Goal: Communication & Community: Answer question/provide support

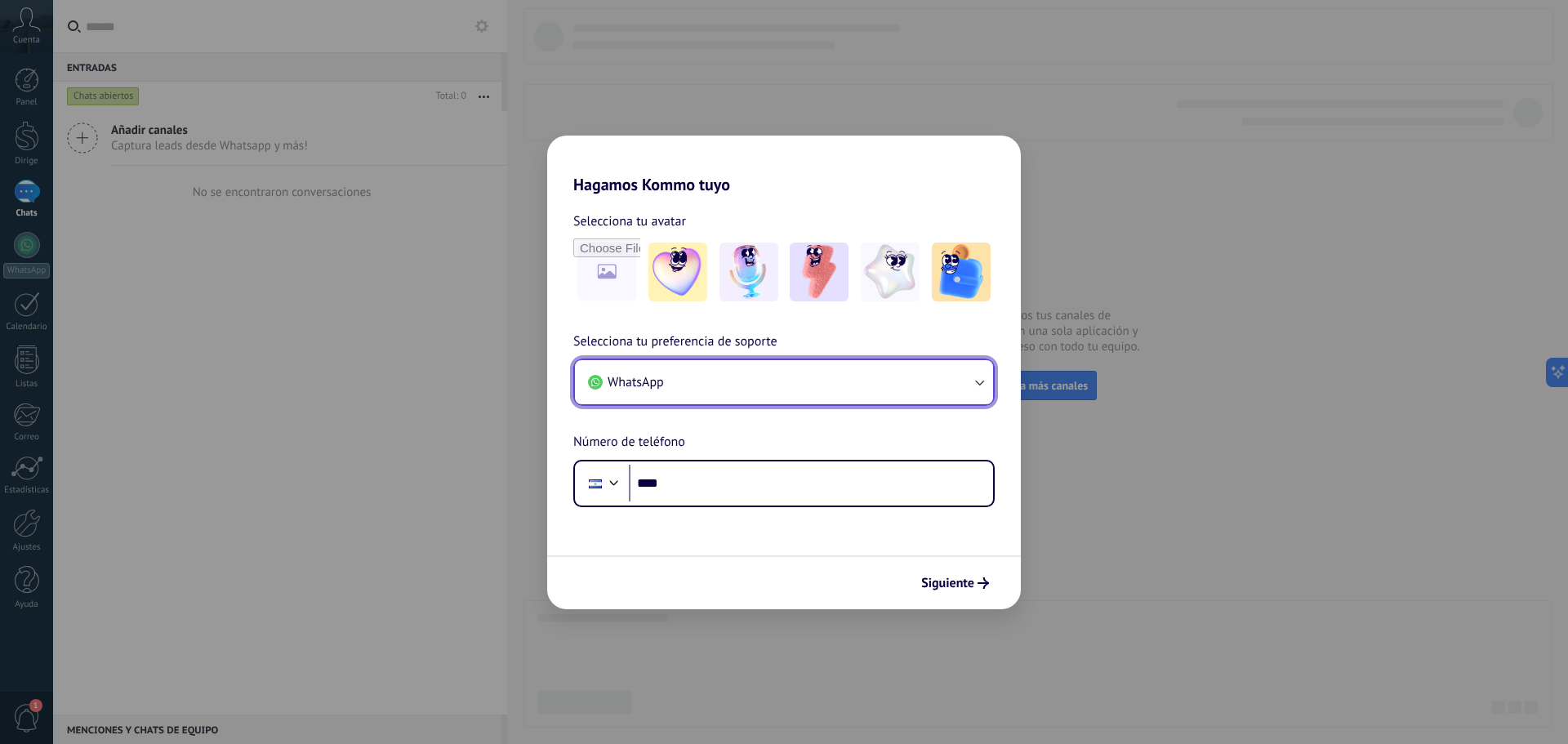
click at [955, 383] on button "WhatsApp" at bounding box center [783, 382] width 418 height 44
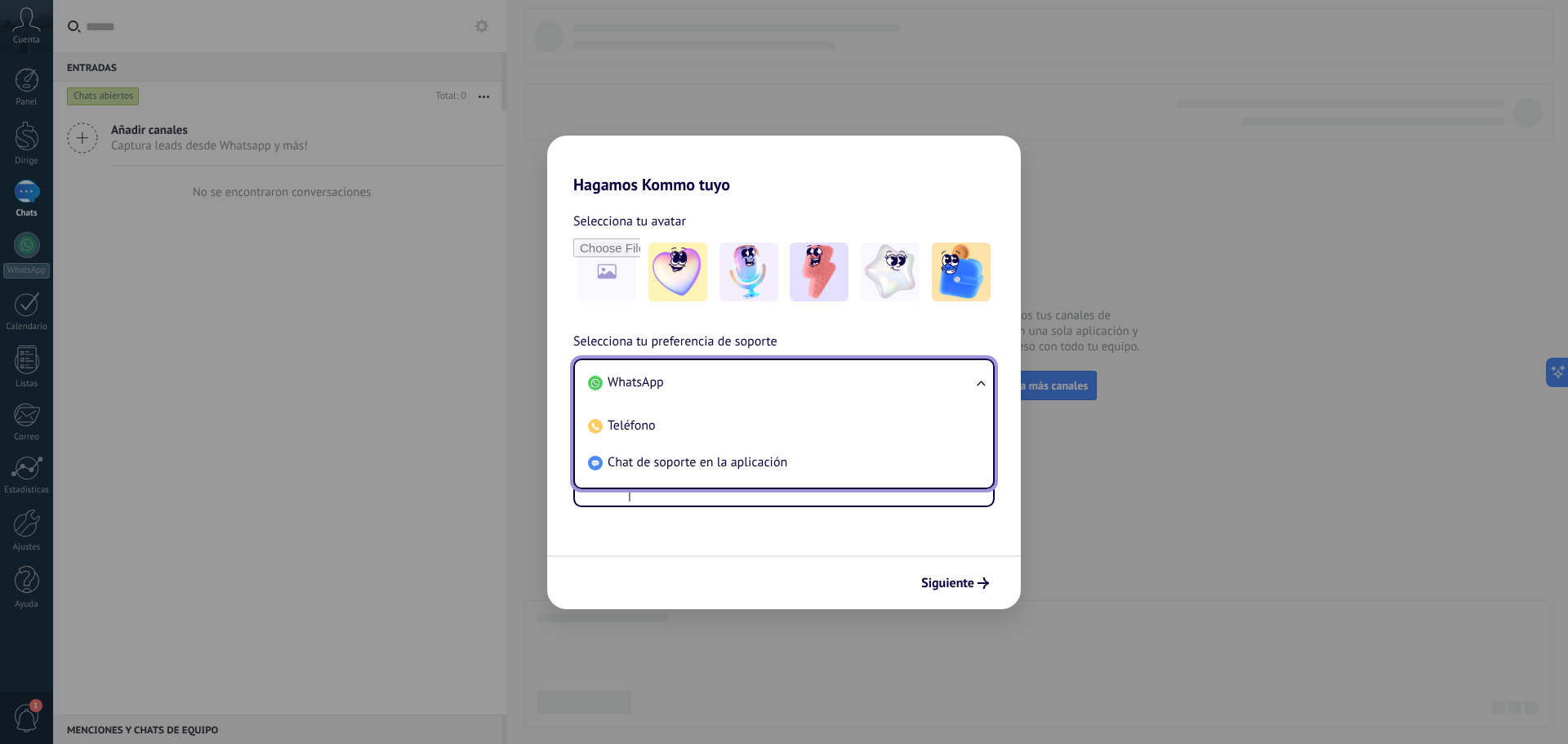
click at [957, 382] on li "WhatsApp" at bounding box center [780, 383] width 399 height 37
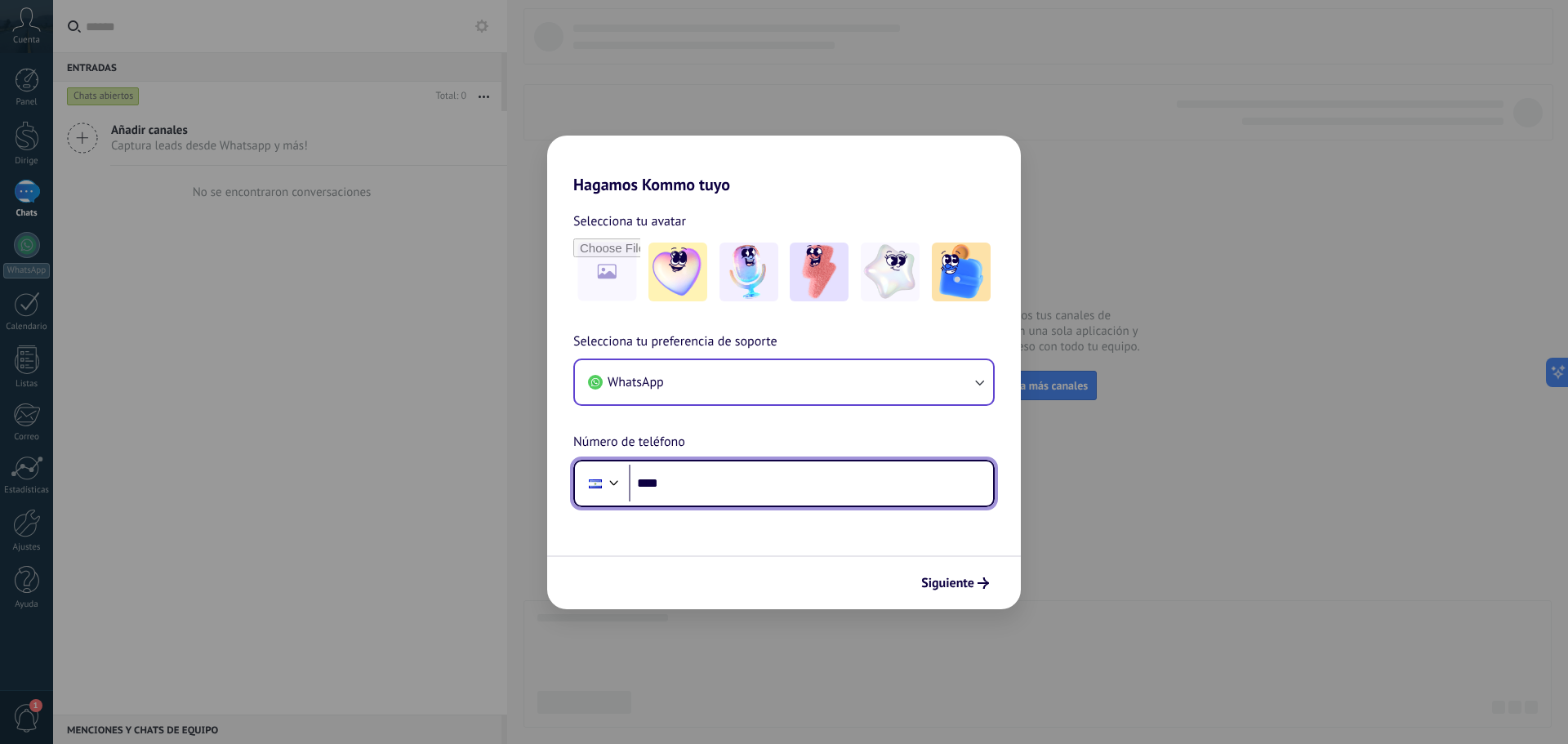
click at [917, 482] on input "****" at bounding box center [811, 483] width 364 height 37
type input "**********"
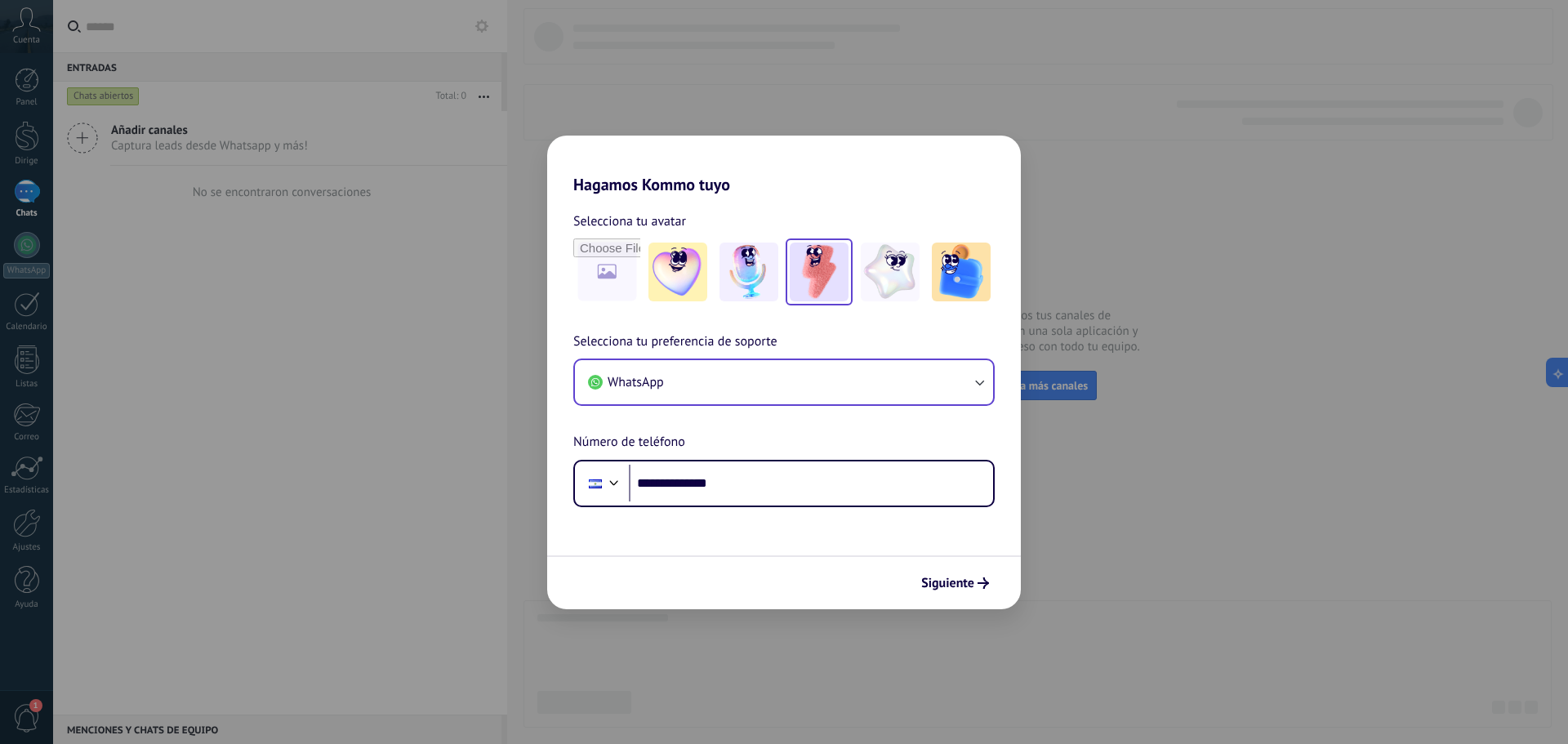
click at [841, 275] on img at bounding box center [818, 271] width 59 height 59
click at [980, 277] on img at bounding box center [961, 271] width 59 height 59
click at [833, 284] on img at bounding box center [818, 271] width 59 height 59
click at [753, 265] on img at bounding box center [749, 271] width 59 height 59
click at [697, 262] on img at bounding box center [677, 271] width 59 height 59
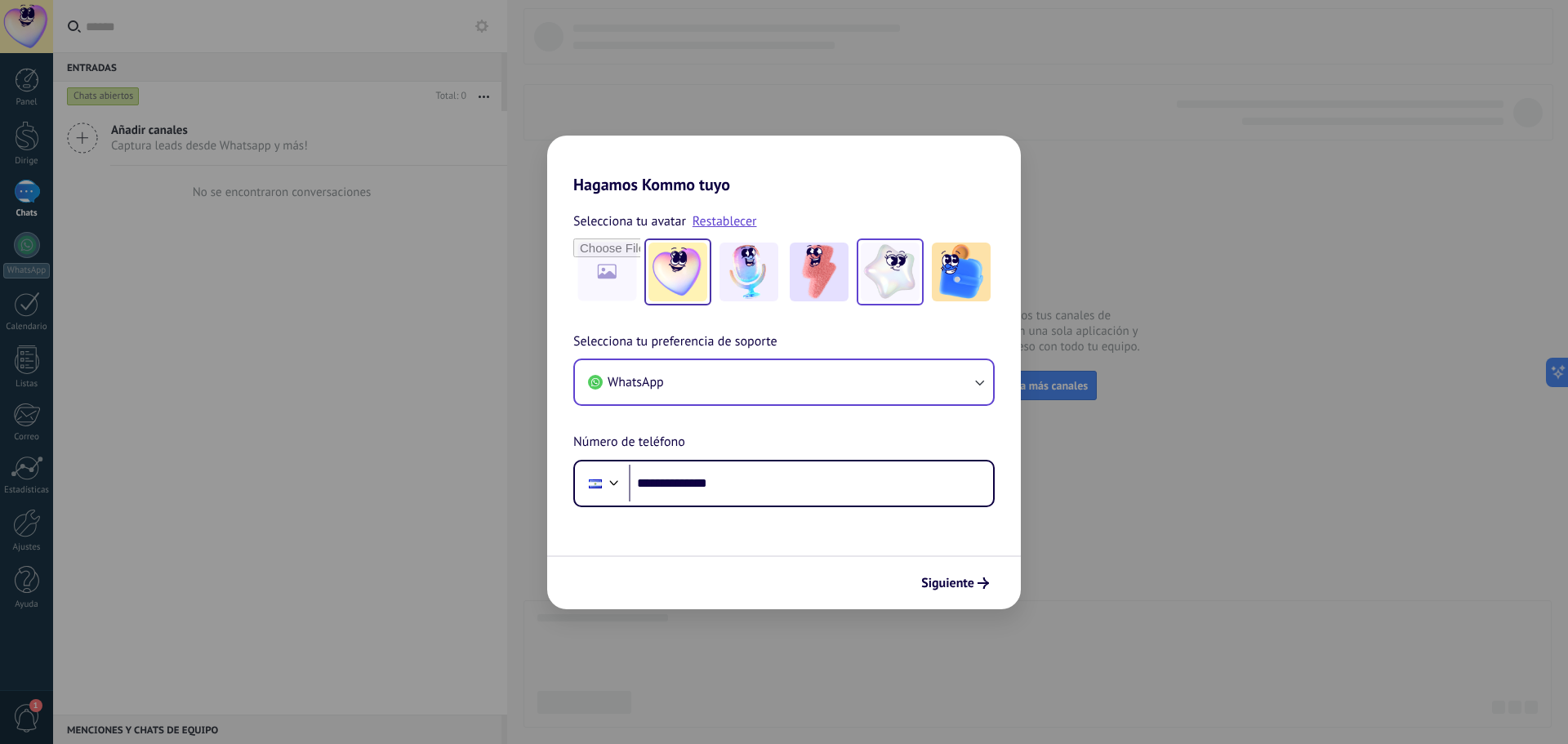
click at [857, 262] on div at bounding box center [890, 272] width 67 height 67
click at [815, 265] on img at bounding box center [818, 271] width 59 height 59
click at [934, 581] on font "Siguiente" at bounding box center [948, 582] width 53 height 16
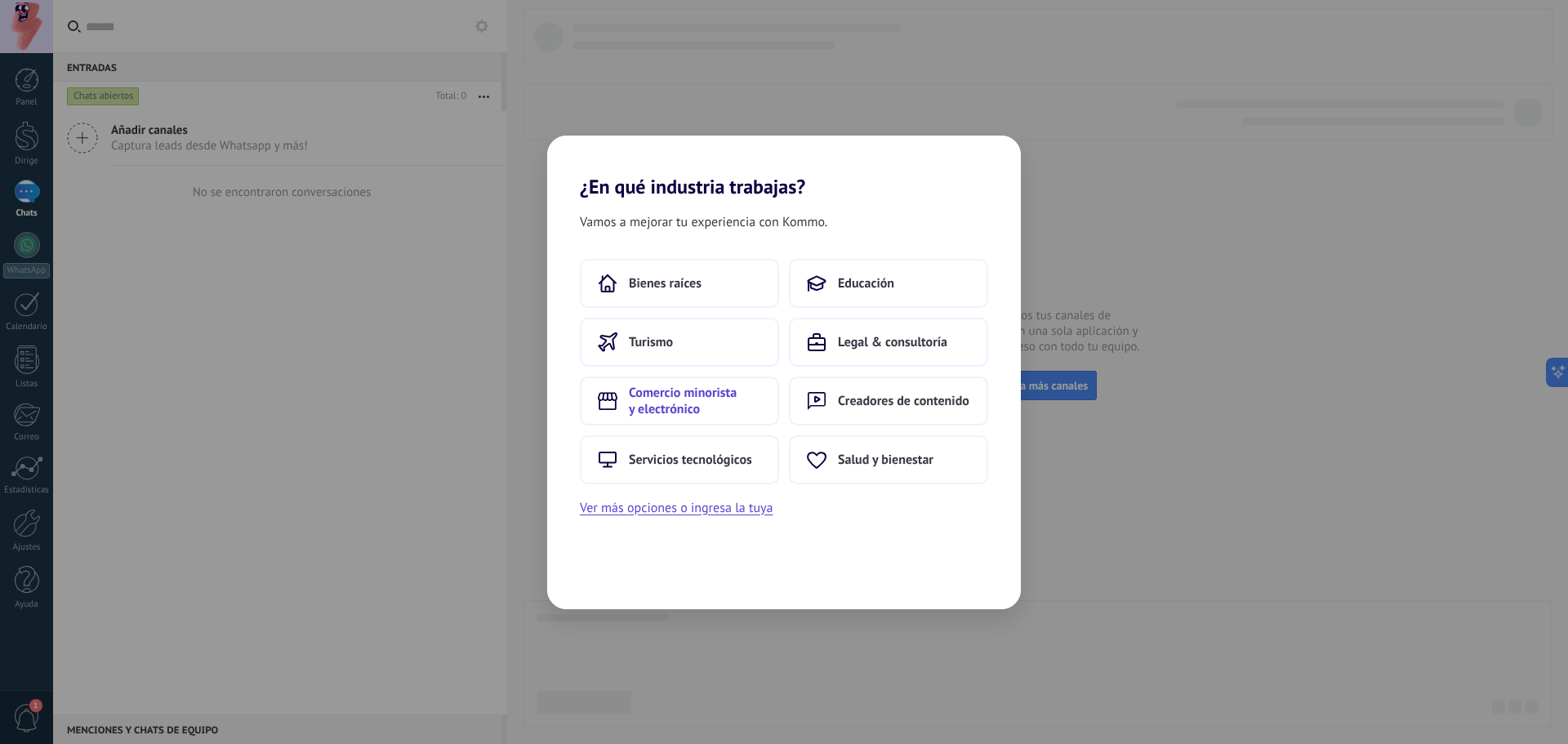
click at [708, 391] on font "Comercio minorista y electrónico" at bounding box center [682, 400] width 108 height 33
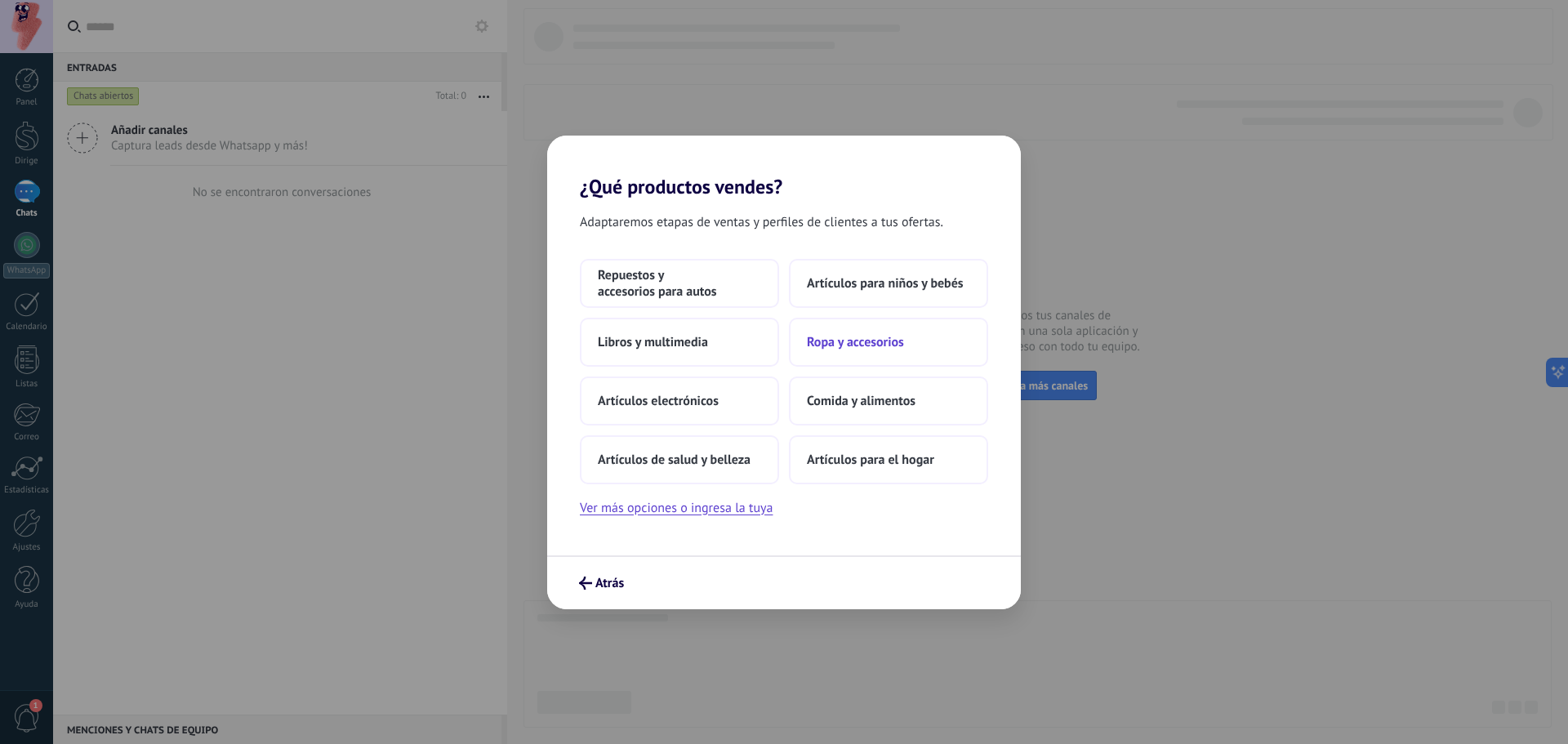
click at [864, 342] on font "Ropa y accesorios" at bounding box center [856, 342] width 97 height 16
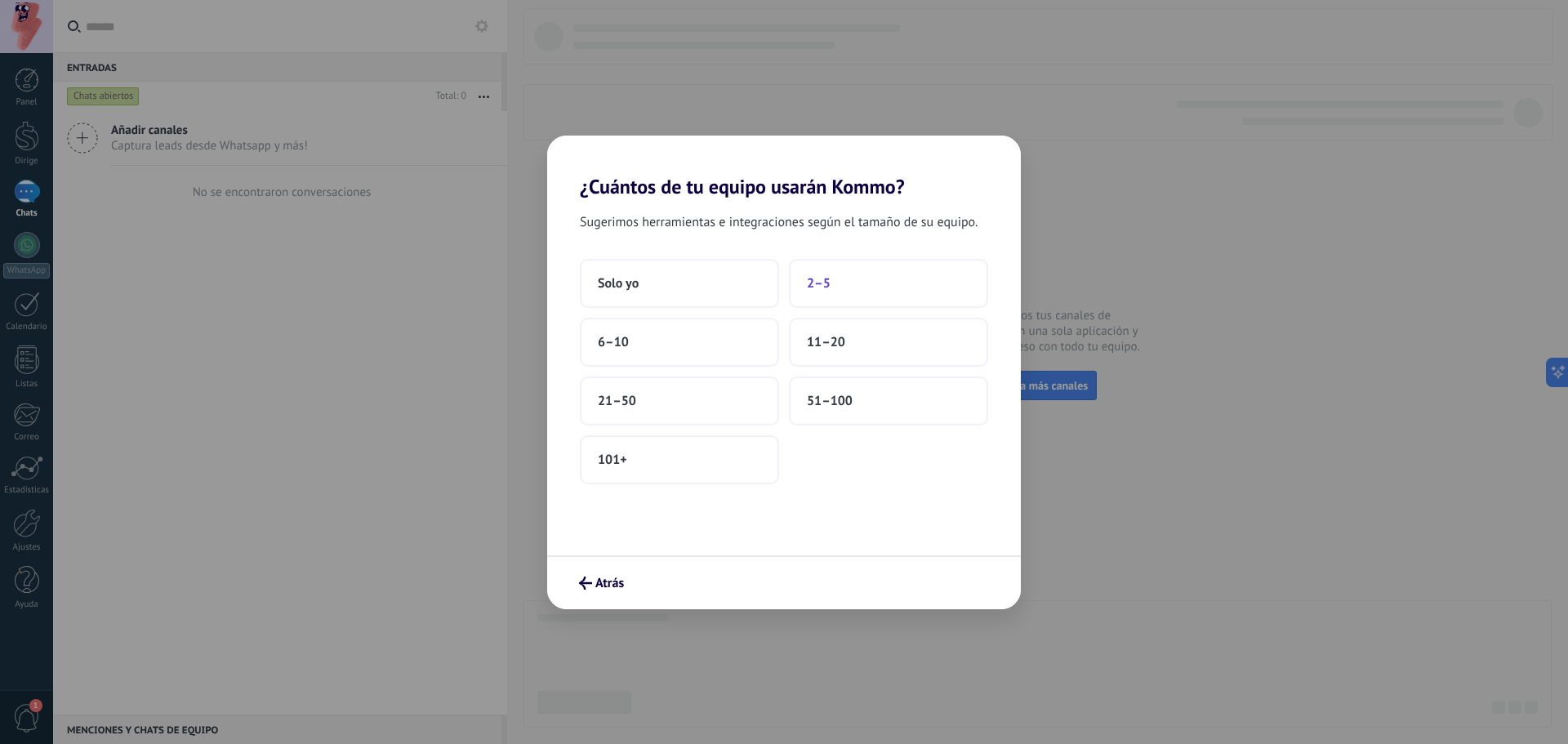
click at [864, 284] on button "2–5" at bounding box center [887, 283] width 199 height 49
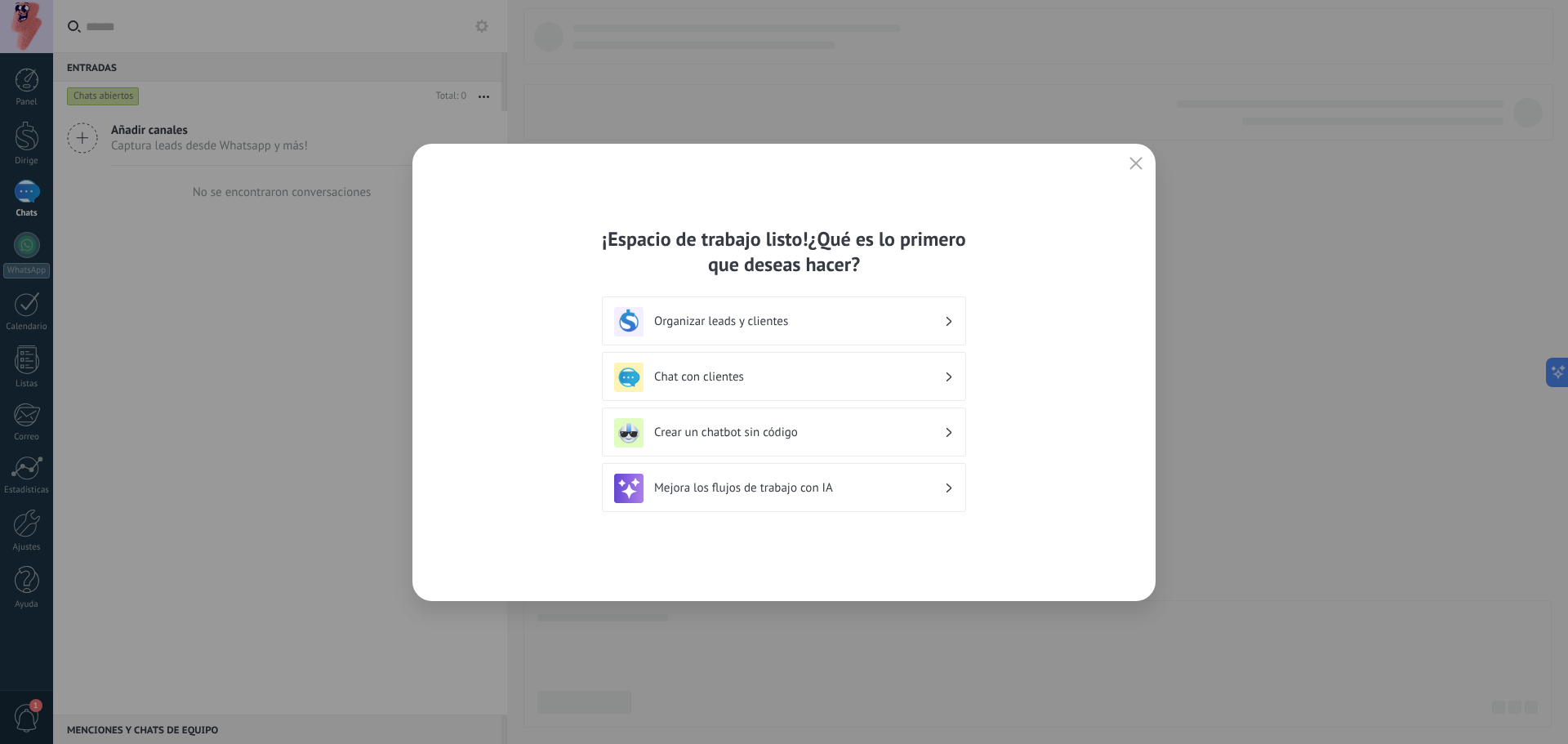
click at [932, 320] on h3 "Organizar leads y clientes" at bounding box center [799, 322] width 290 height 16
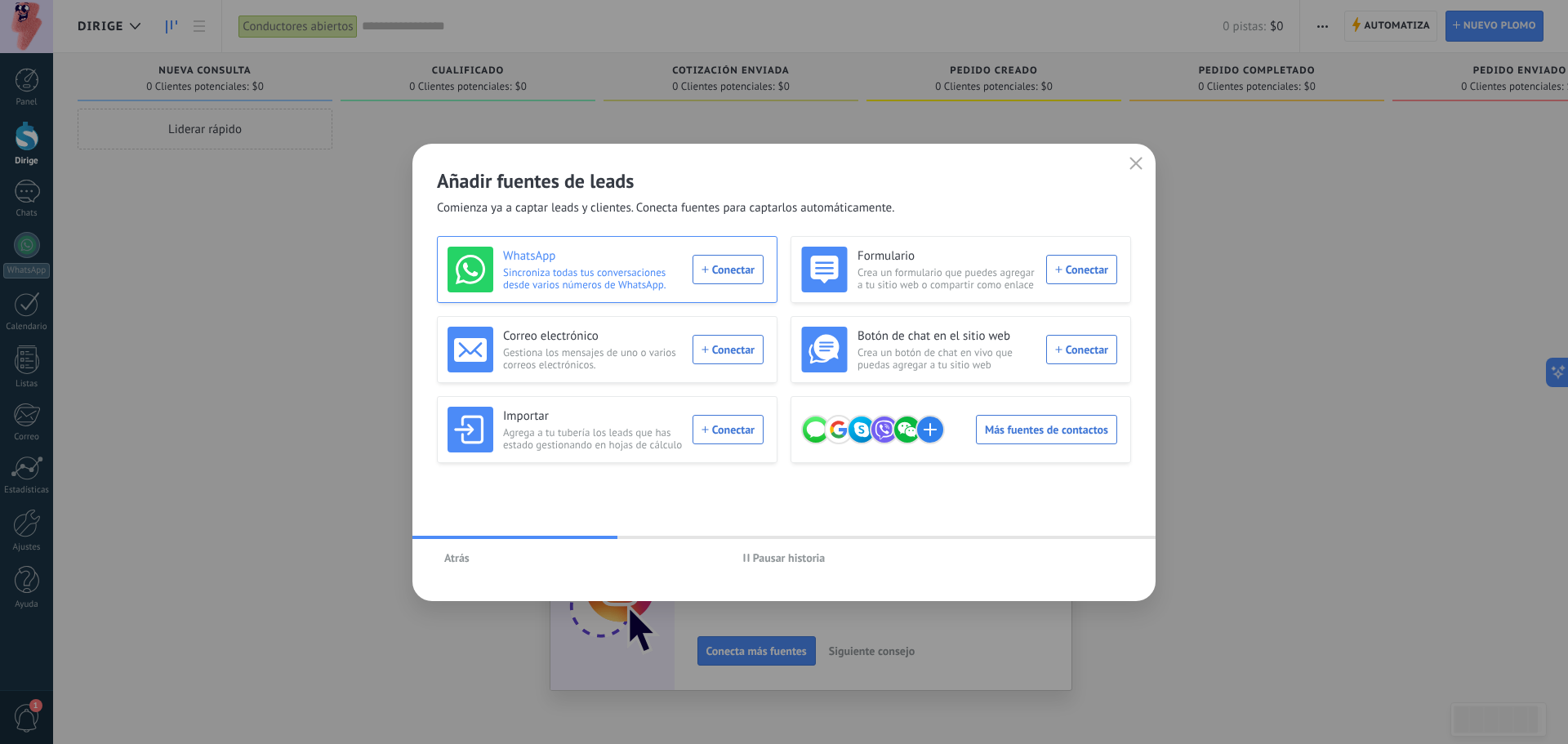
click at [744, 264] on div "WhatsApp Sincroniza todas tus conversaciones desde varios números de WhatsApp. …" at bounding box center [605, 270] width 316 height 46
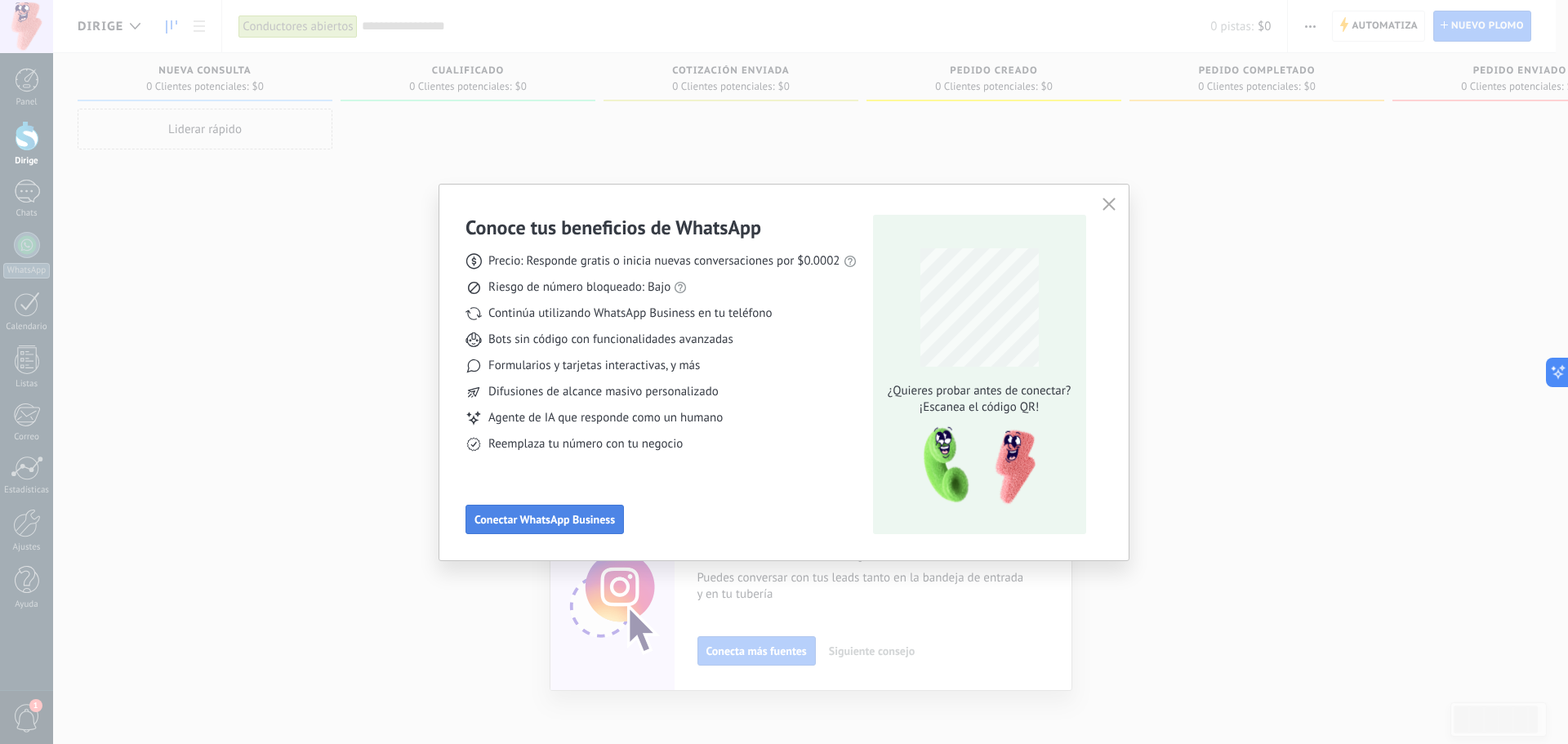
click at [575, 517] on font "Conectar WhatsApp Business" at bounding box center [544, 519] width 141 height 15
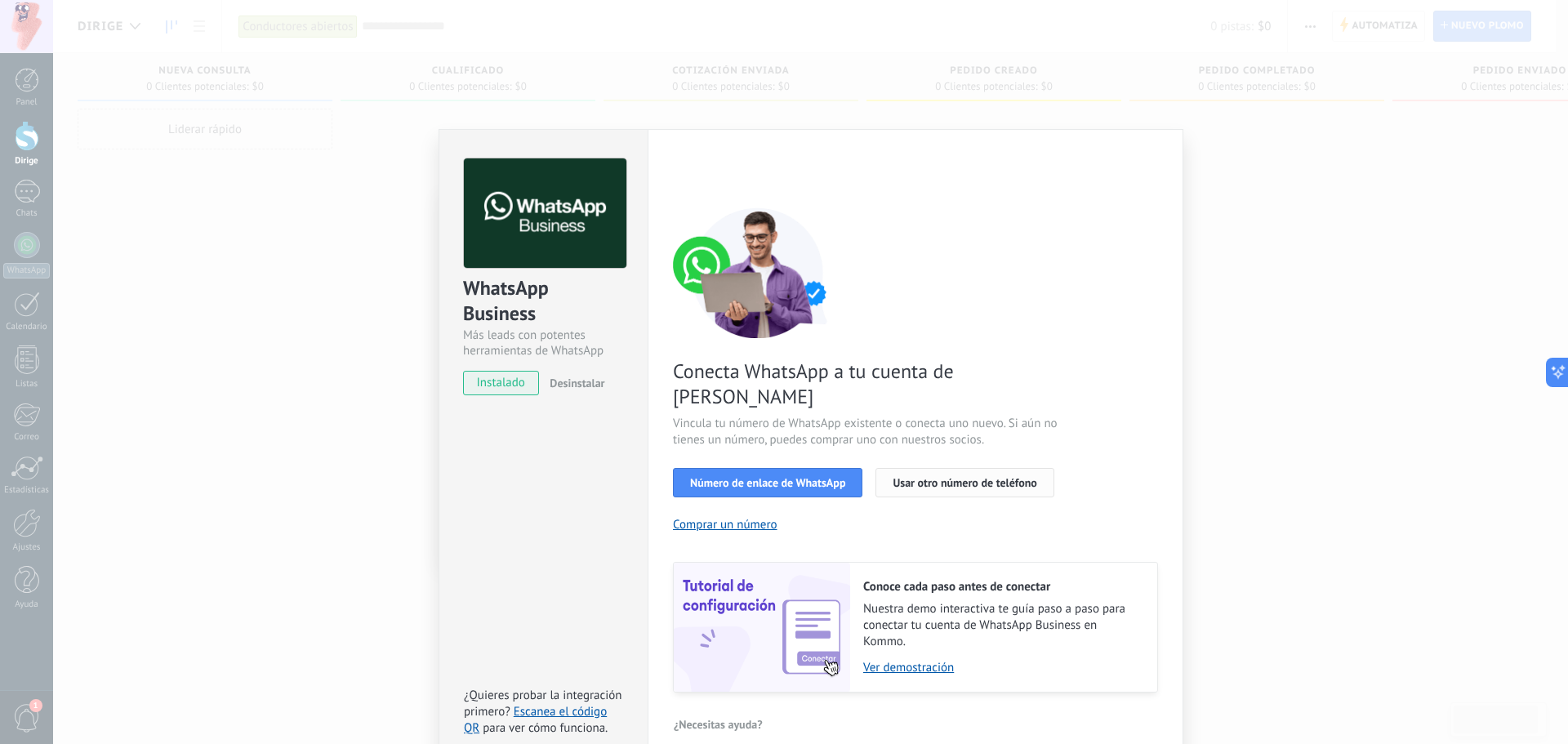
click at [970, 475] on font "Usar otro número de teléfono" at bounding box center [964, 482] width 144 height 15
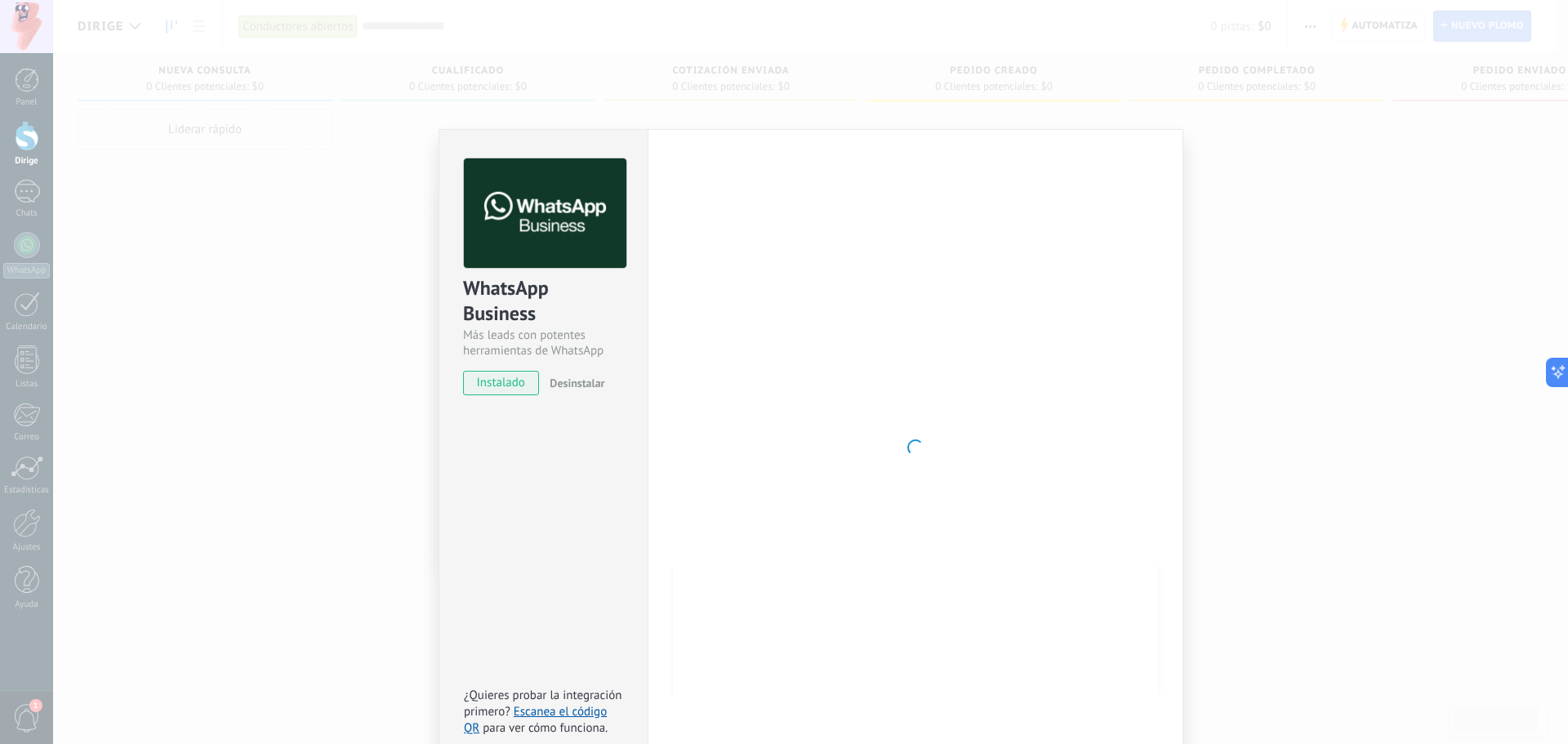
click at [1363, 284] on div "WhatsApp Business Más leads con potentes herramientas de WhatsApp instalado Des…" at bounding box center [811, 372] width 1515 height 744
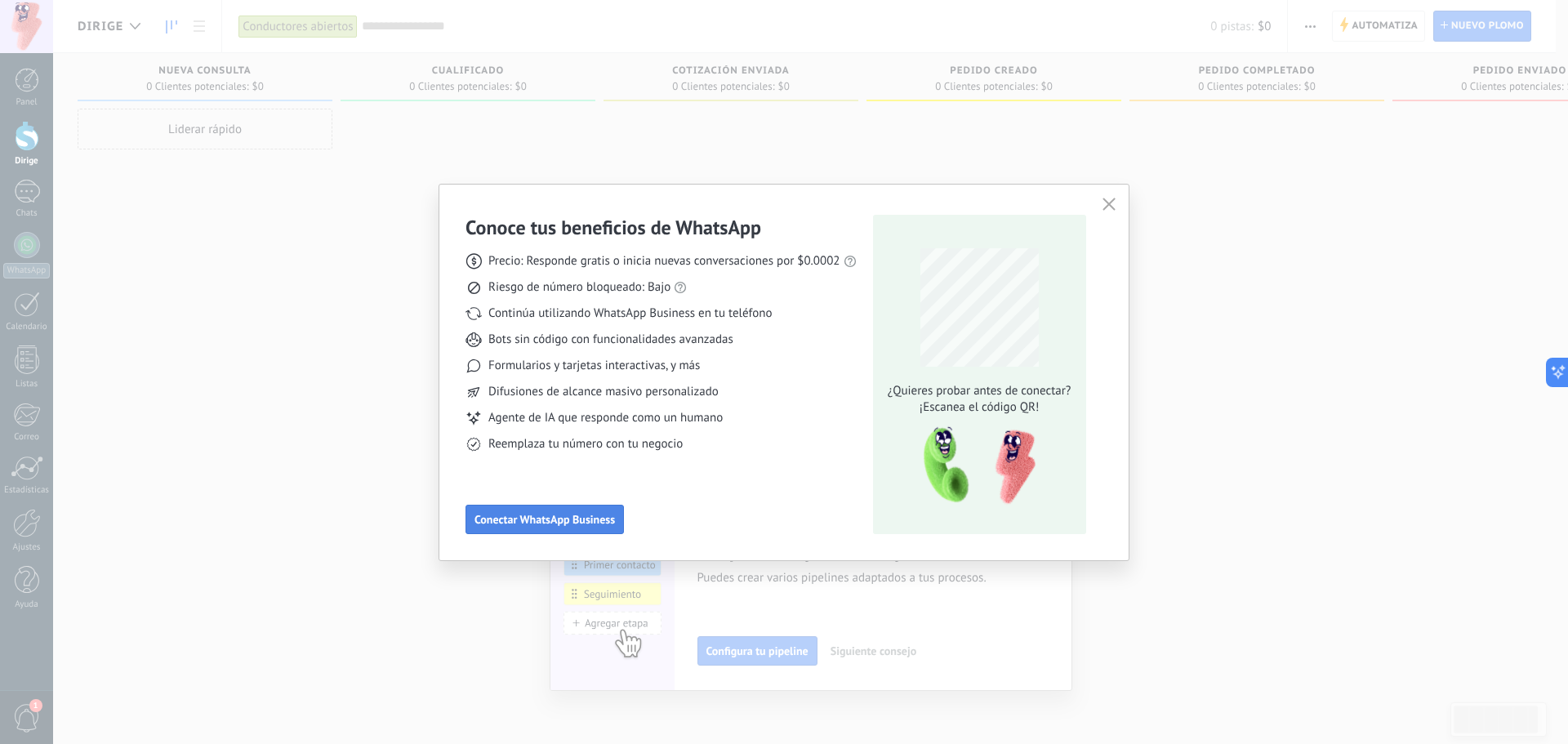
click at [584, 521] on font "Conectar WhatsApp Business" at bounding box center [544, 519] width 141 height 15
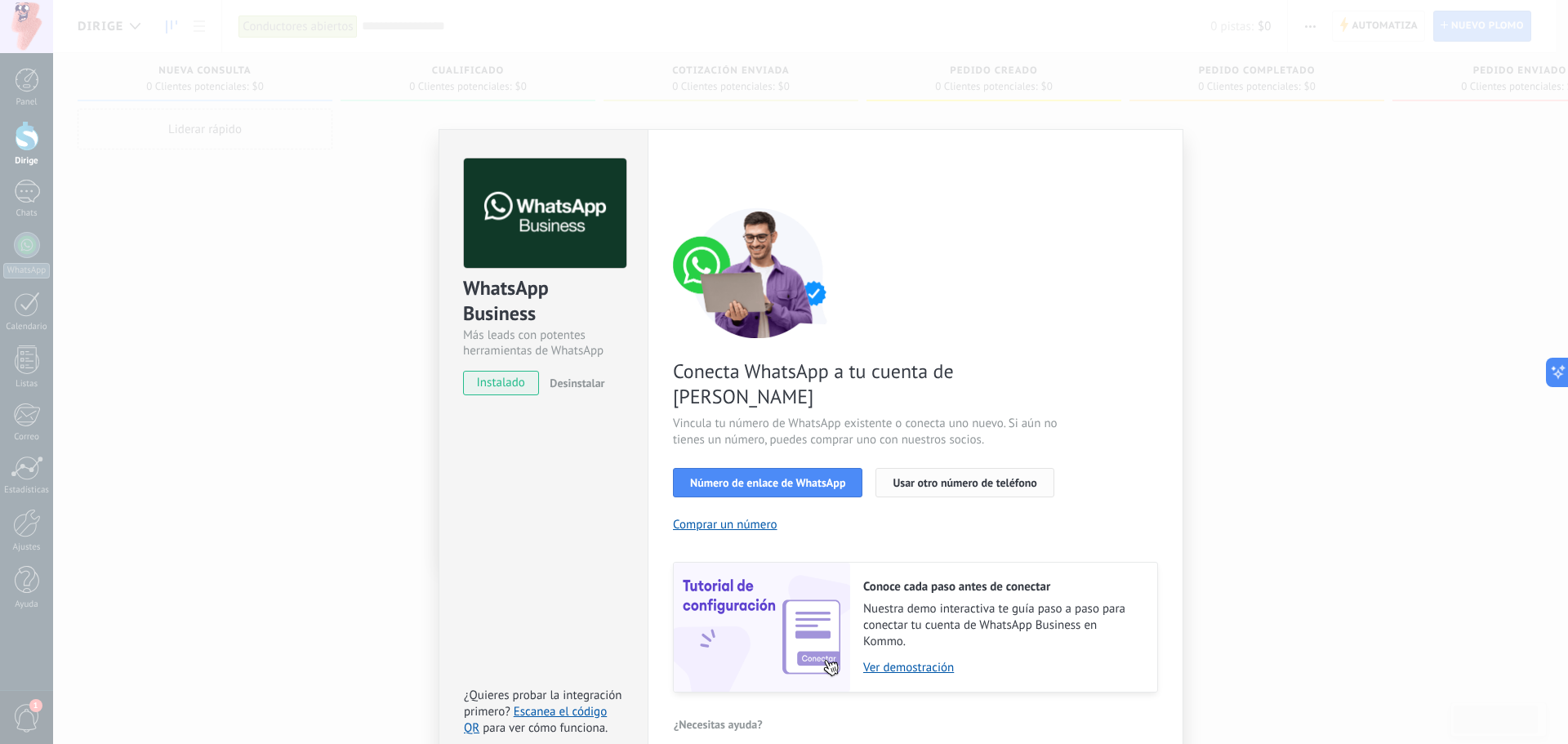
click at [1023, 475] on font "Usar otro número de teléfono" at bounding box center [964, 482] width 144 height 15
click at [1331, 238] on div "WhatsApp Business Más leads con potentes herramientas de WhatsApp instalado Des…" at bounding box center [811, 372] width 1515 height 744
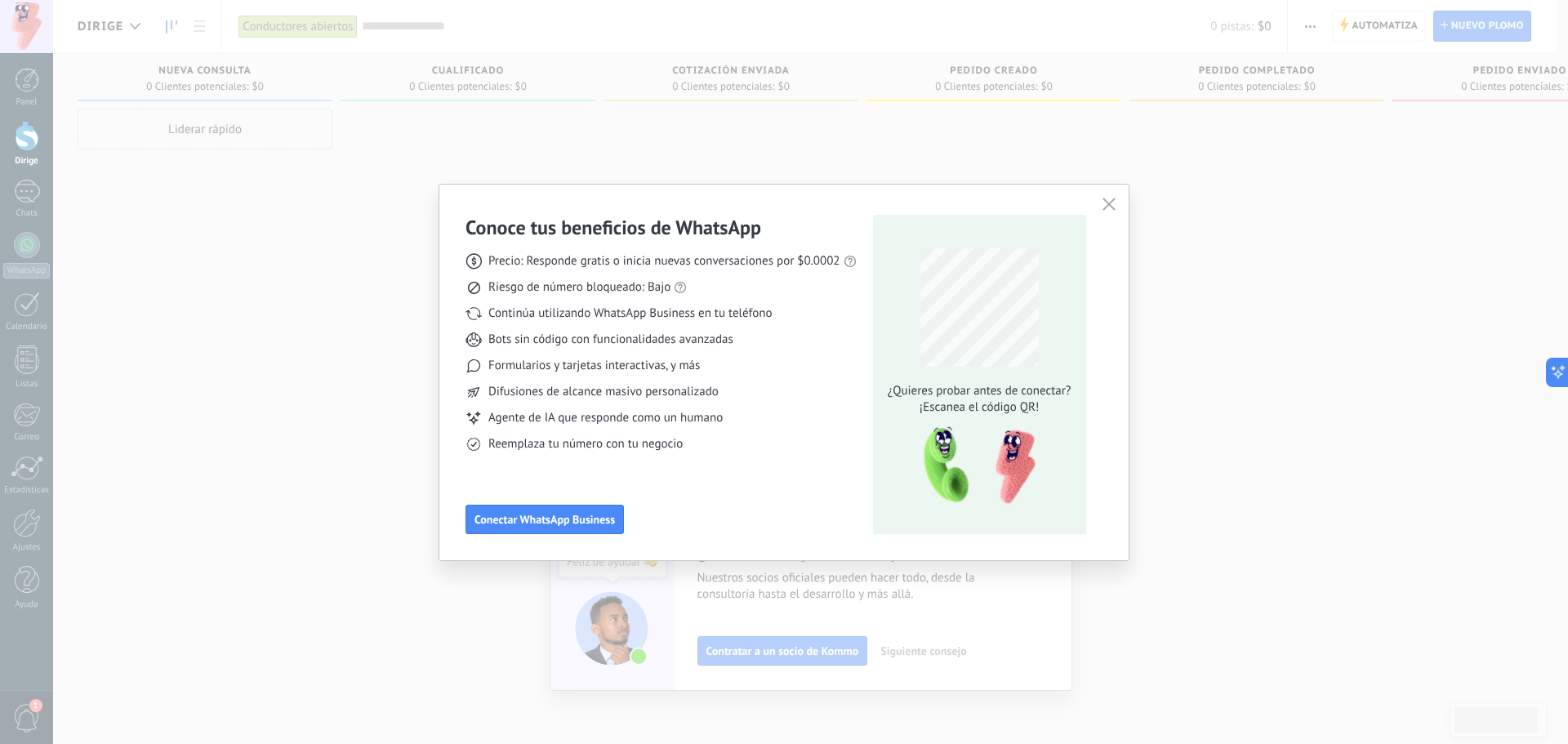
click at [1110, 209] on icon "button" at bounding box center [1108, 204] width 13 height 13
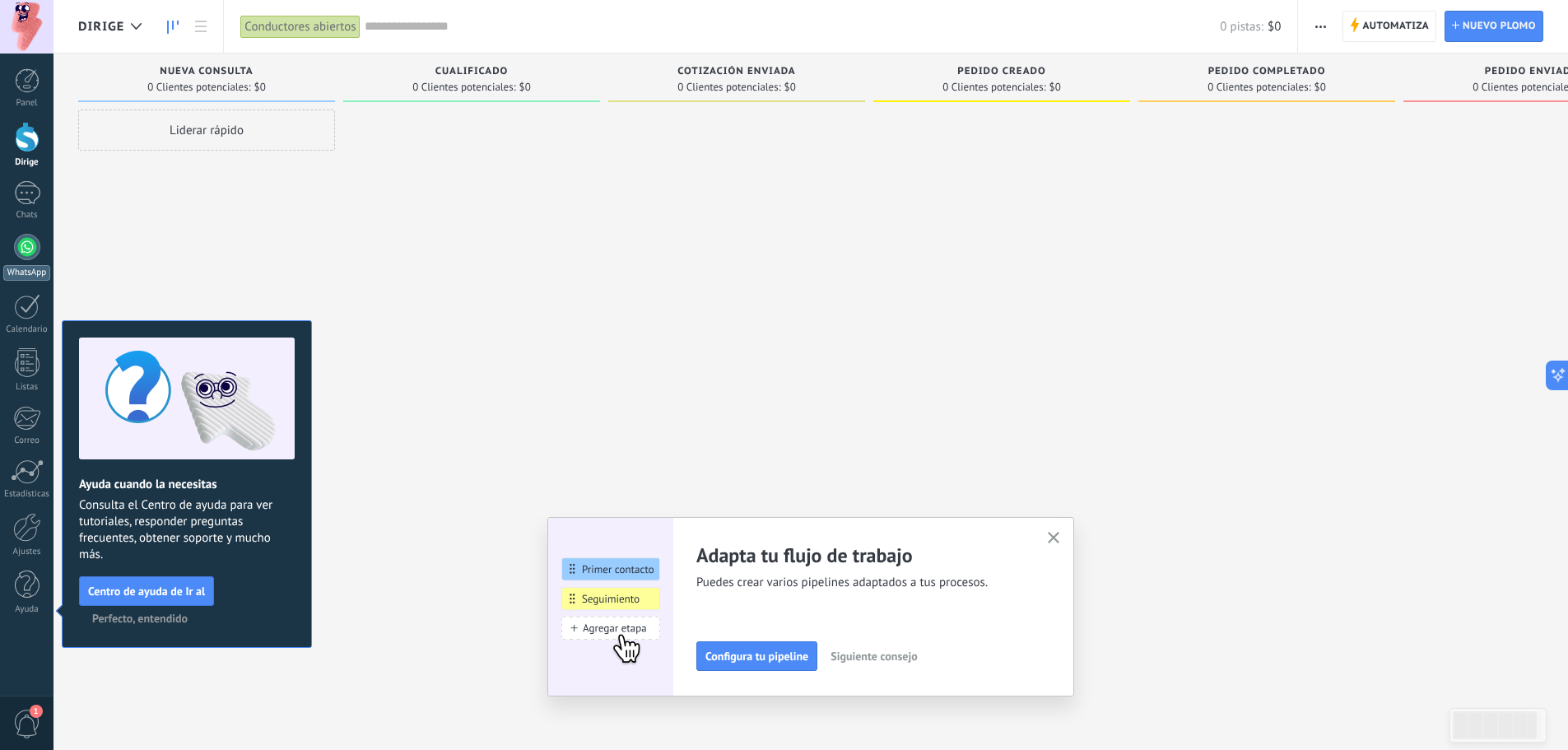
click at [30, 254] on div at bounding box center [28, 247] width 27 height 27
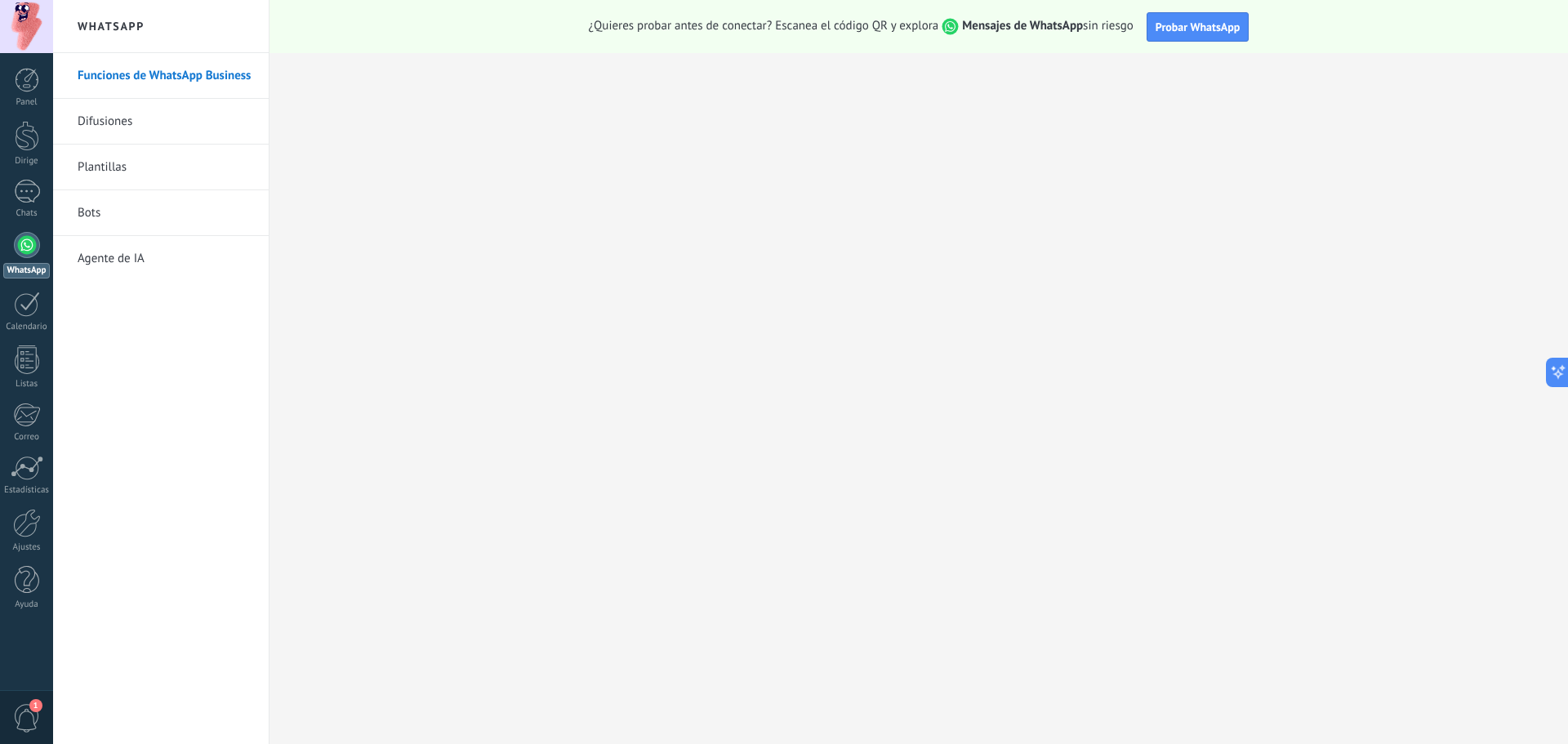
click at [171, 119] on link "Difusiones" at bounding box center [165, 122] width 175 height 46
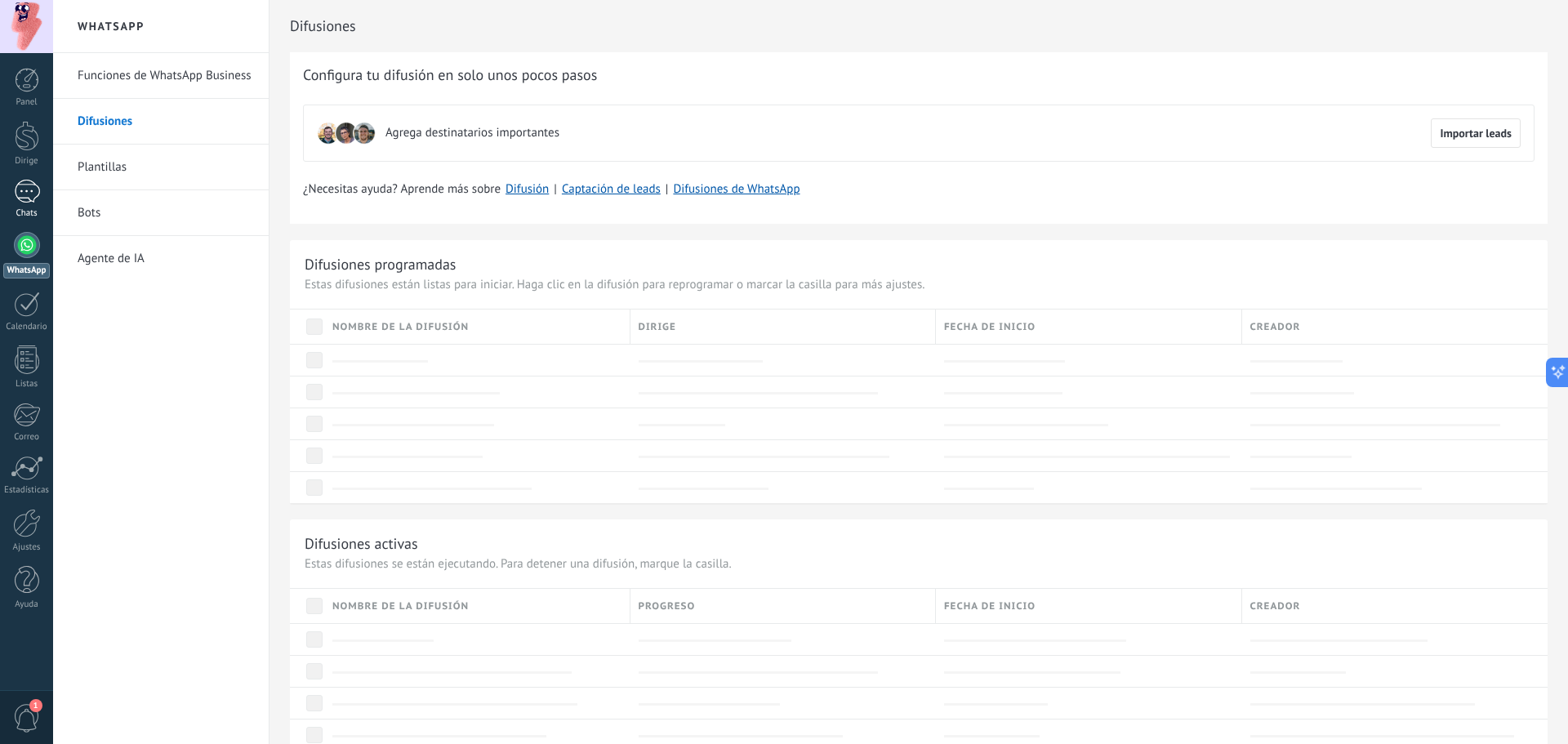
click at [31, 198] on div at bounding box center [27, 191] width 27 height 24
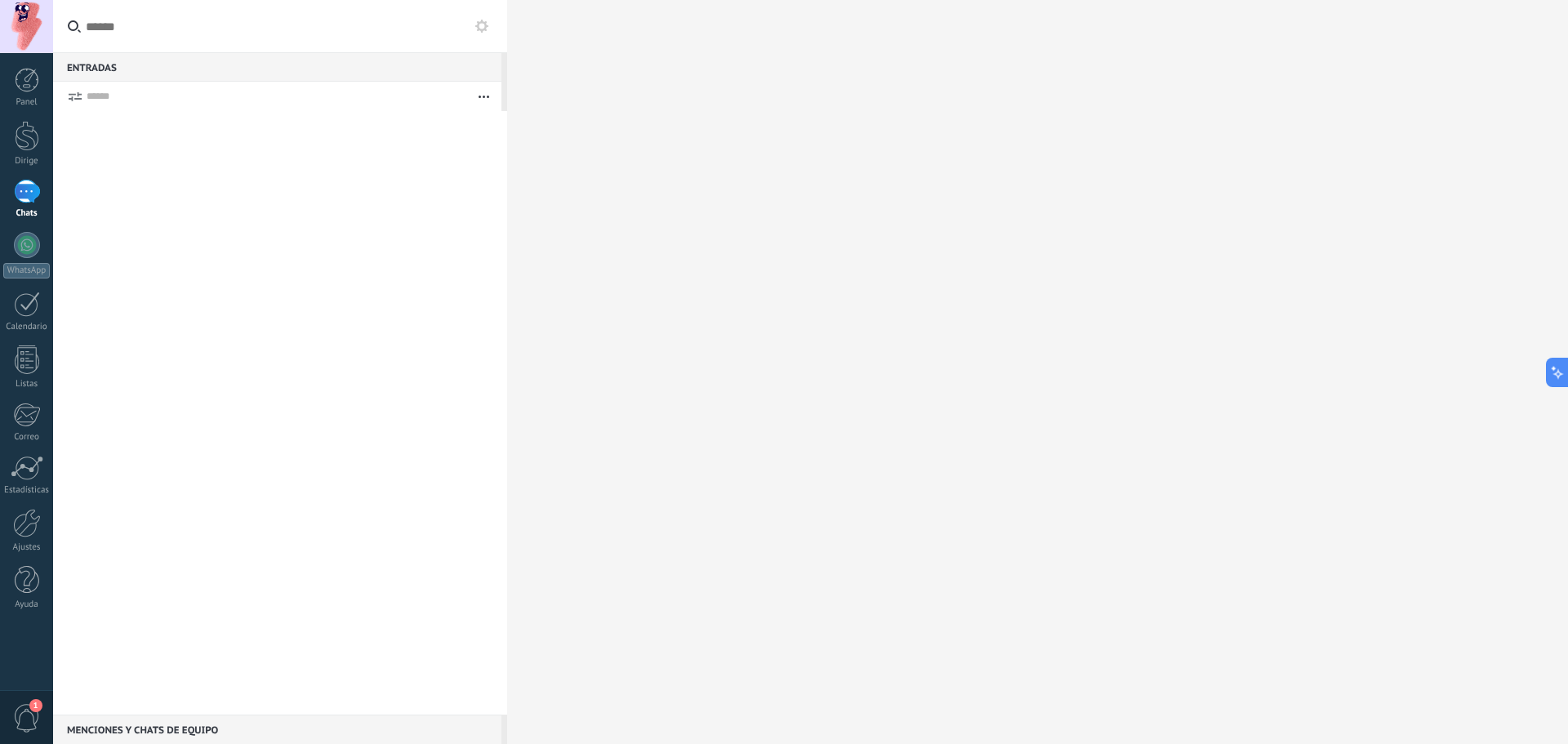
click at [316, 65] on div "Entradas 0" at bounding box center [277, 66] width 448 height 29
click at [21, 528] on div at bounding box center [27, 523] width 27 height 28
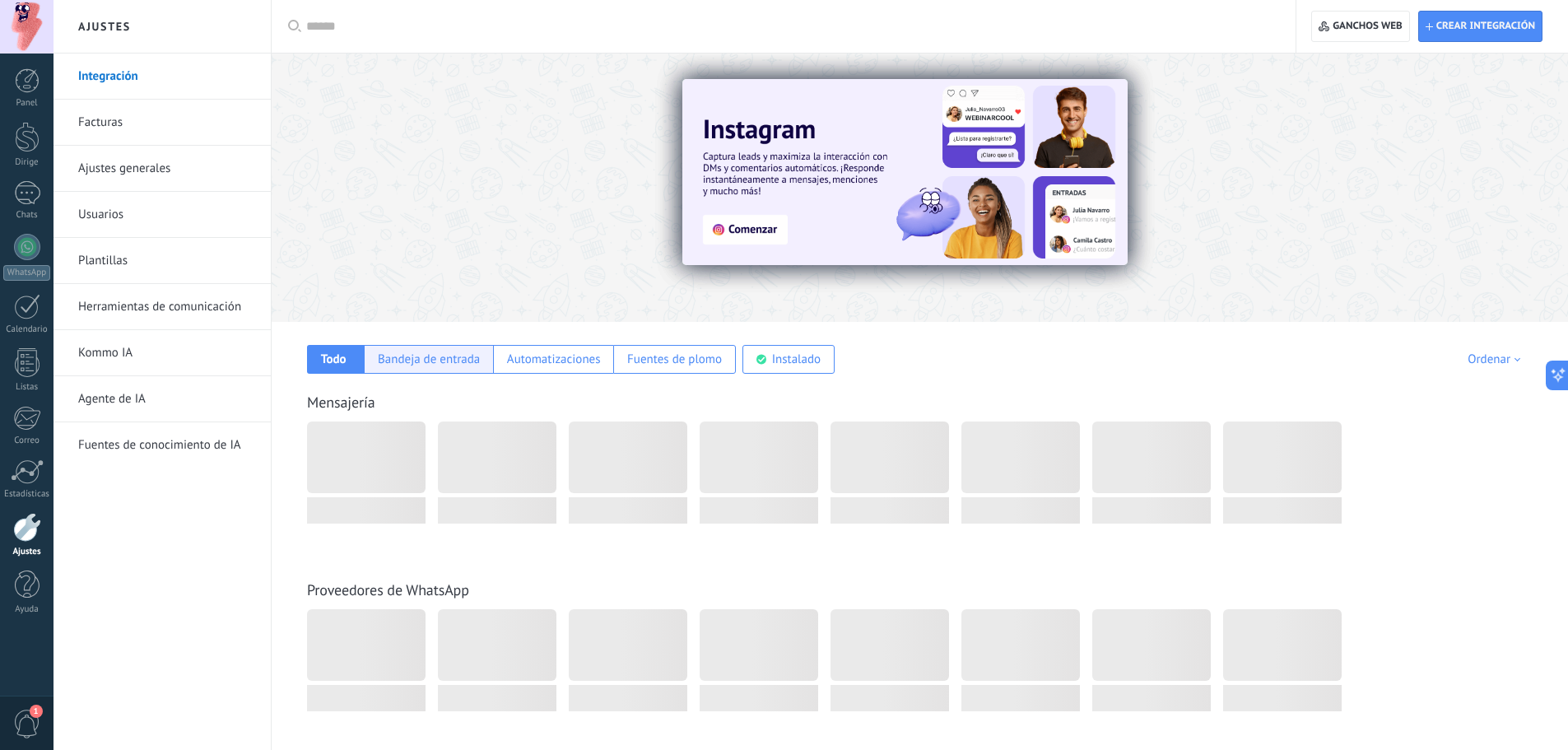
click at [460, 366] on font "Bandeja de entrada" at bounding box center [429, 359] width 102 height 16
click at [31, 249] on div at bounding box center [28, 247] width 27 height 27
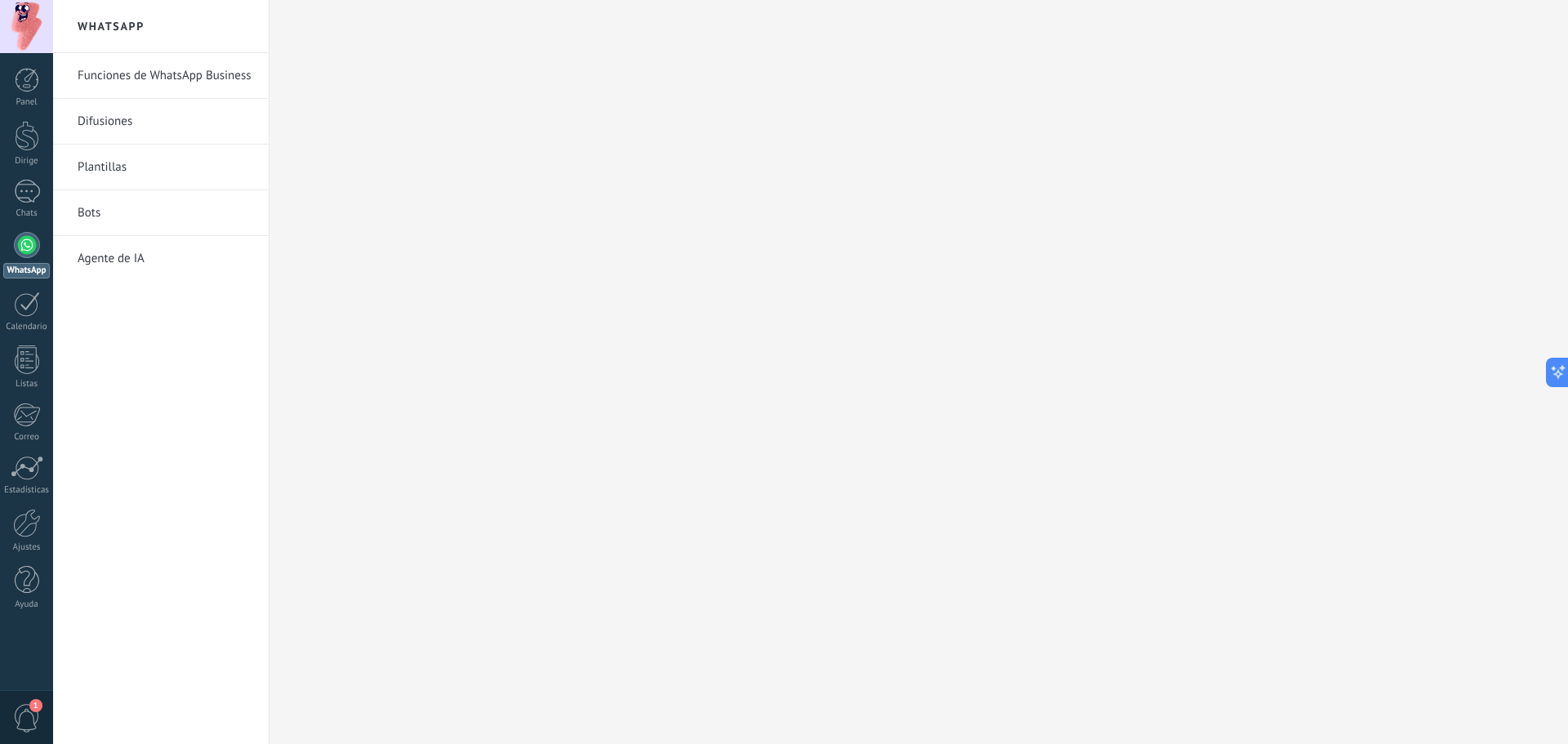
click at [231, 80] on font "Funciones de WhatsApp Business" at bounding box center [164, 76] width 174 height 16
click at [27, 91] on div at bounding box center [27, 80] width 25 height 25
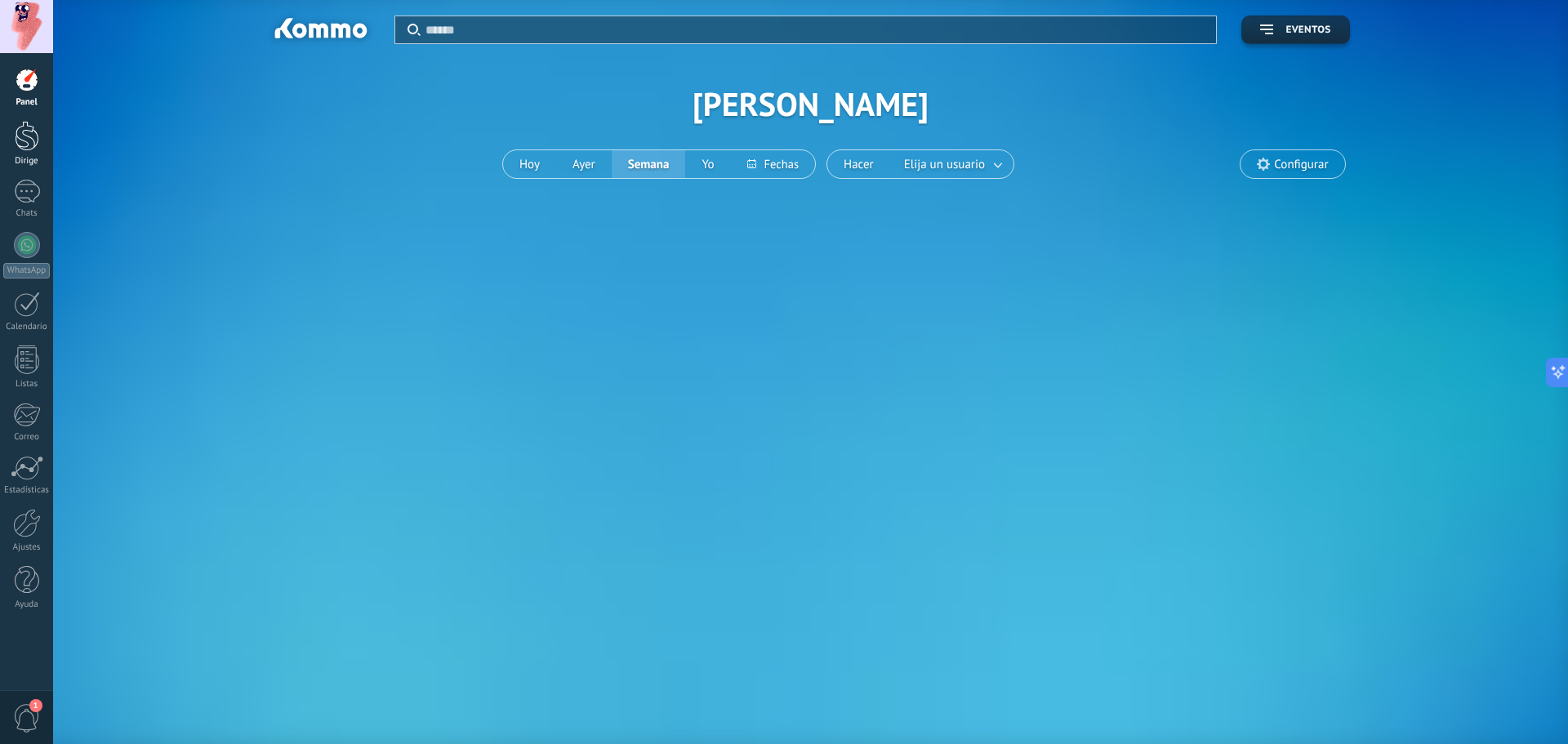
click at [27, 145] on div at bounding box center [27, 136] width 25 height 30
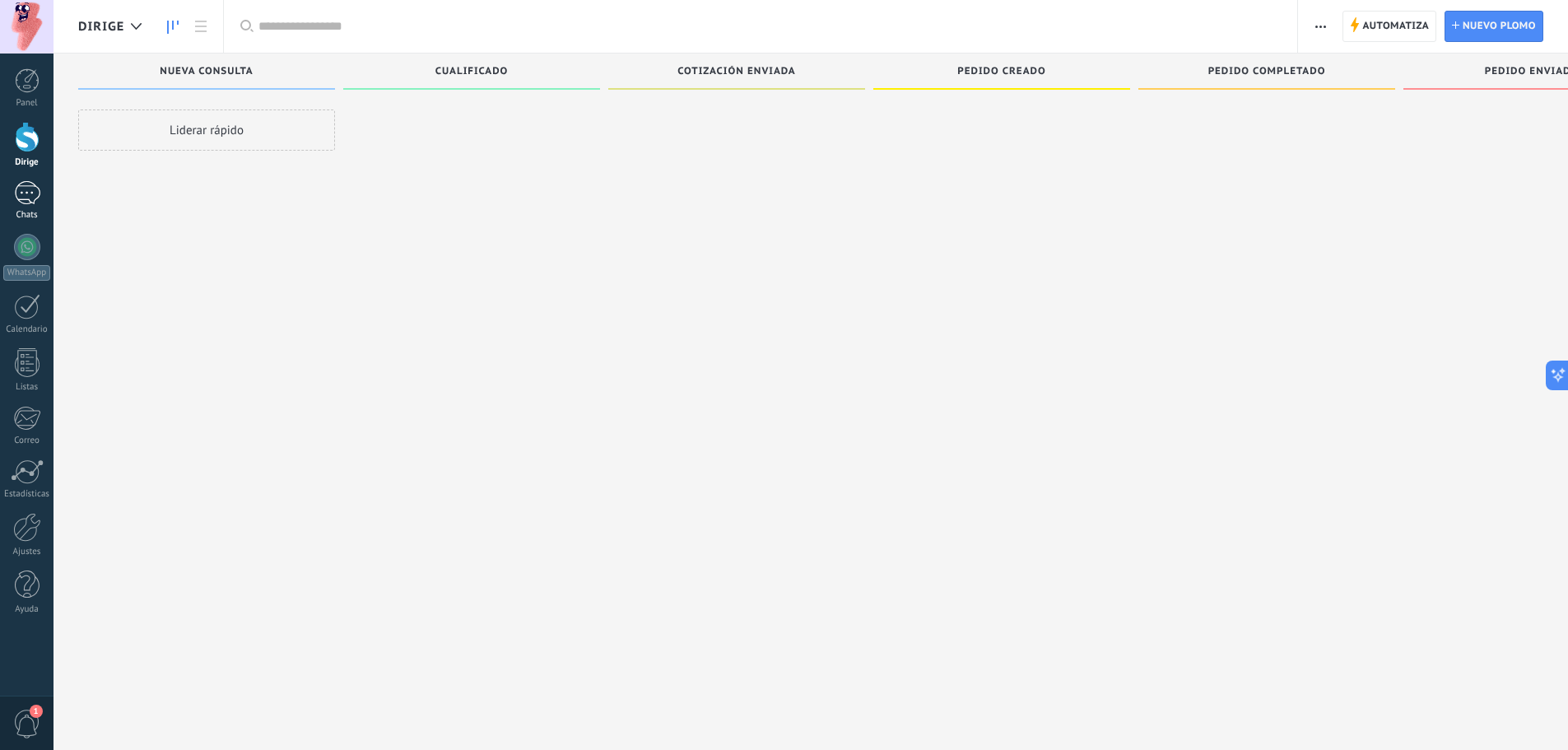
click at [40, 196] on link "Chats" at bounding box center [27, 200] width 53 height 39
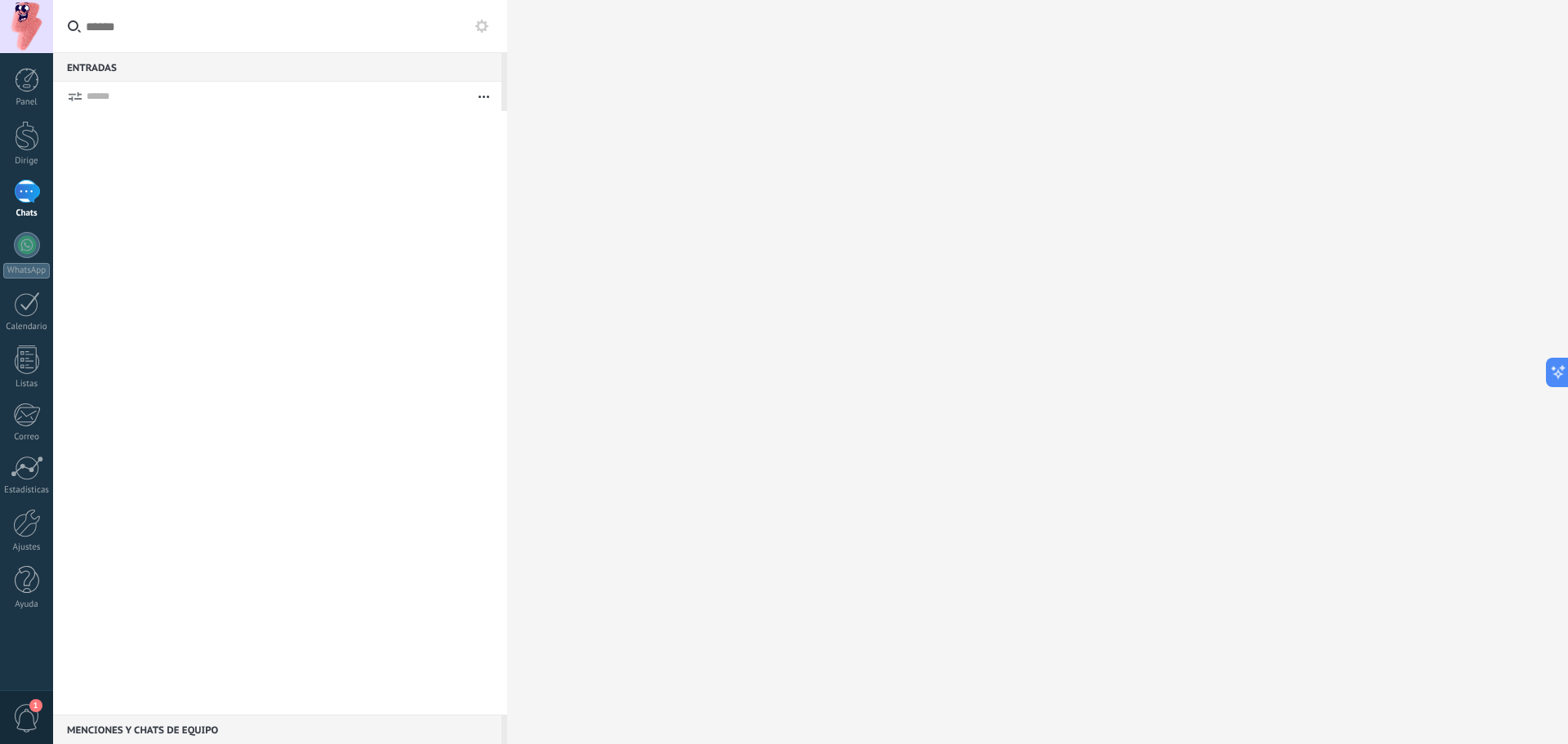
click at [27, 718] on span "1" at bounding box center [27, 717] width 27 height 28
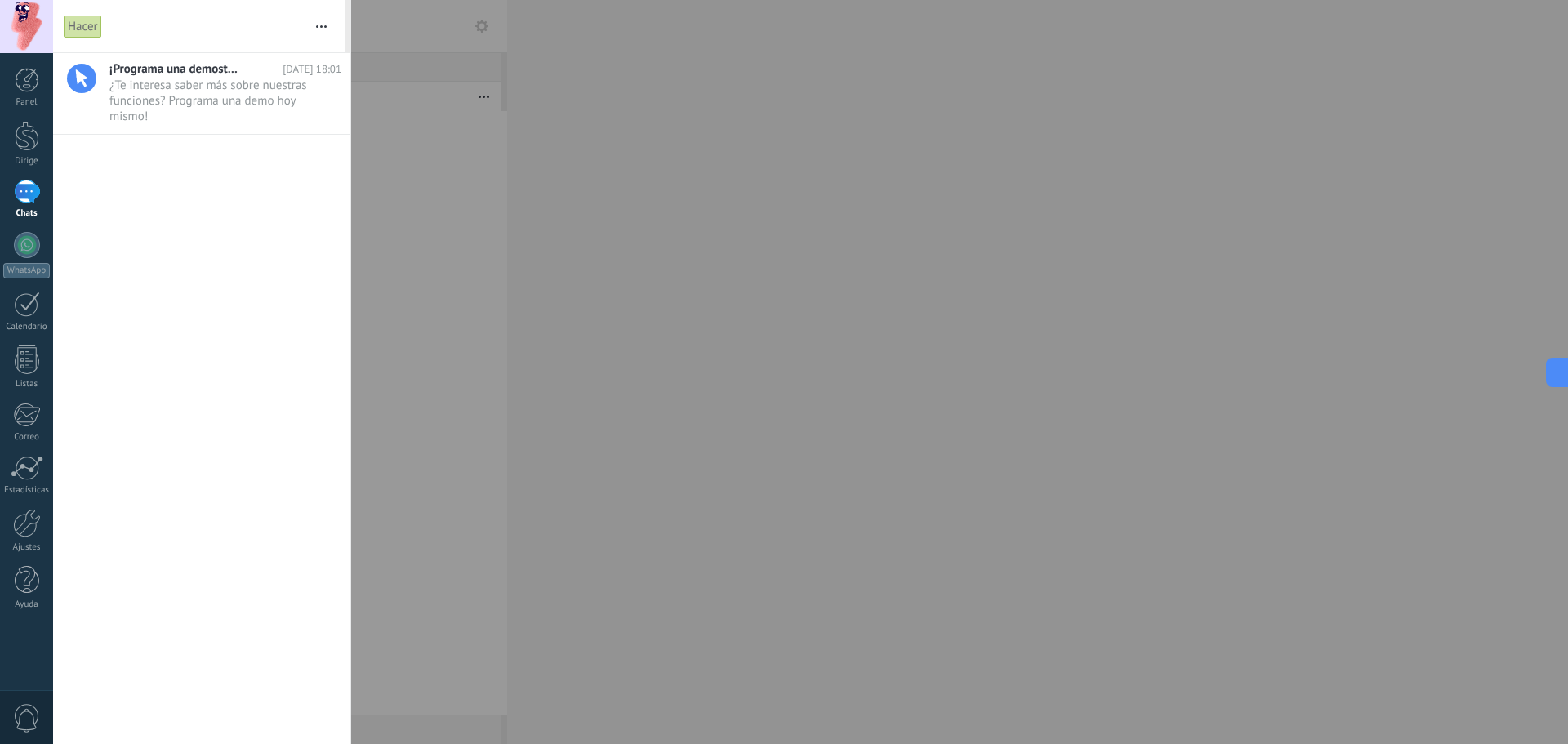
click at [470, 168] on div at bounding box center [784, 372] width 1568 height 744
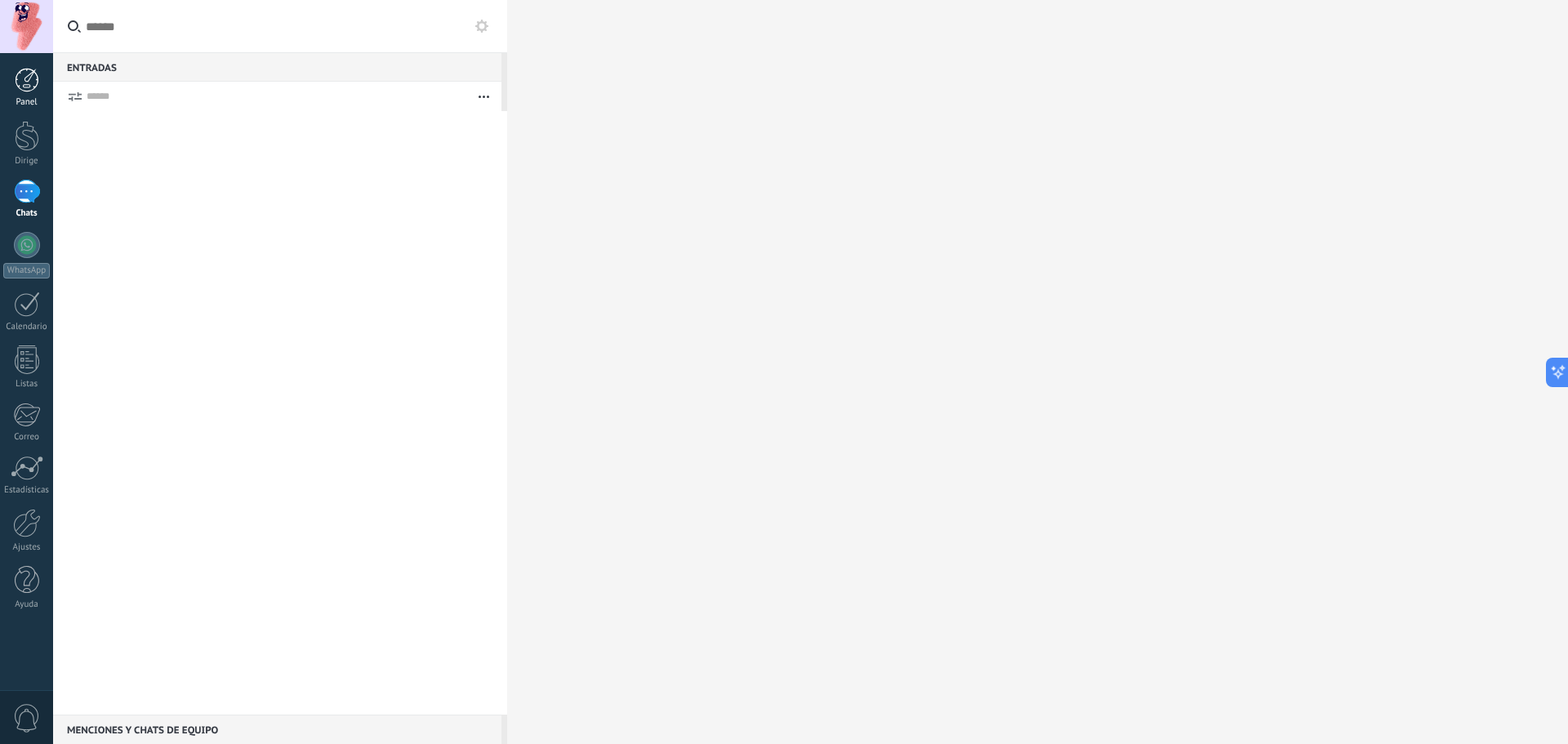
click at [37, 97] on div "Panel" at bounding box center [27, 102] width 48 height 11
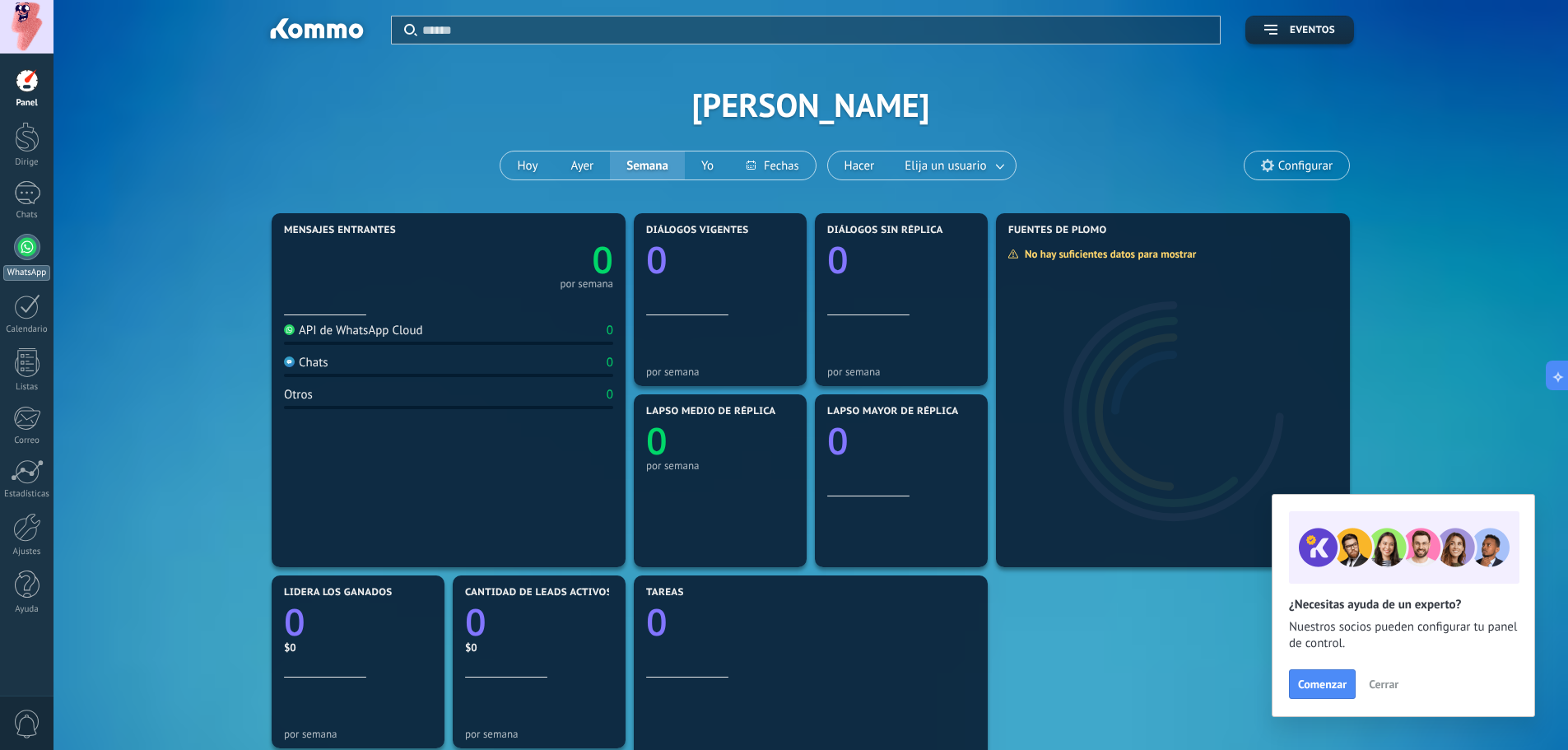
click at [27, 246] on div at bounding box center [28, 247] width 27 height 27
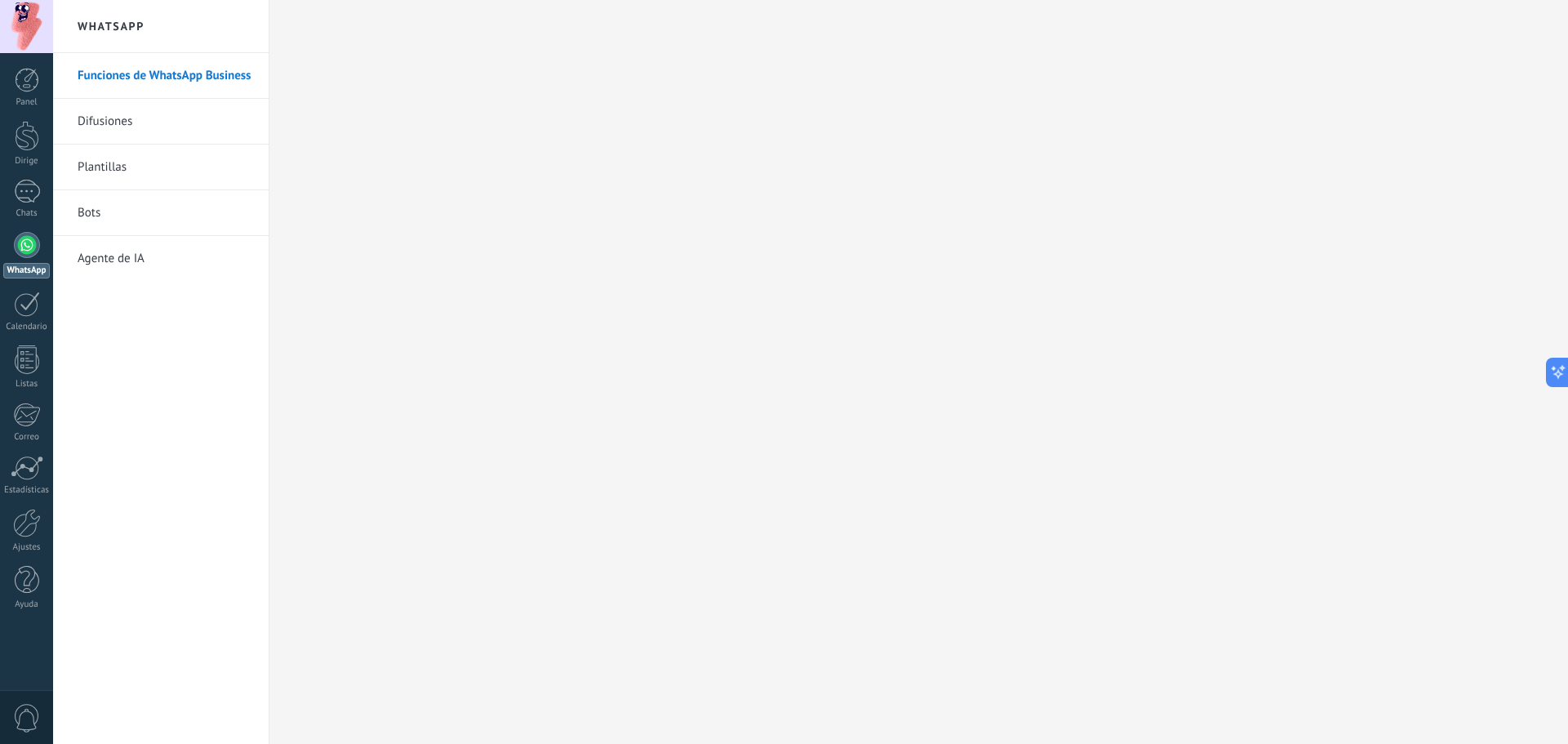
click at [126, 217] on link "Bots" at bounding box center [165, 213] width 175 height 46
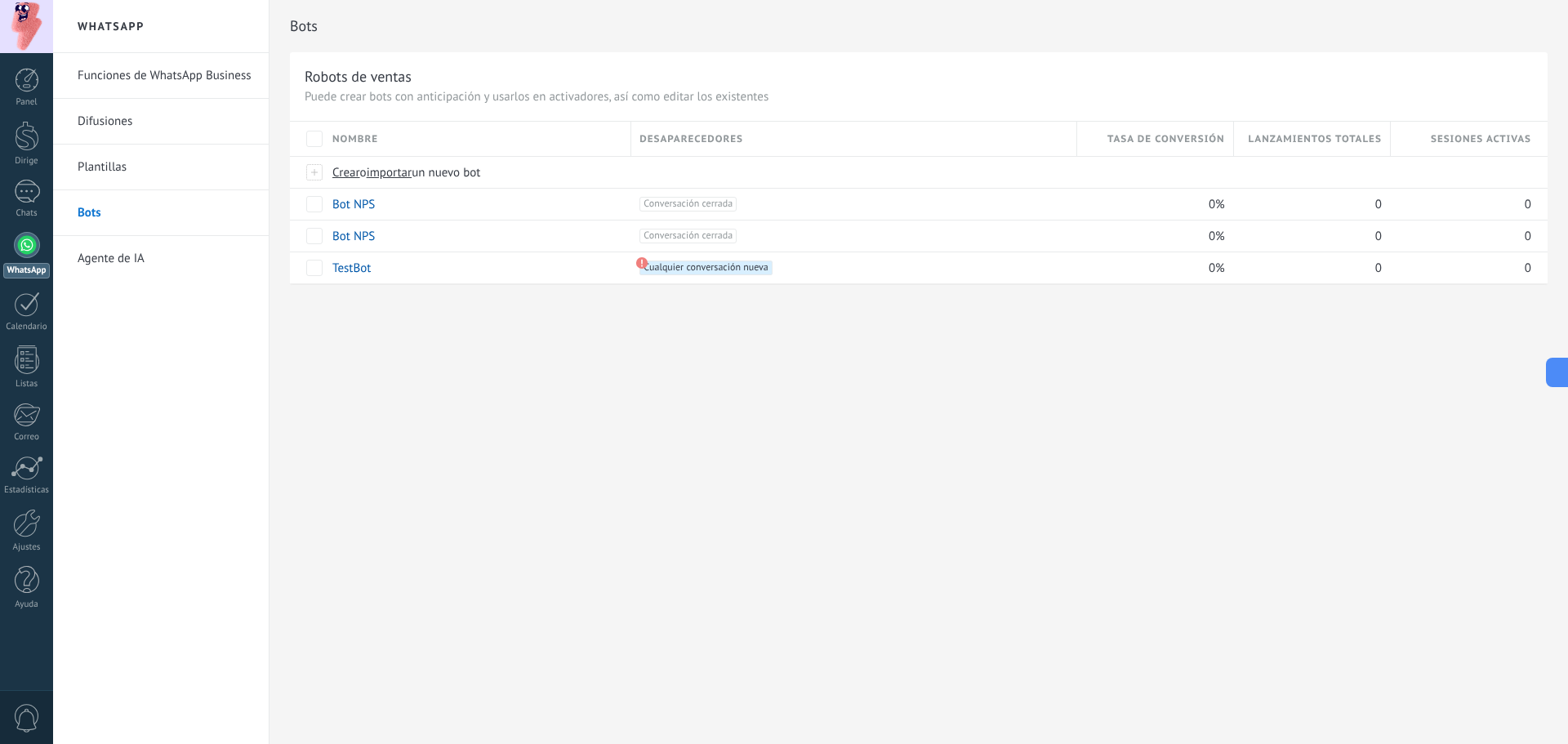
click at [344, 98] on font "Puede crear bots con anticipación y usarlos en activadores, así como editar los…" at bounding box center [537, 97] width 464 height 16
click at [194, 79] on font "Funciones de WhatsApp Business" at bounding box center [164, 76] width 174 height 16
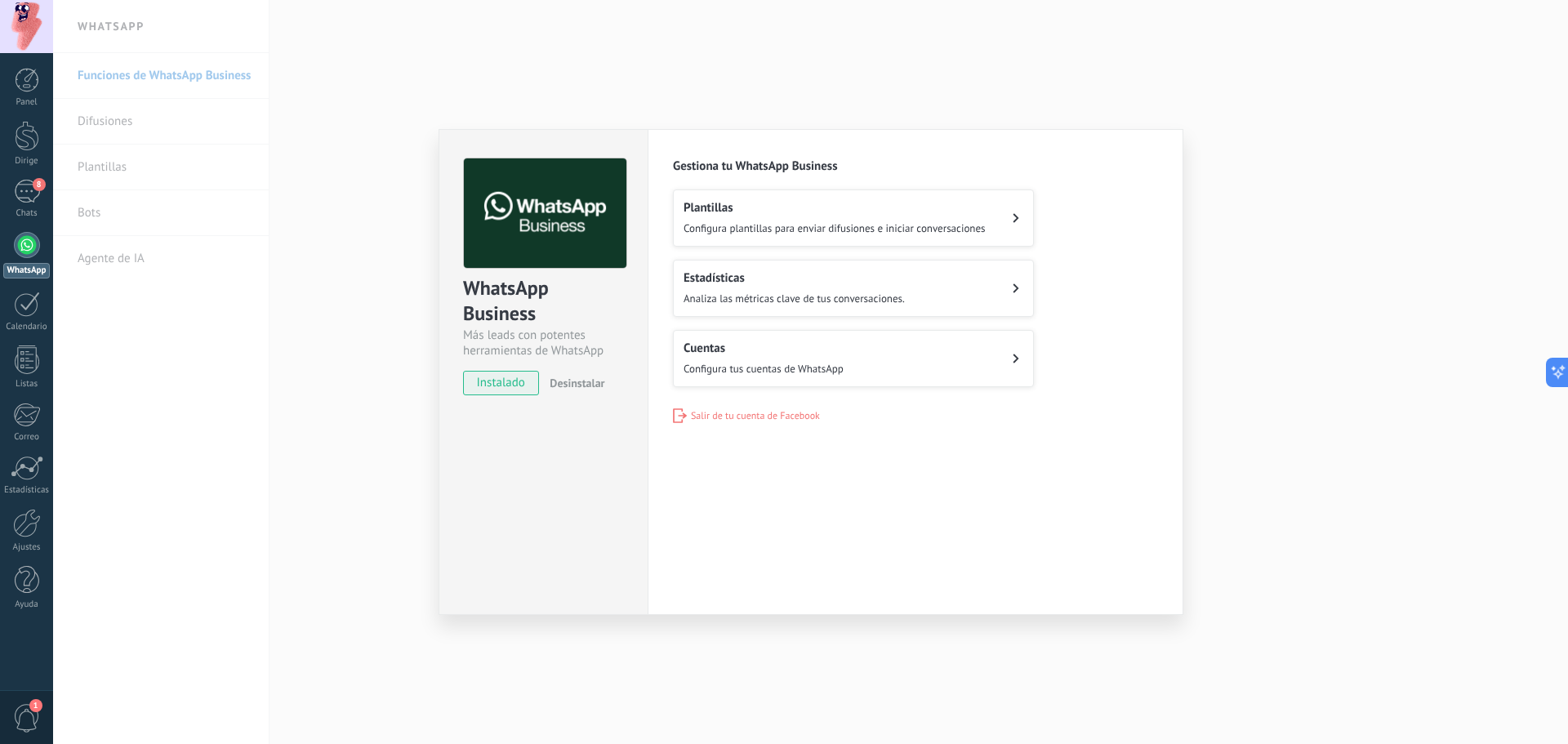
click at [983, 353] on button "Cuentas Configura tus cuentas de WhatsApp" at bounding box center [853, 358] width 361 height 57
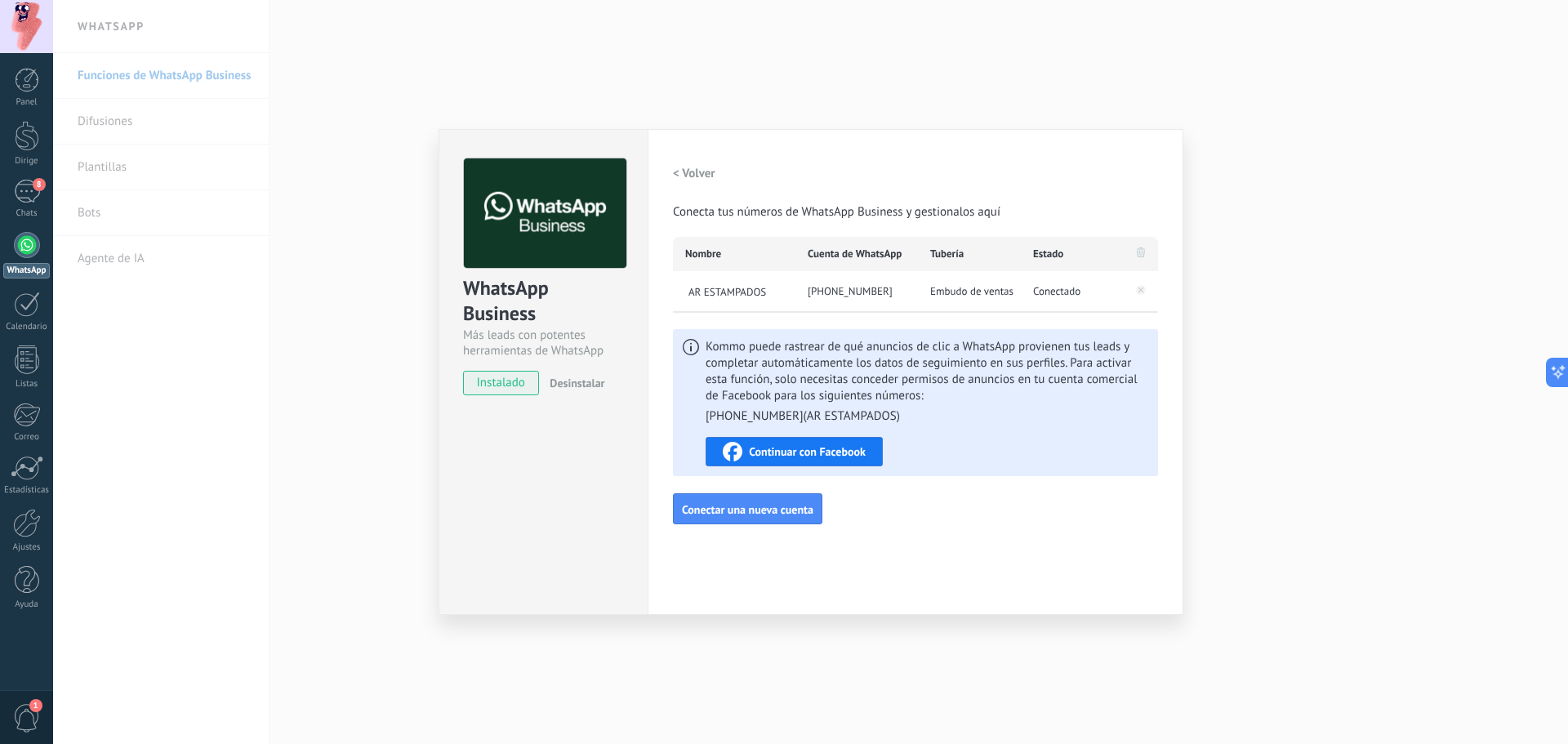
click at [861, 451] on font "Continuar con Facebook" at bounding box center [807, 452] width 117 height 15
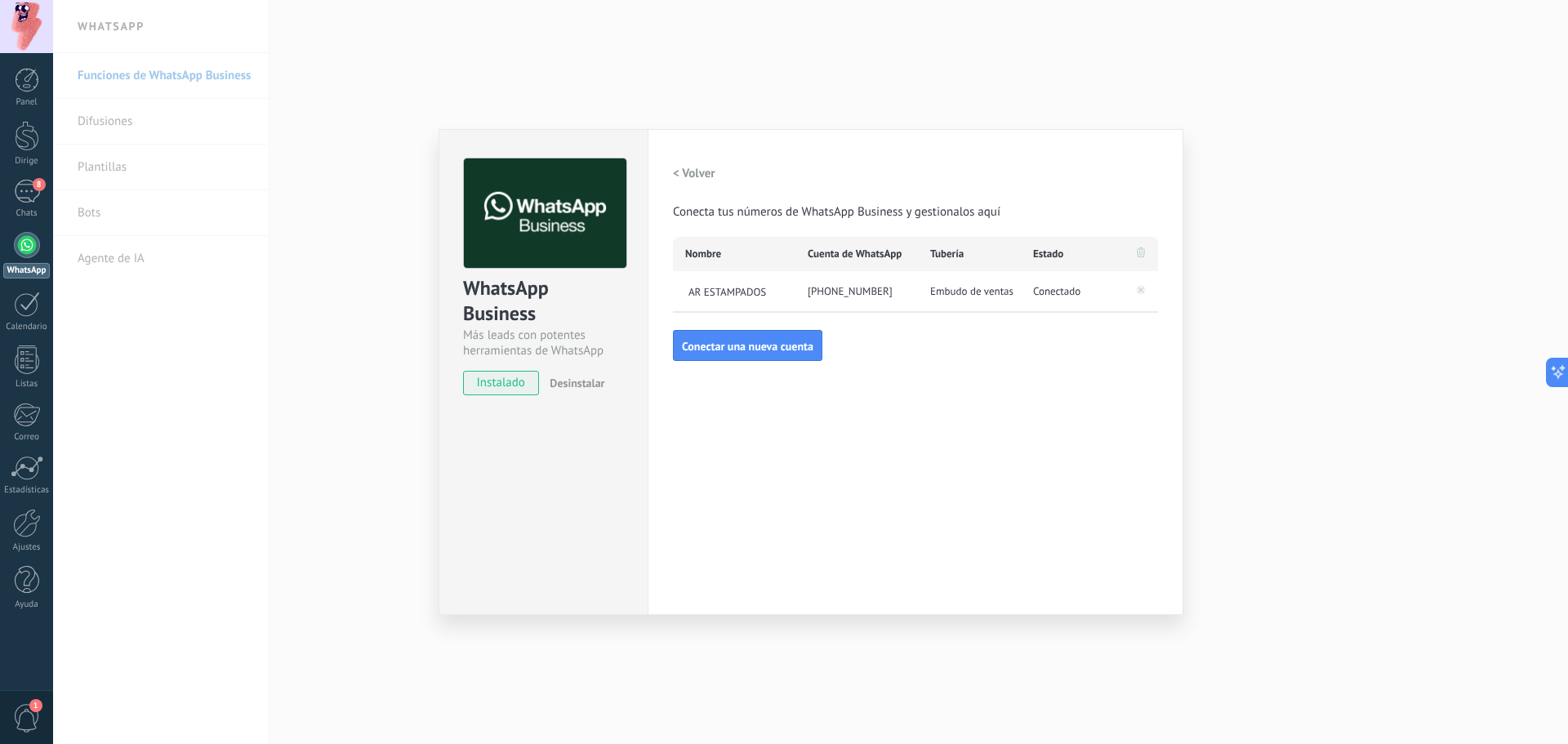
click at [1303, 264] on div "WhatsApp Business Más leads con potentes herramientas de WhatsApp instalado Des…" at bounding box center [811, 372] width 1515 height 744
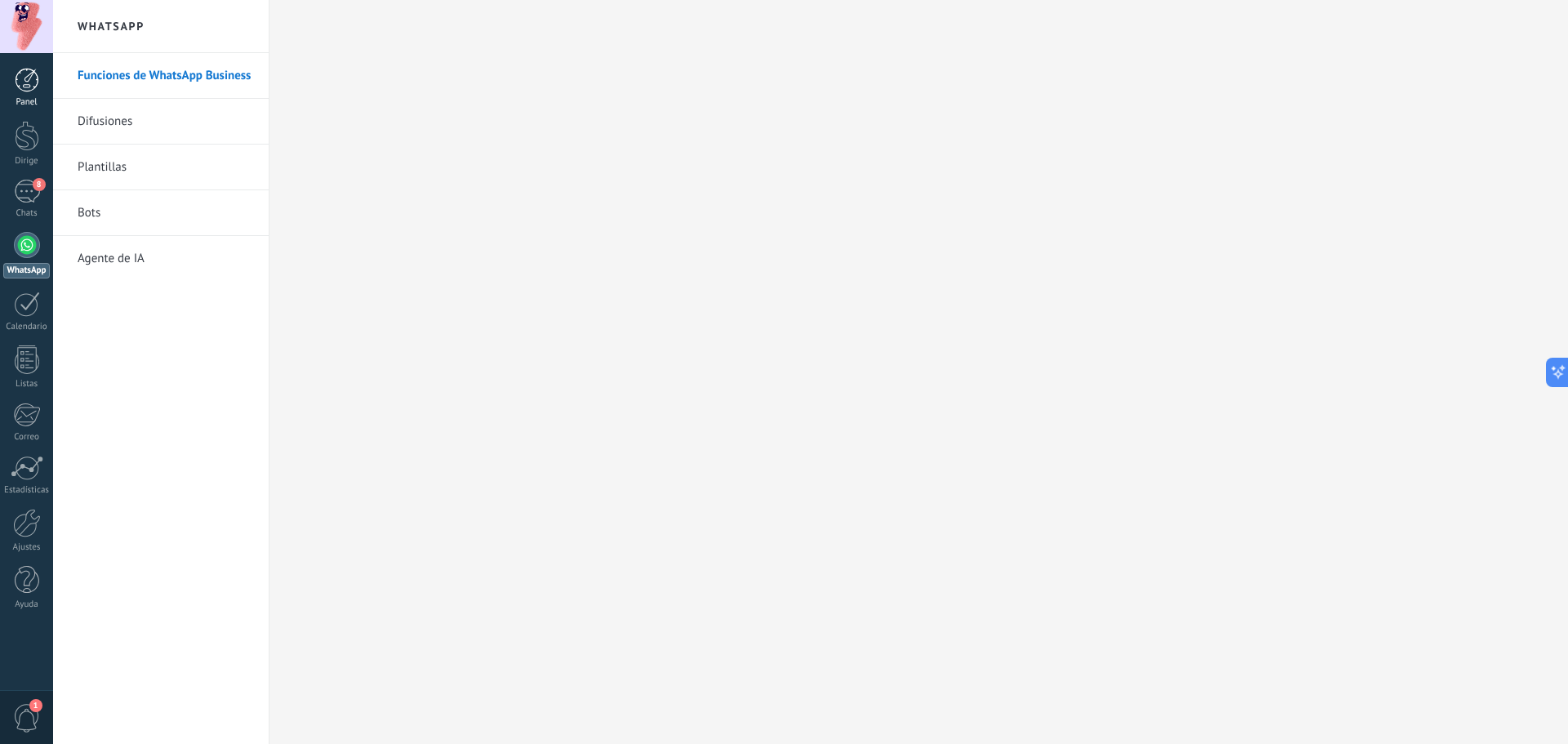
click at [24, 81] on div at bounding box center [27, 80] width 25 height 25
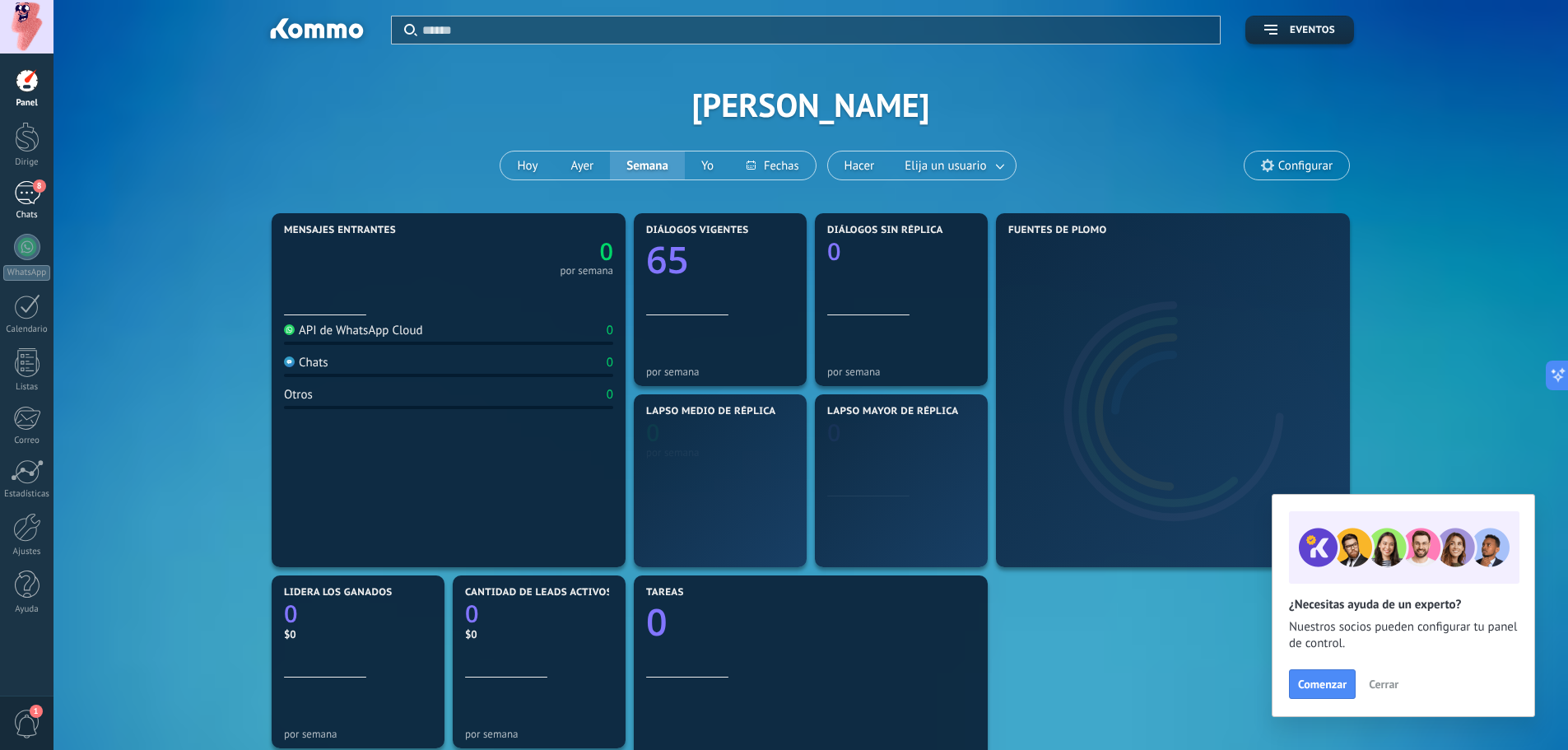
click at [37, 194] on div "8" at bounding box center [28, 192] width 27 height 24
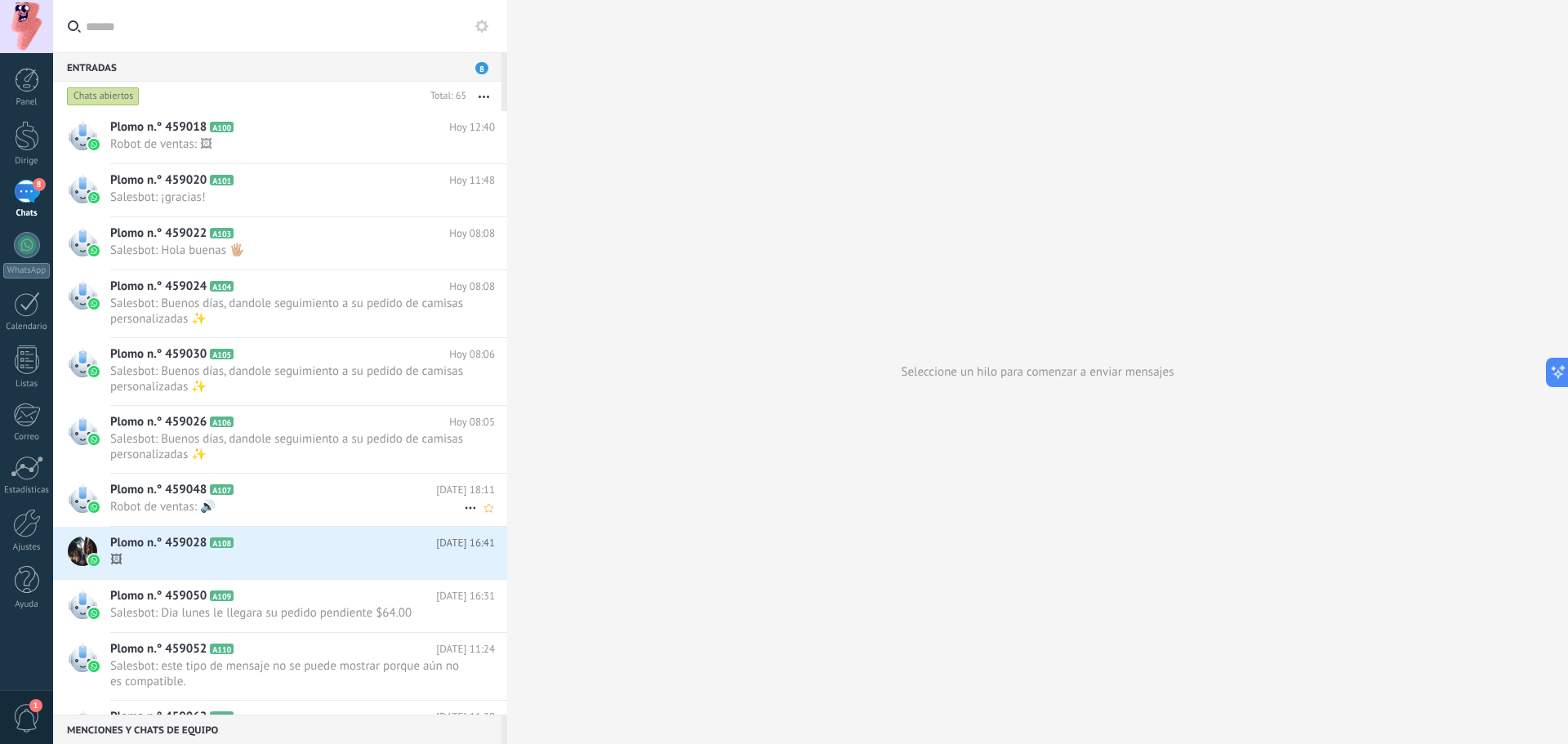
click at [301, 497] on h2 "Plomo n.° 459048 A107" at bounding box center [273, 490] width 326 height 16
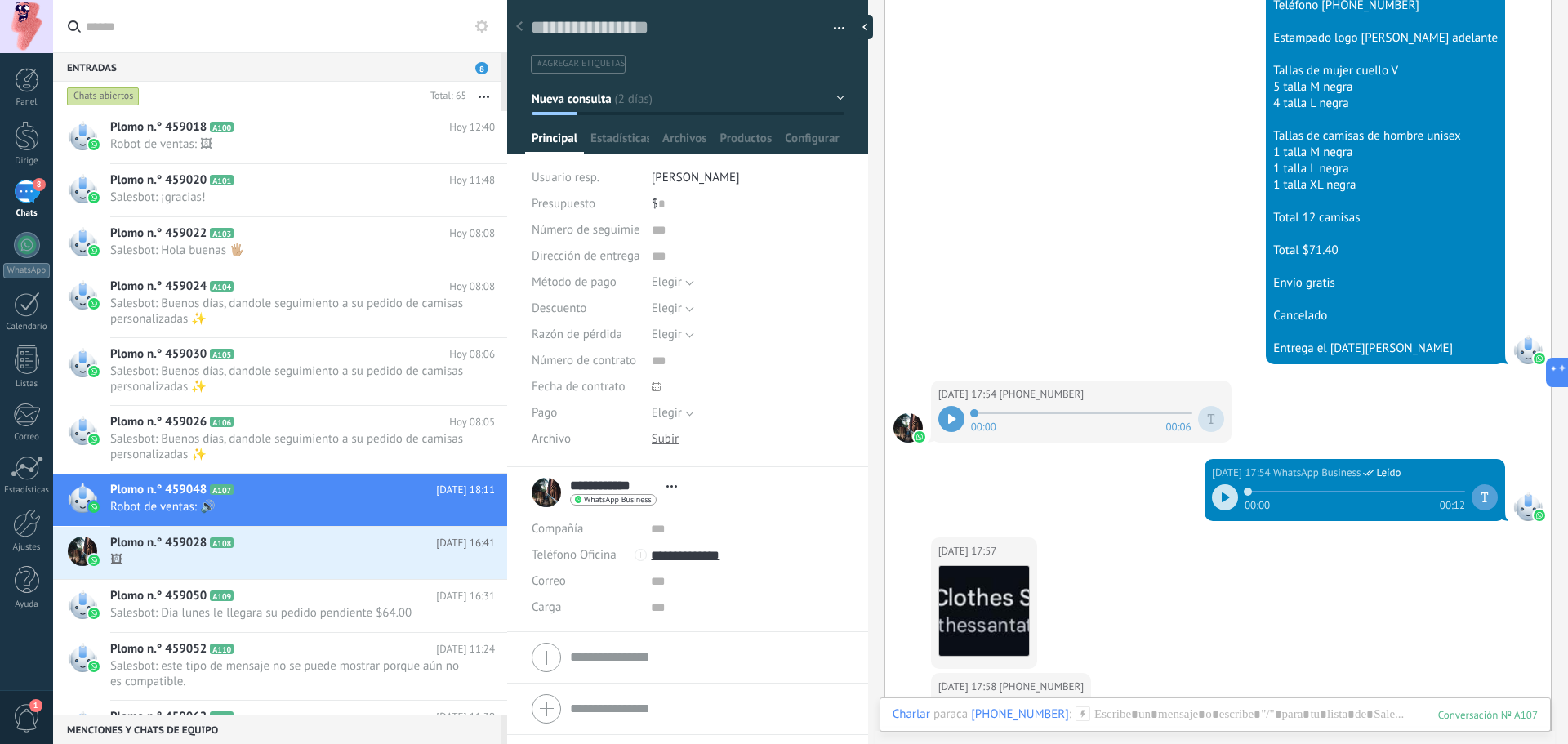
scroll to position [734, 0]
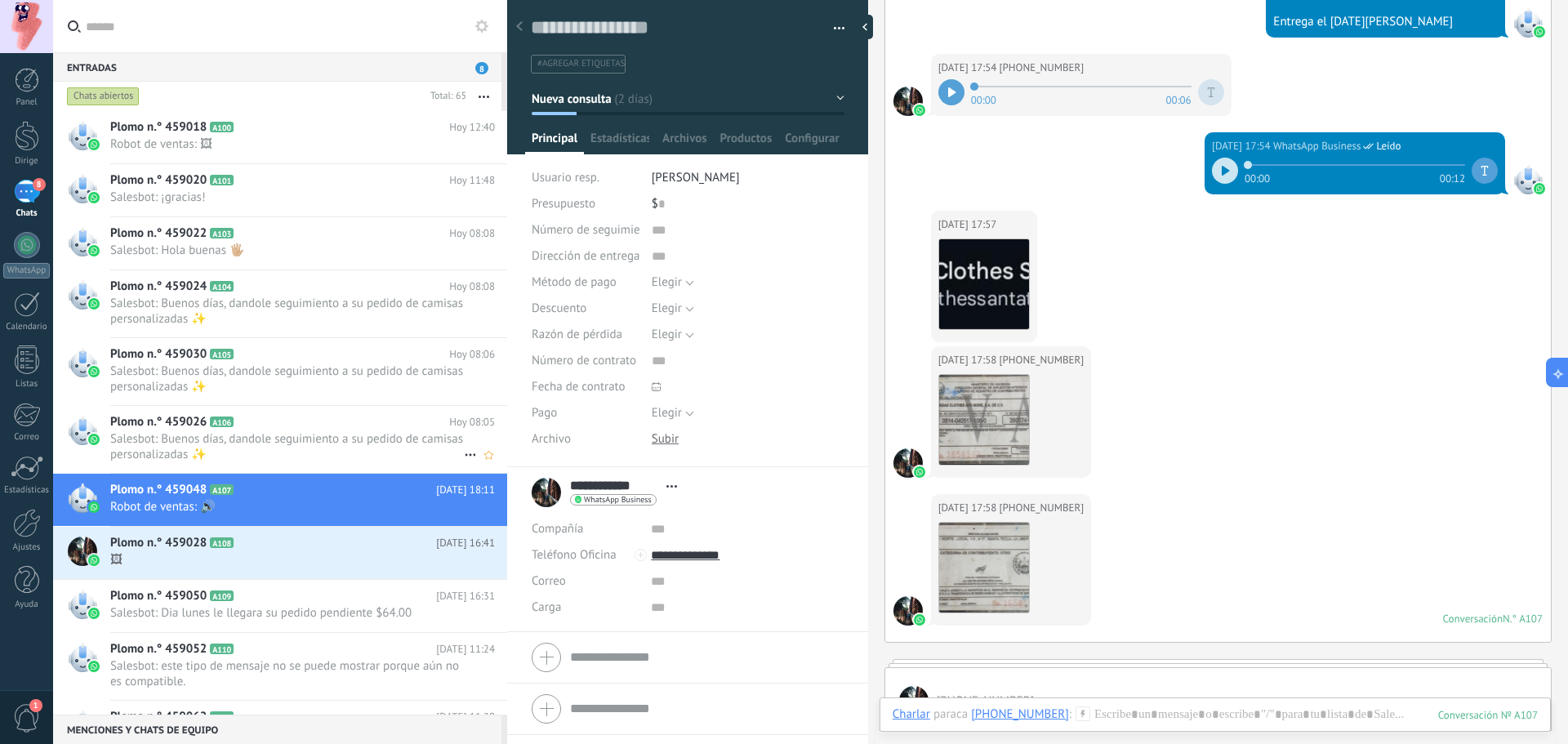
click at [264, 435] on font "Salesbot: Buenos días, dandole seguimiento a su pedido de camisas personalizada…" at bounding box center [286, 446] width 353 height 31
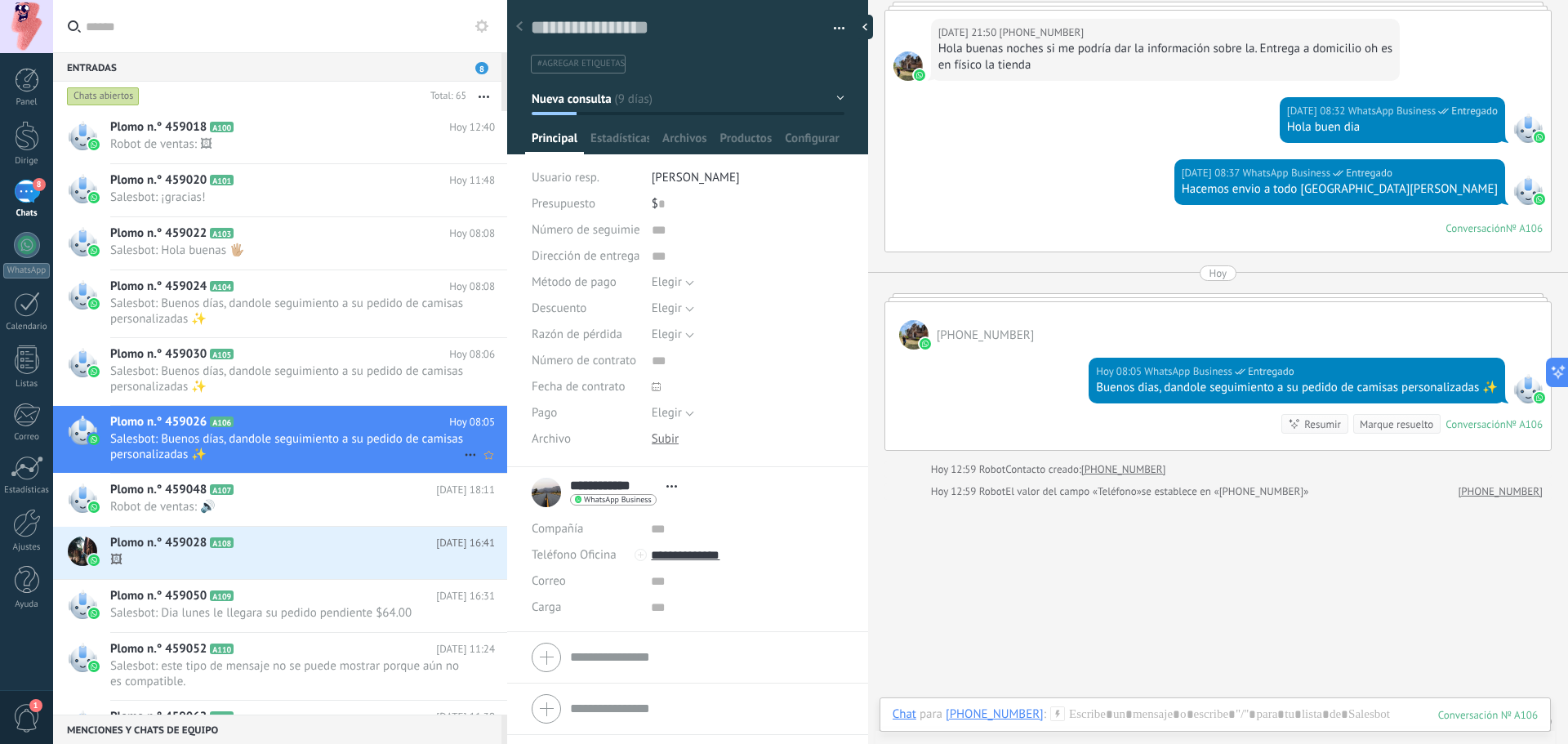
scroll to position [25, 0]
click at [1522, 397] on div at bounding box center [1527, 388] width 29 height 29
click at [311, 362] on div "Plomo n.° 459030 A105 [DATE] 08:06 Salesbot: Buenos días, dandole seguimiento a…" at bounding box center [308, 371] width 397 height 67
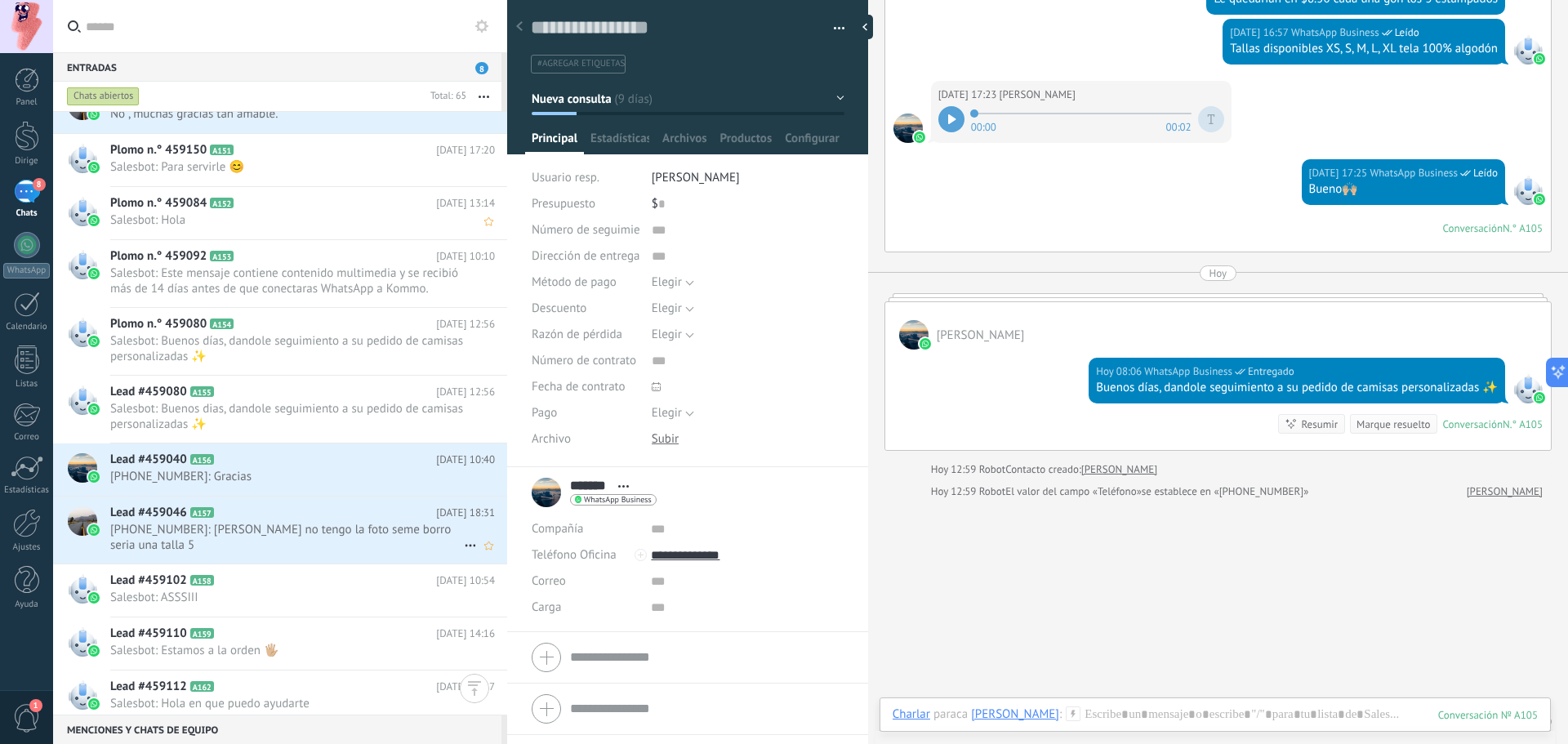
scroll to position [3011, 0]
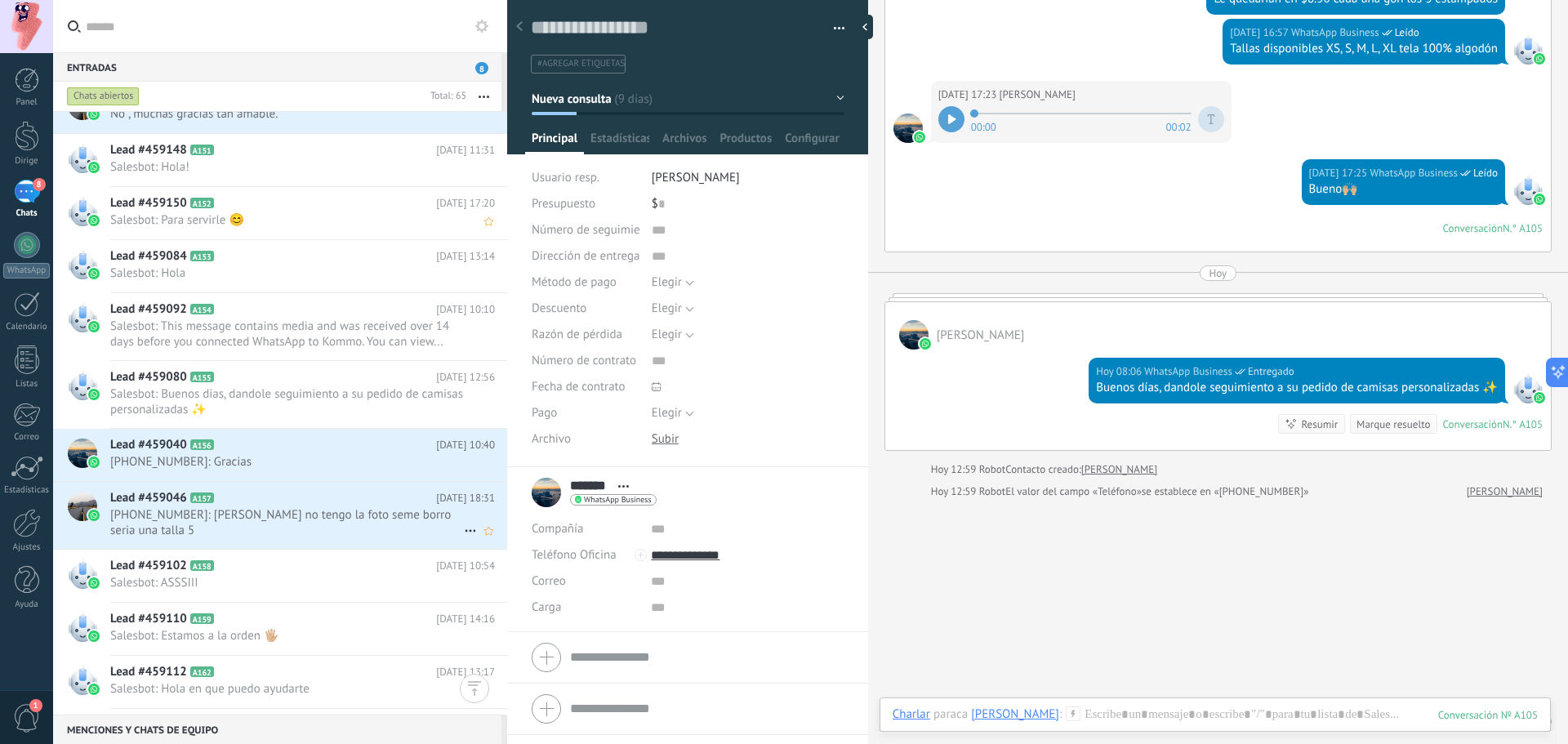
click at [331, 507] on span "[PHONE_NUMBER]: [PERSON_NAME] no tengo la foto seme borro seria una talla 5" at bounding box center [287, 522] width 354 height 31
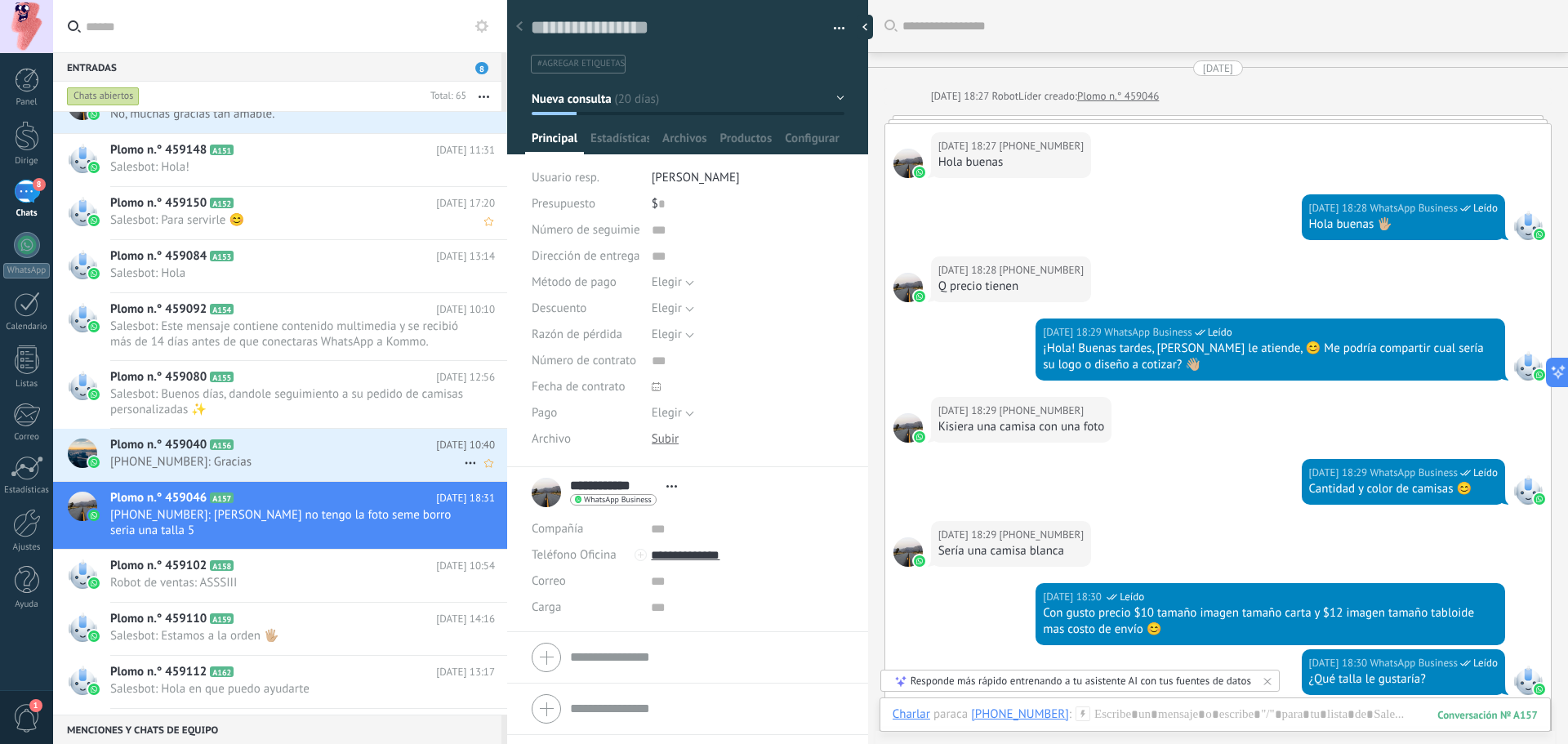
click at [357, 448] on h2 "Plomo n.° 459040 A156" at bounding box center [273, 444] width 326 height 16
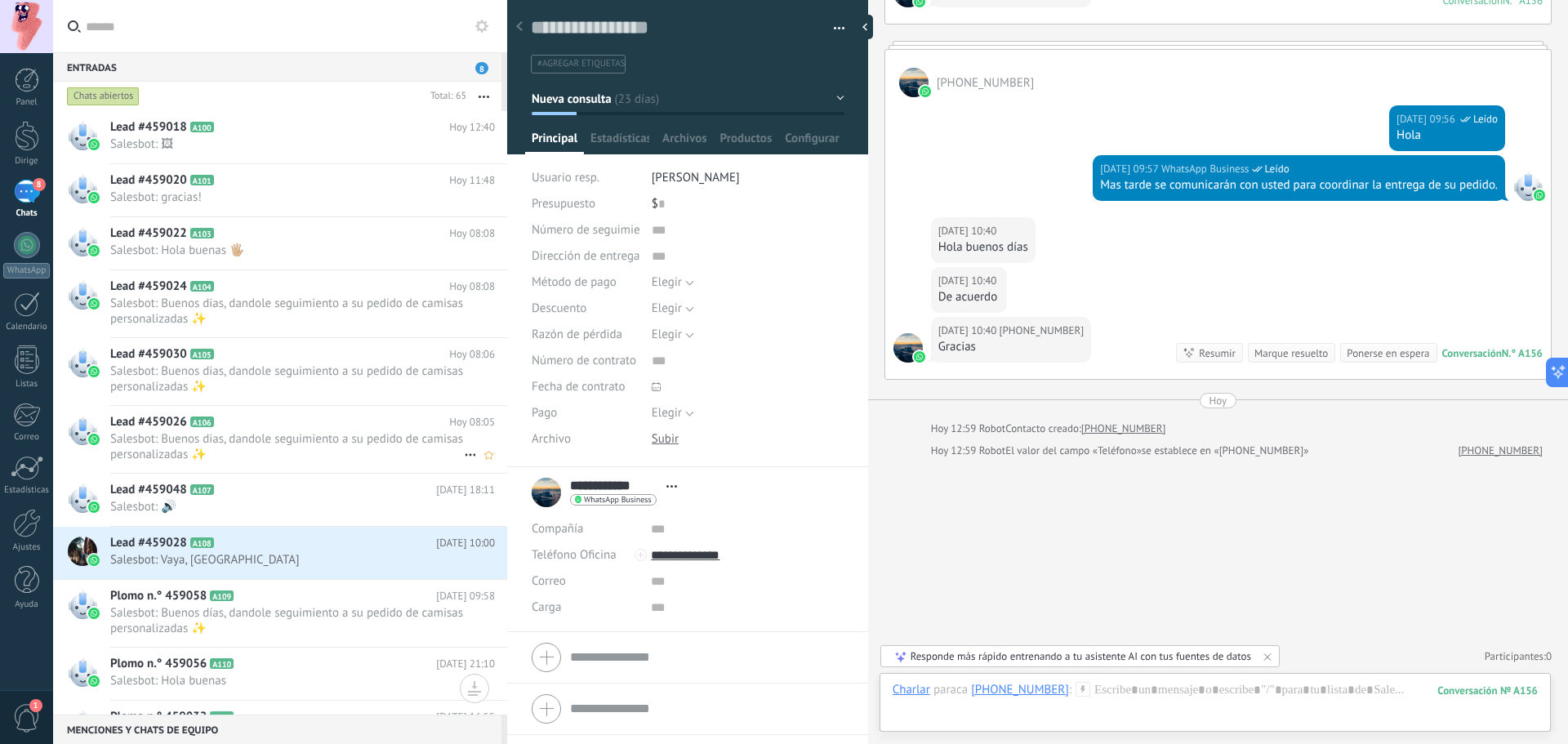
click at [114, 102] on font "Chats abiertos" at bounding box center [103, 96] width 59 height 13
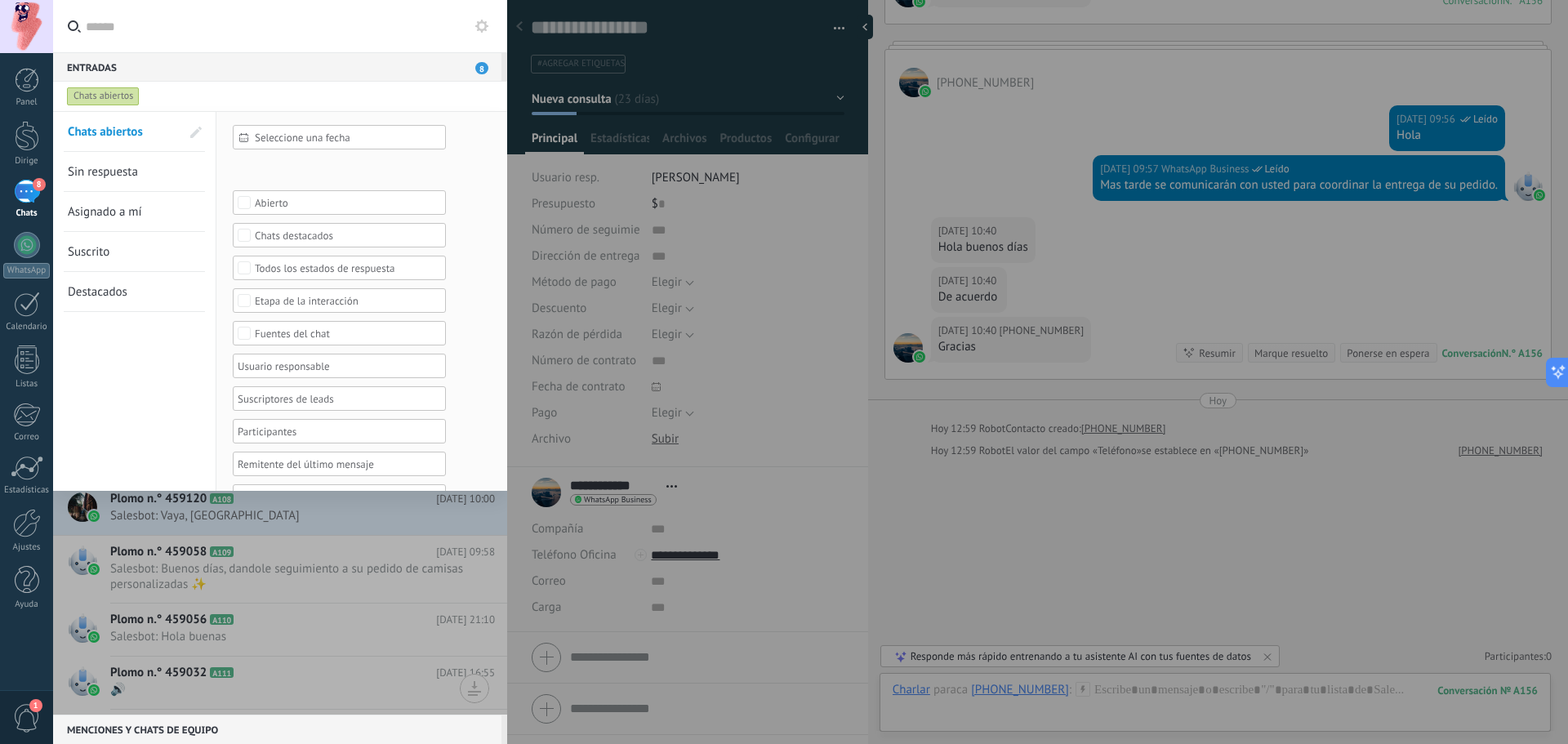
click at [482, 34] on button at bounding box center [482, 26] width 19 height 19
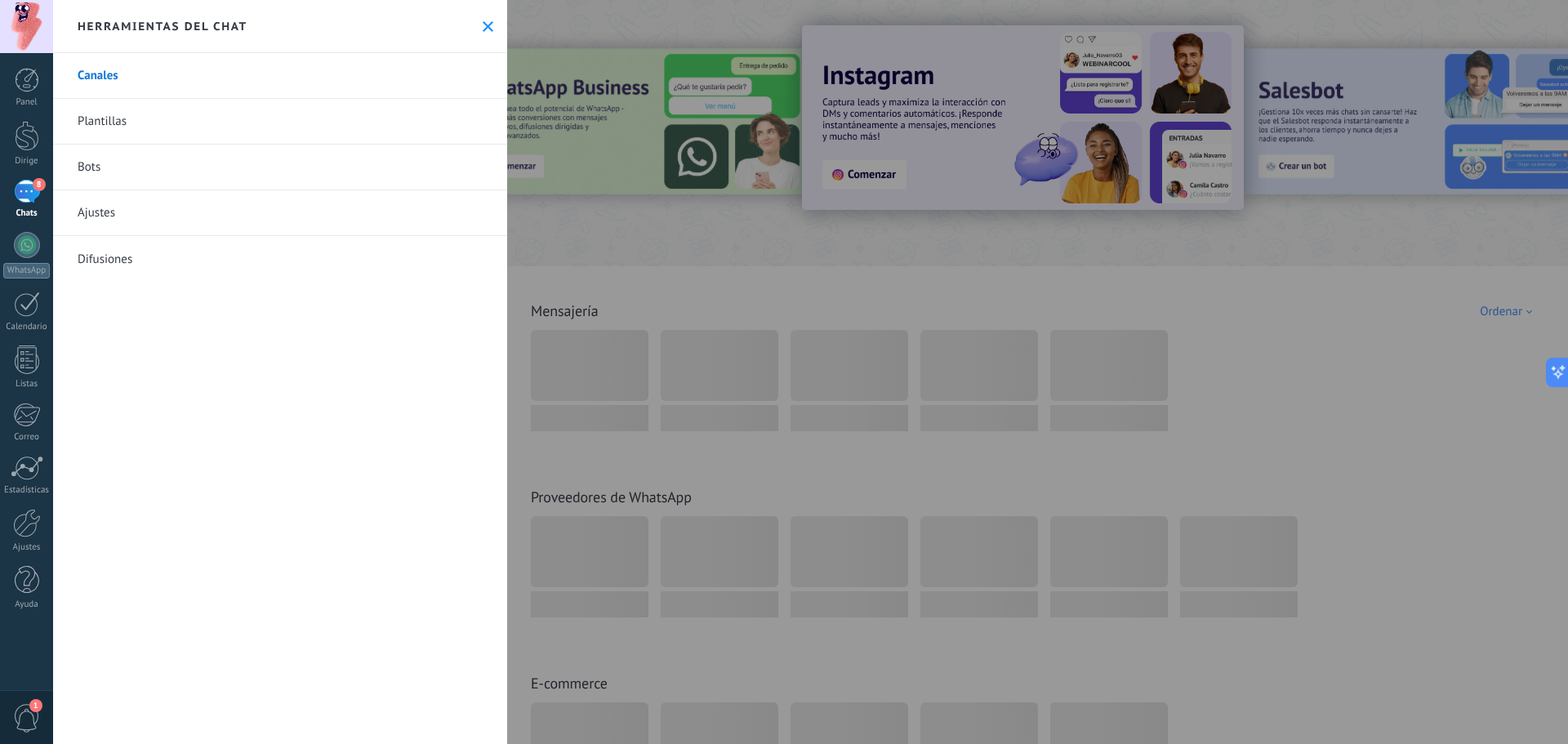
click at [487, 27] on button at bounding box center [488, 27] width 14 height 14
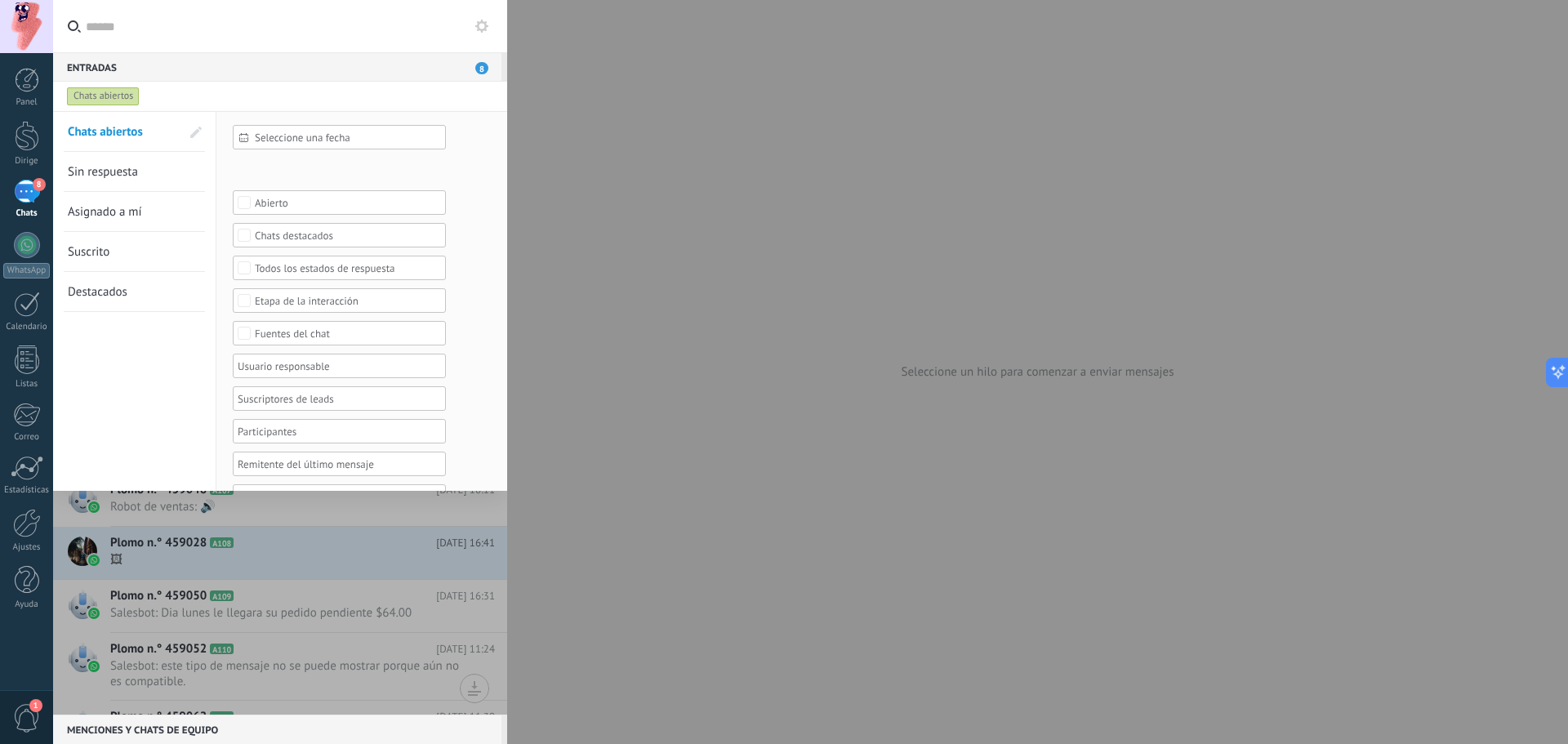
click at [562, 172] on div at bounding box center [784, 372] width 1568 height 744
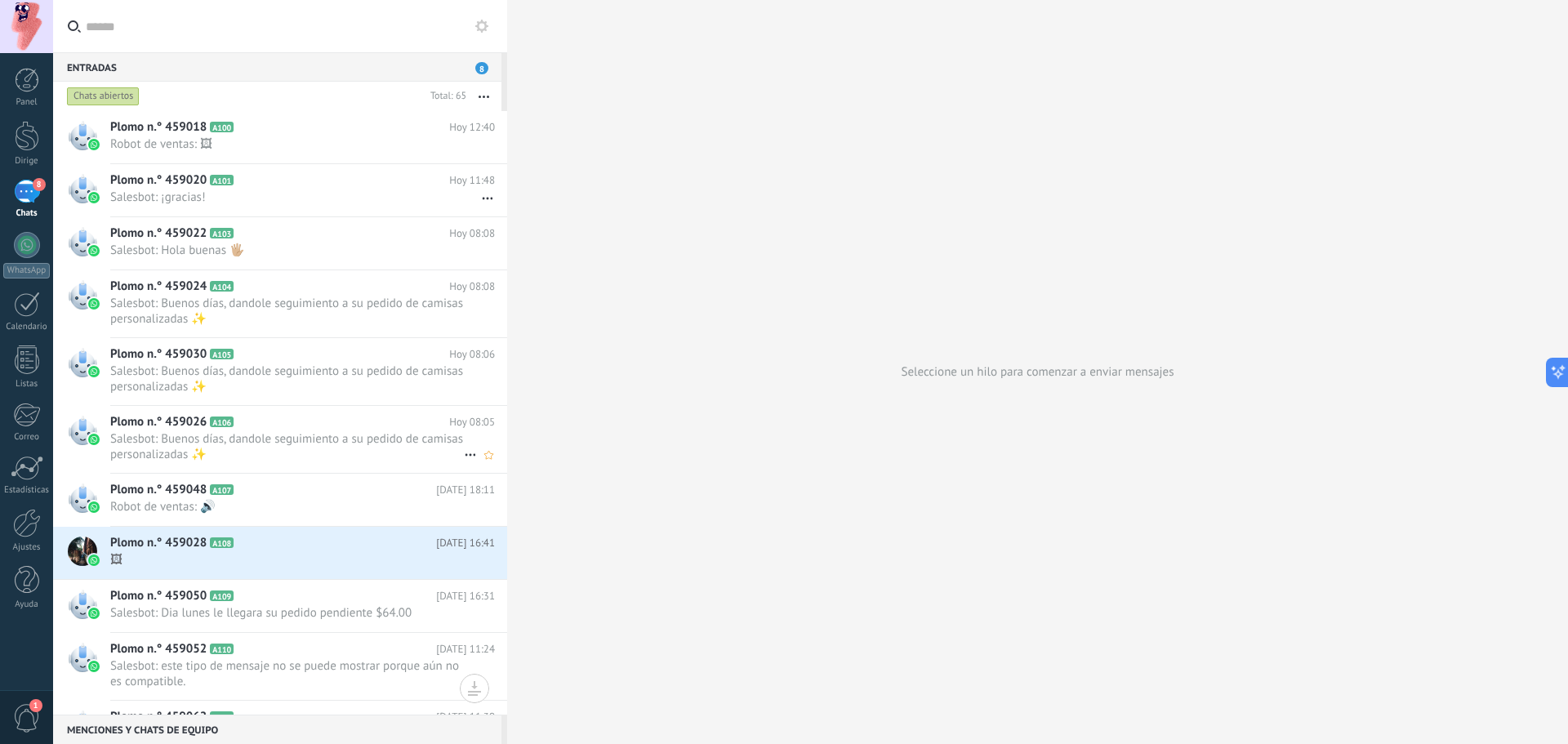
click at [28, 194] on div "8" at bounding box center [27, 191] width 27 height 24
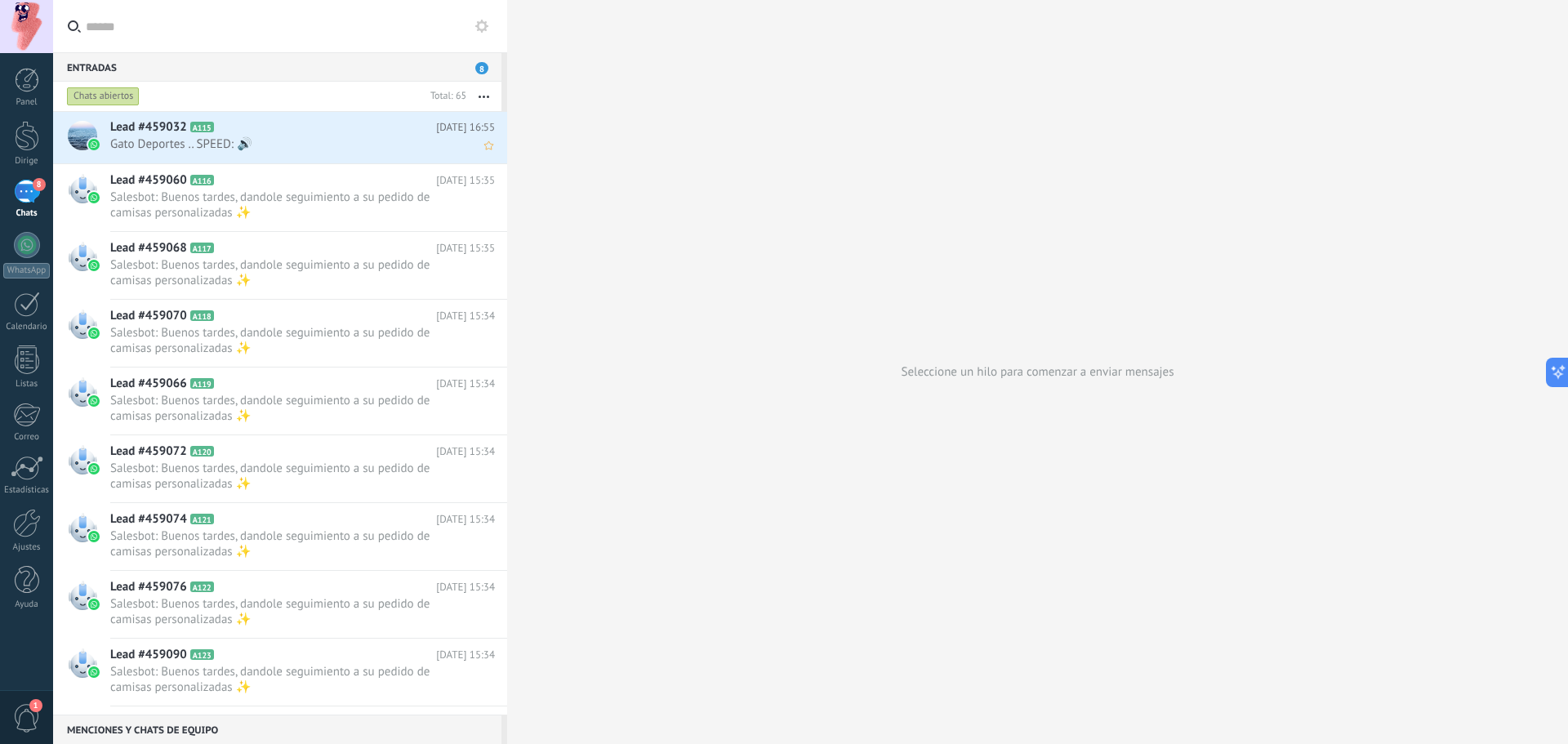
scroll to position [802, 0]
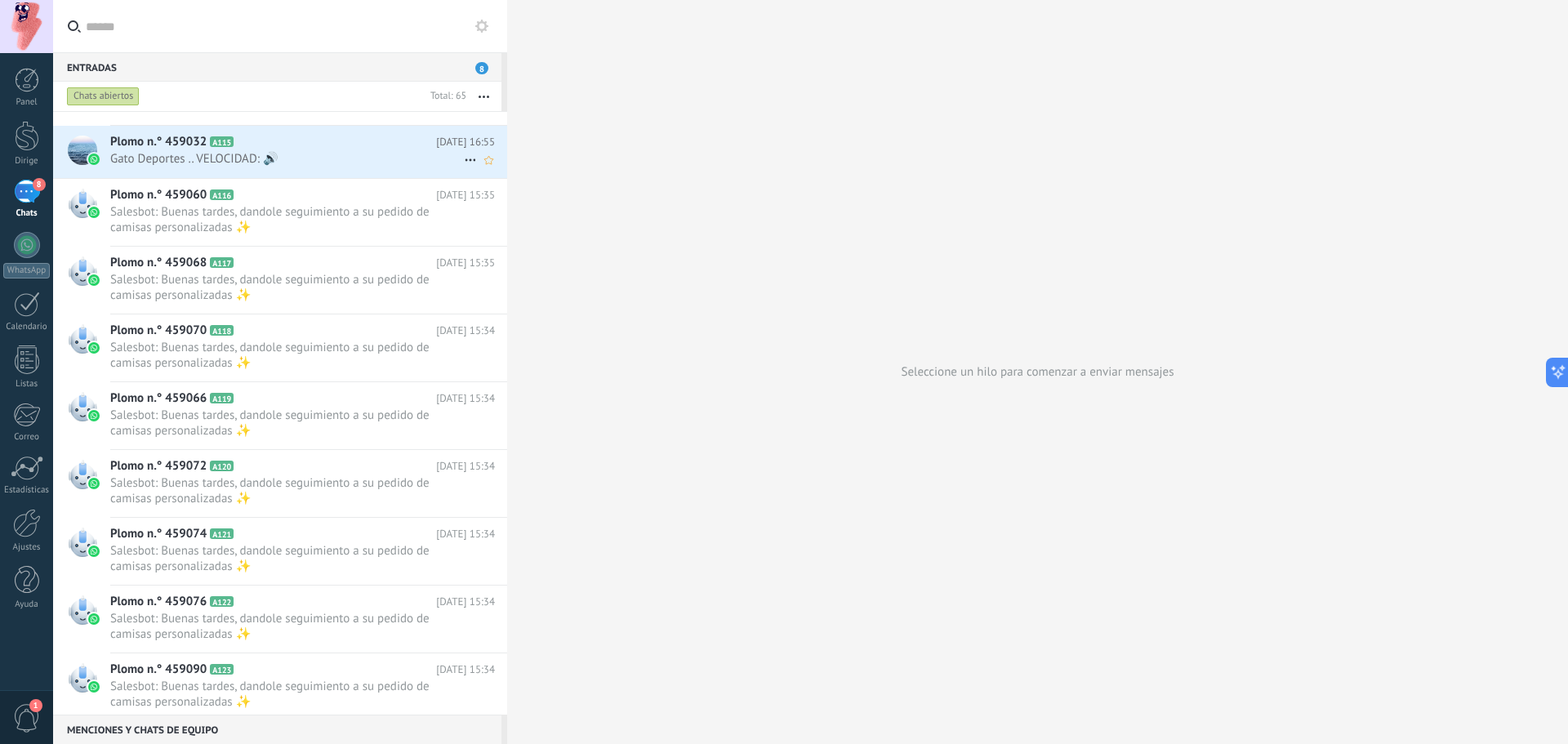
click at [331, 151] on span "Gato Deportes .. VELOCIDAD: 🔊" at bounding box center [287, 159] width 354 height 16
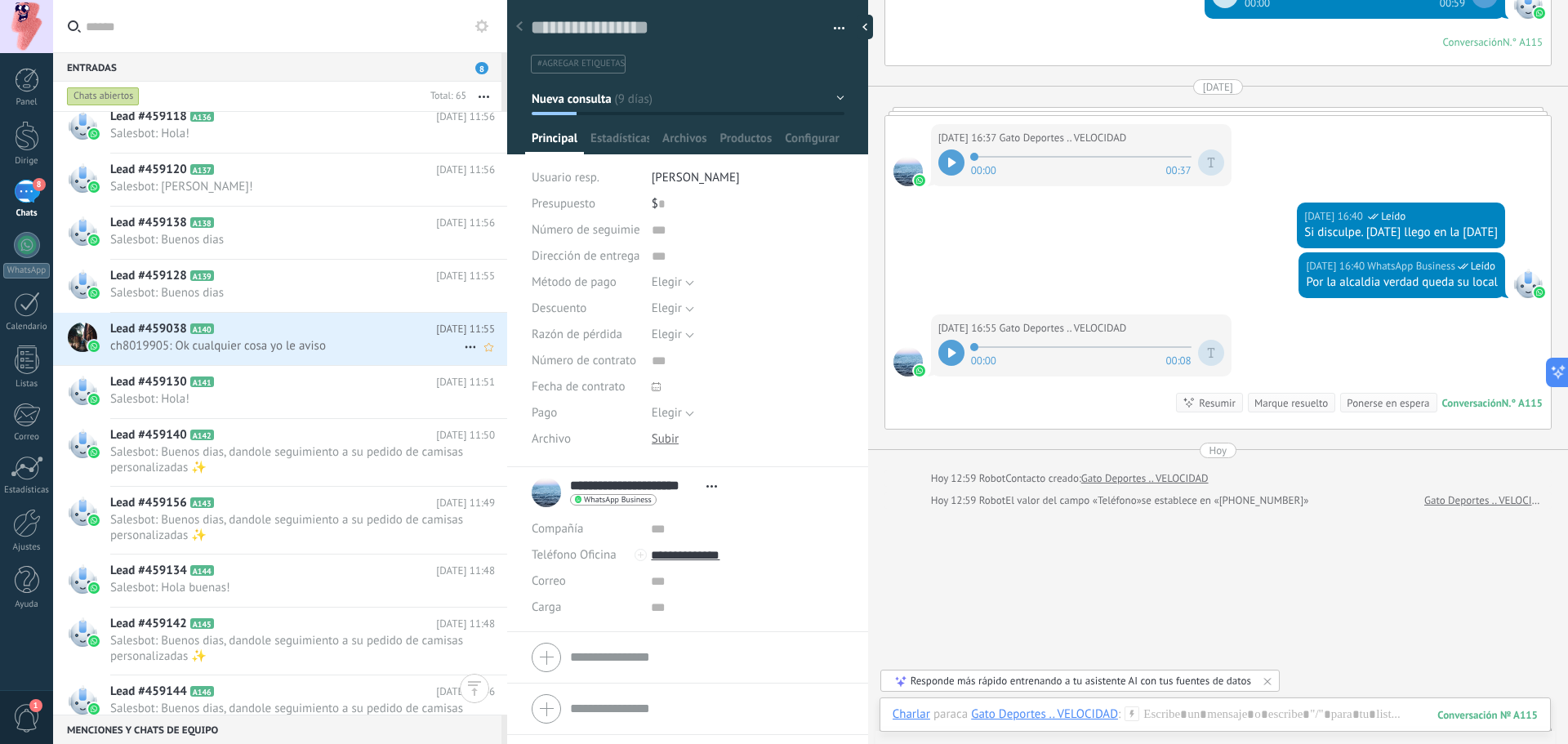
scroll to position [2079, 0]
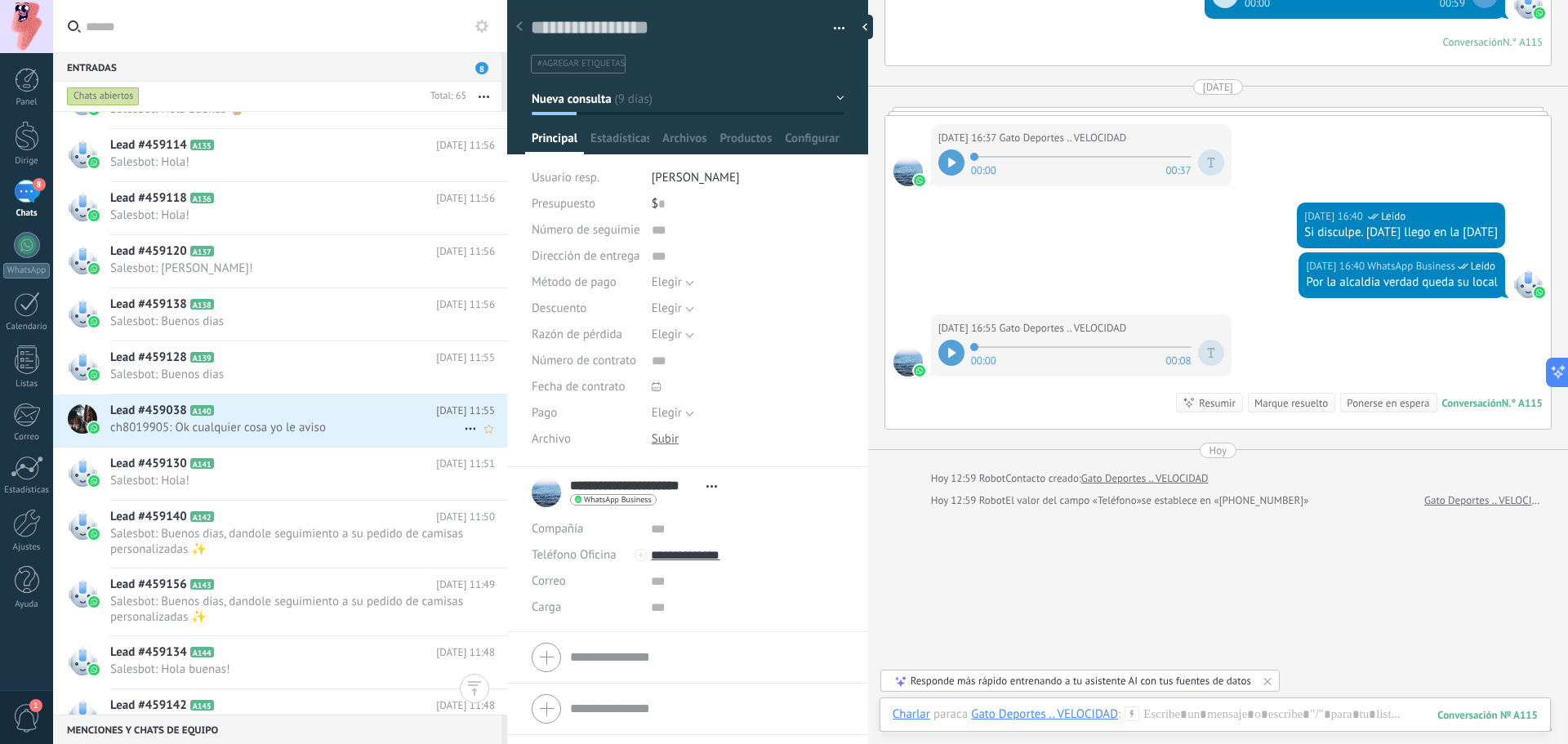
click at [325, 418] on h2 "Lead #459038 A140" at bounding box center [273, 410] width 326 height 16
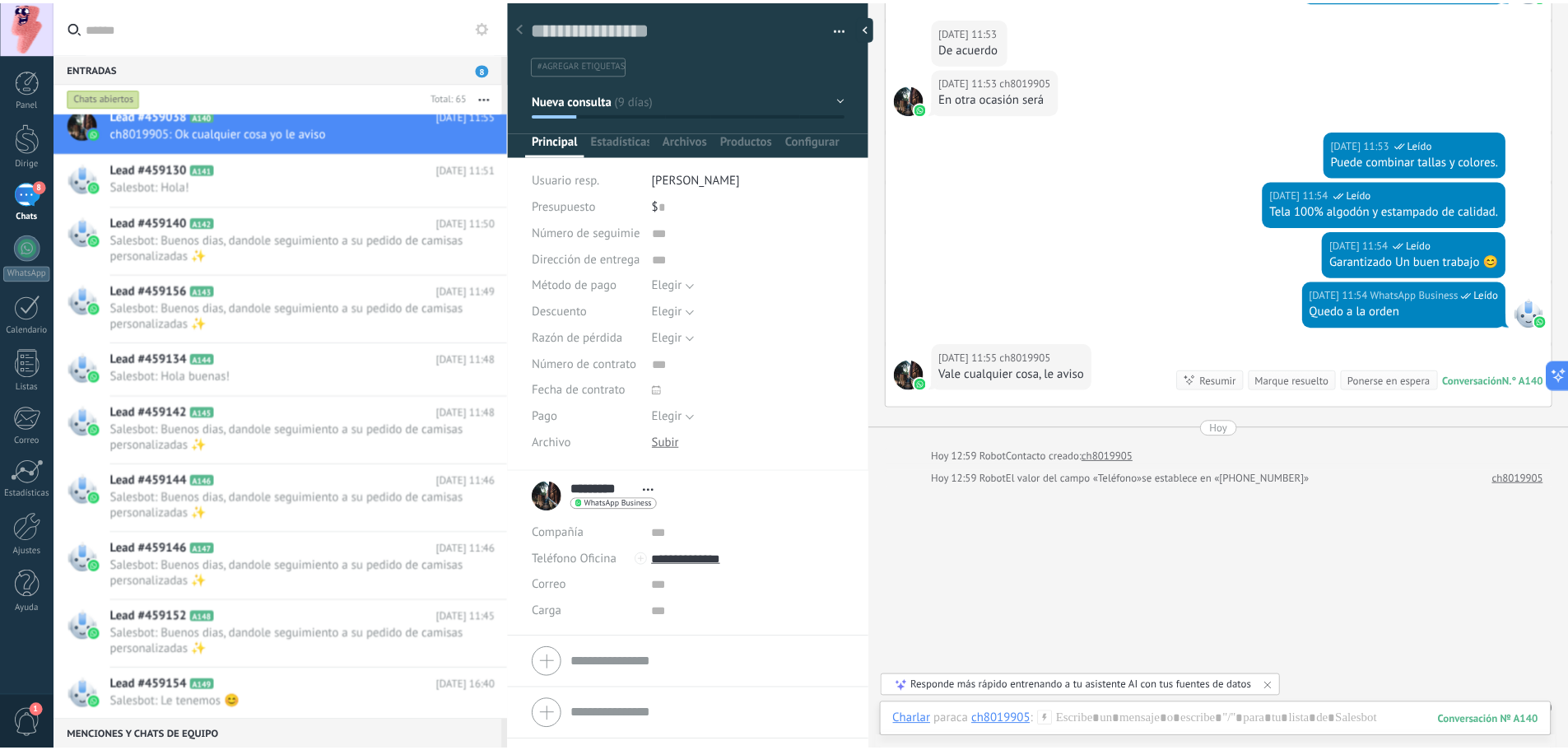
scroll to position [2246, 0]
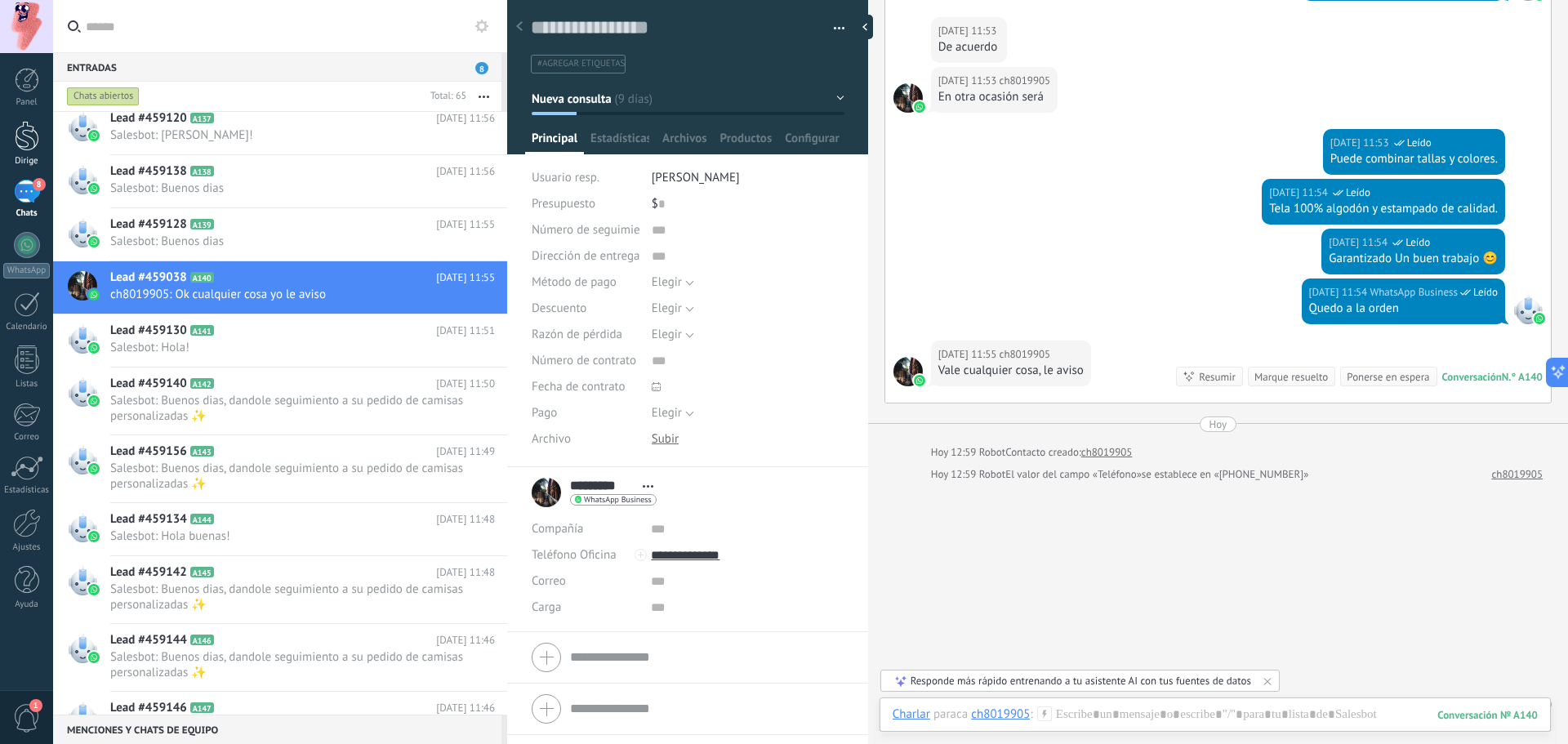
click at [34, 135] on div at bounding box center [27, 136] width 25 height 30
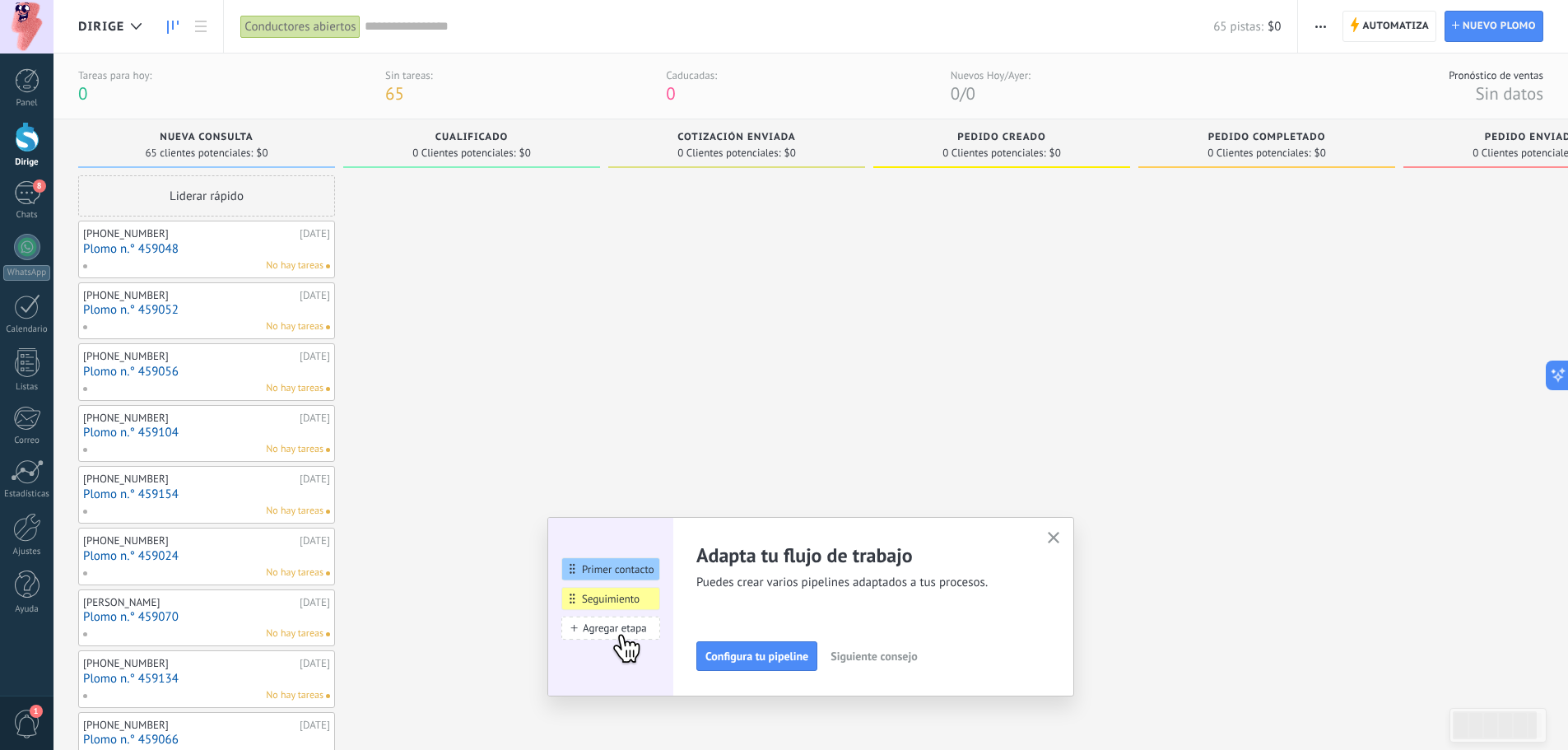
click at [1059, 539] on use "button" at bounding box center [1054, 538] width 12 height 12
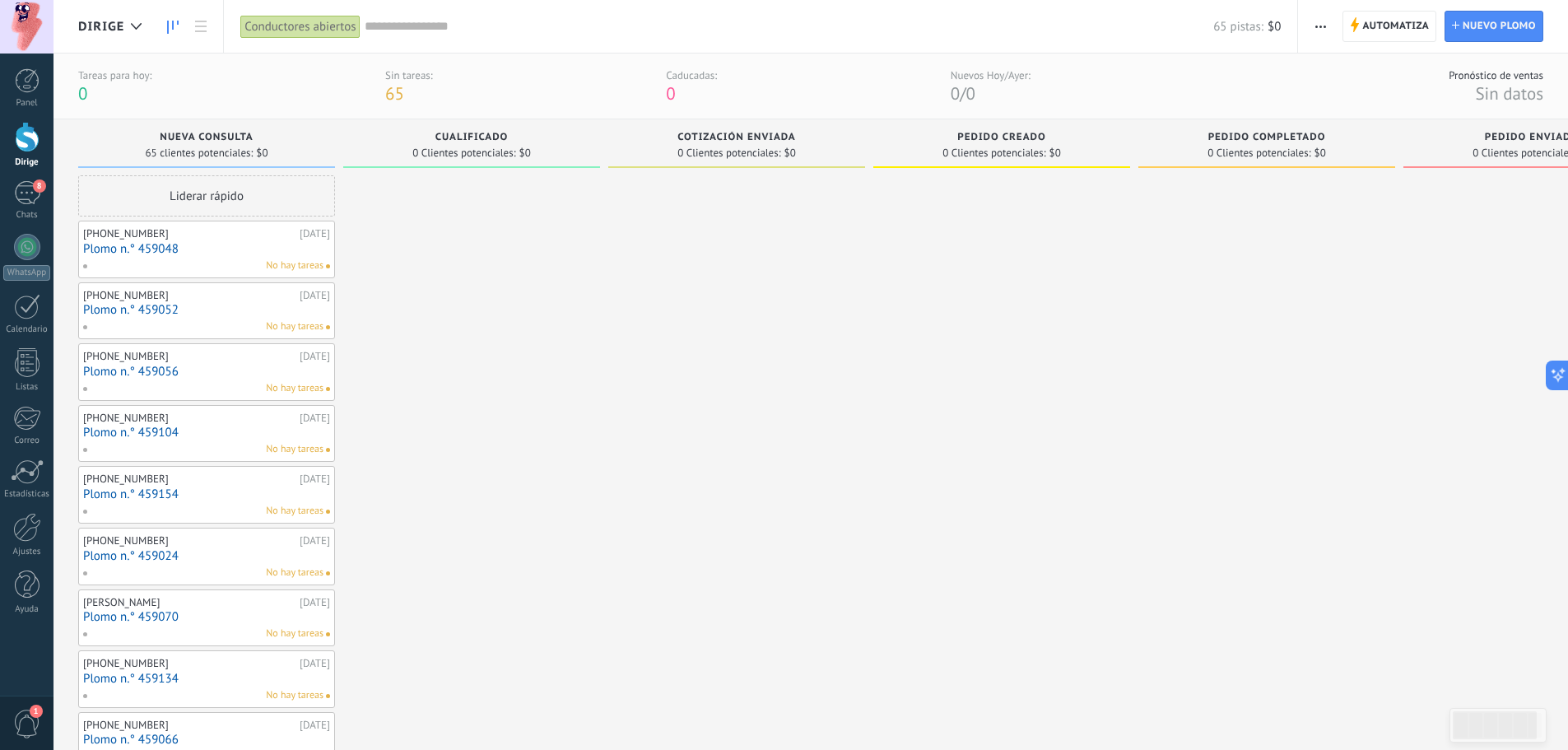
click at [220, 249] on link "Plomo n.° 459048" at bounding box center [206, 249] width 247 height 14
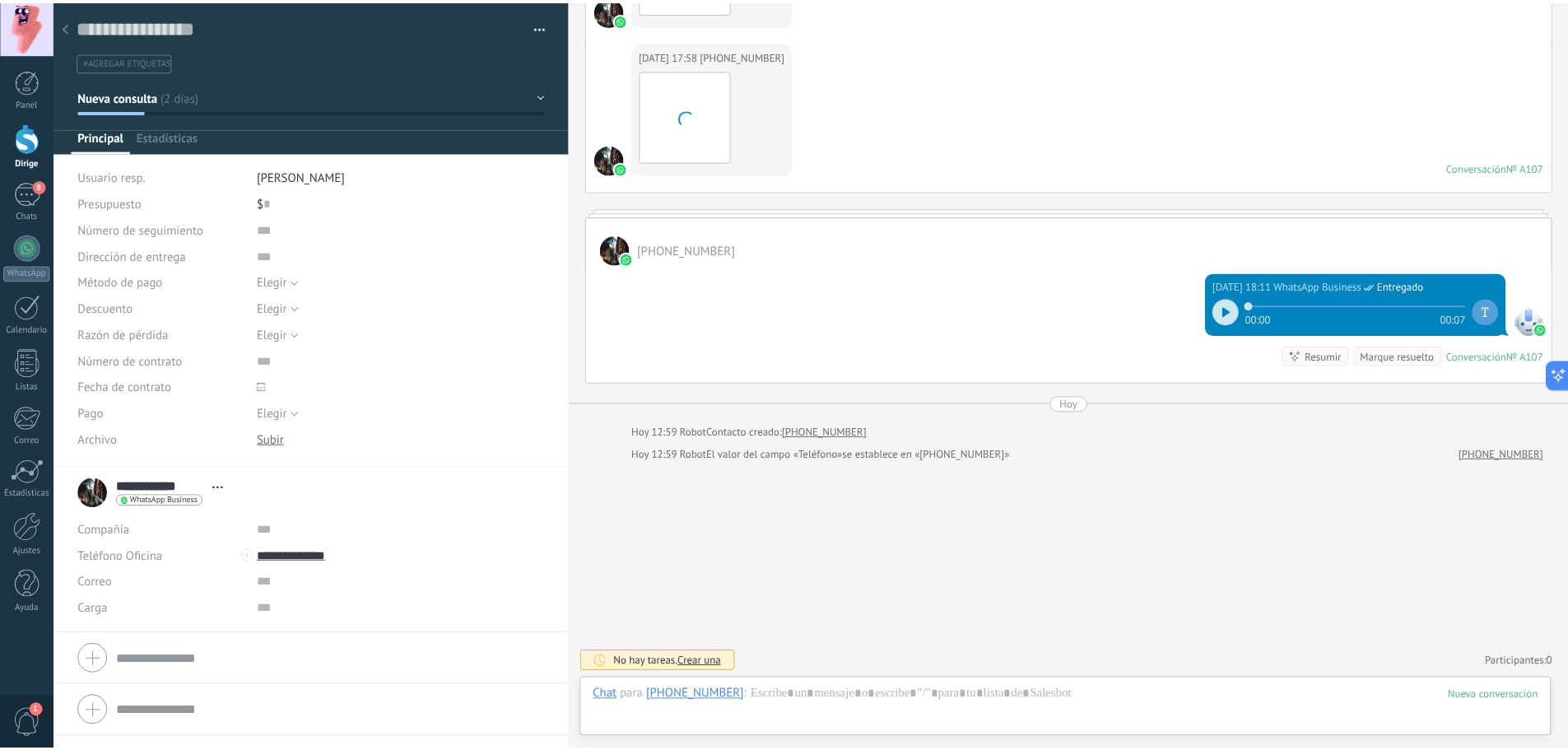
scroll to position [25, 0]
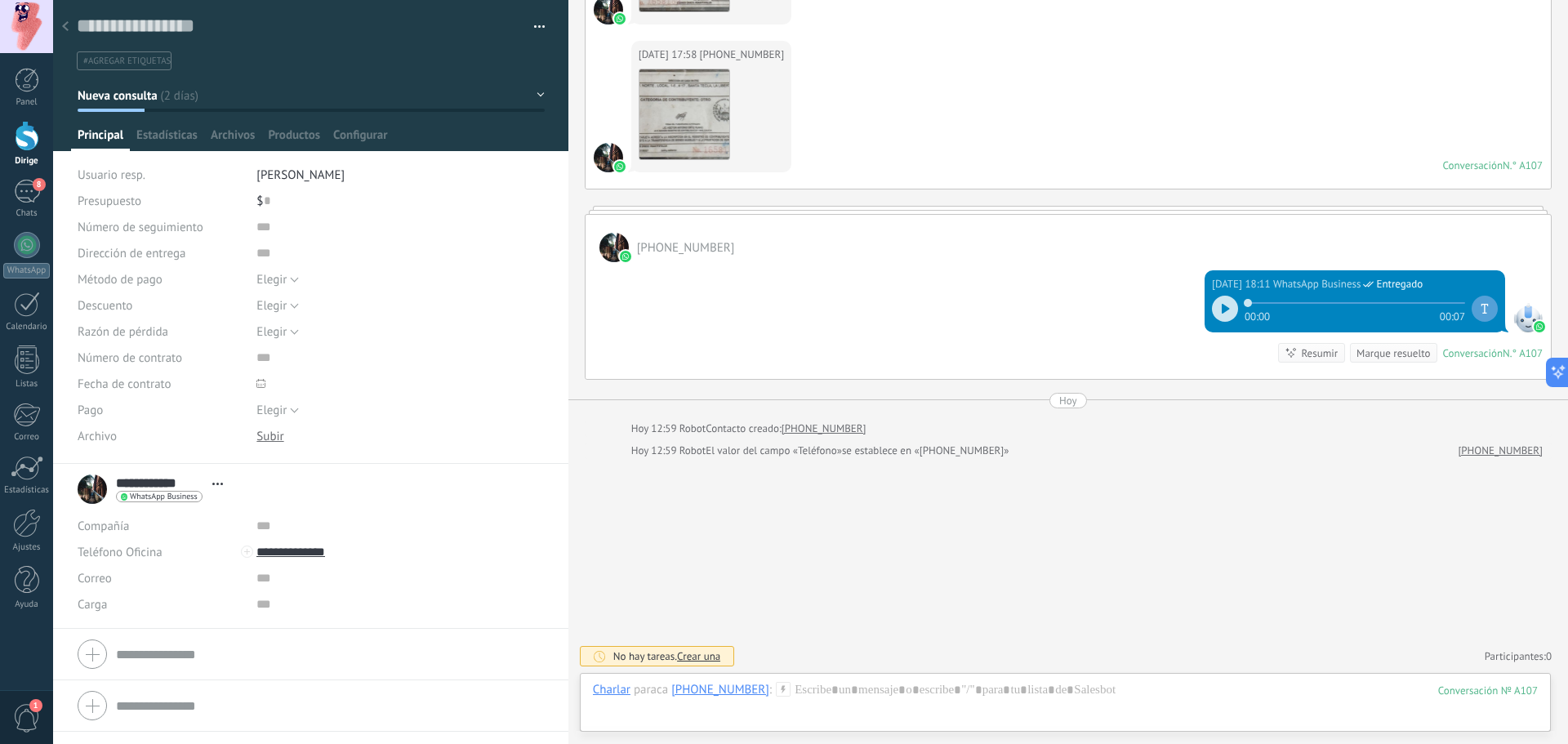
click at [30, 138] on div at bounding box center [27, 136] width 25 height 30
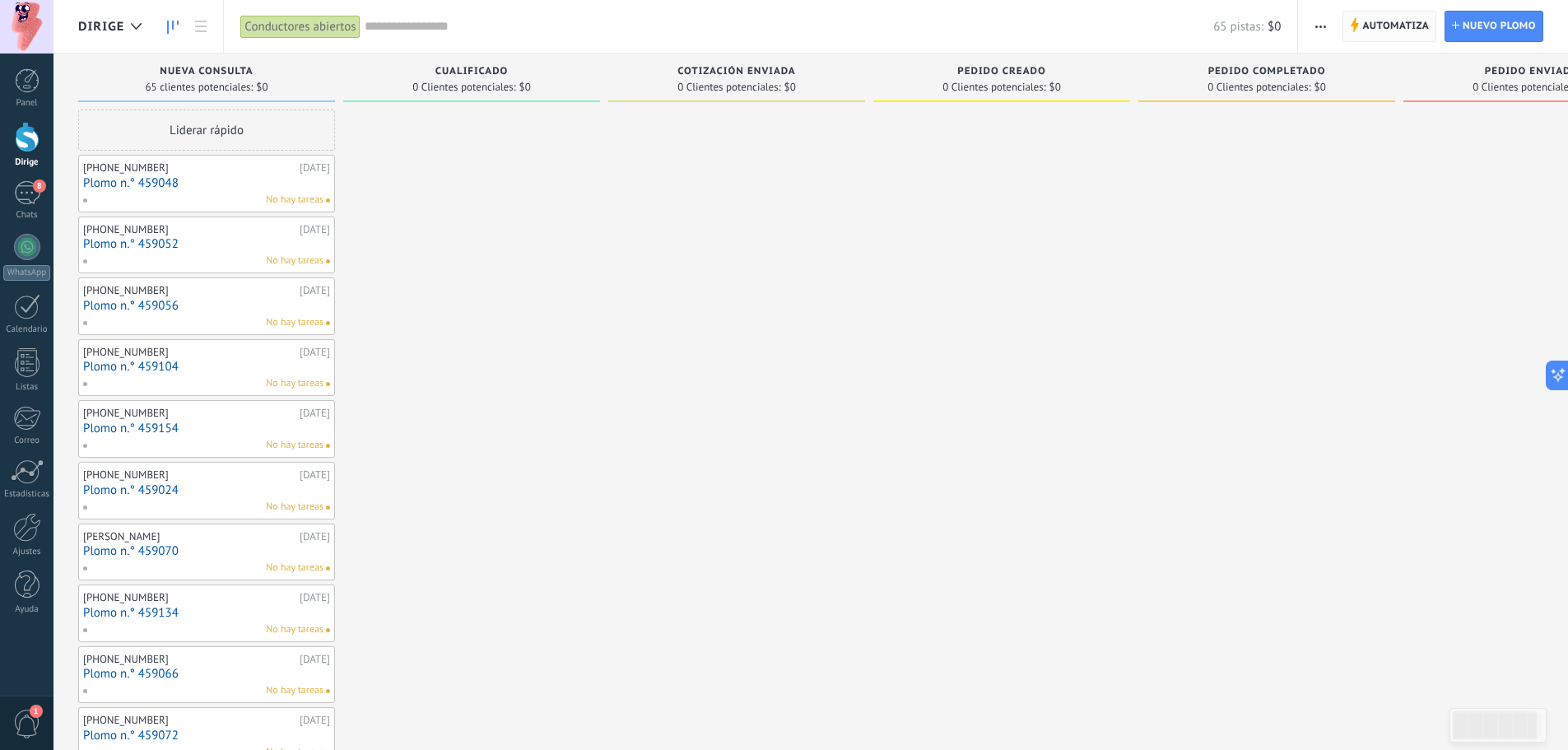
click at [1387, 22] on font "Automatiza" at bounding box center [1395, 26] width 67 height 12
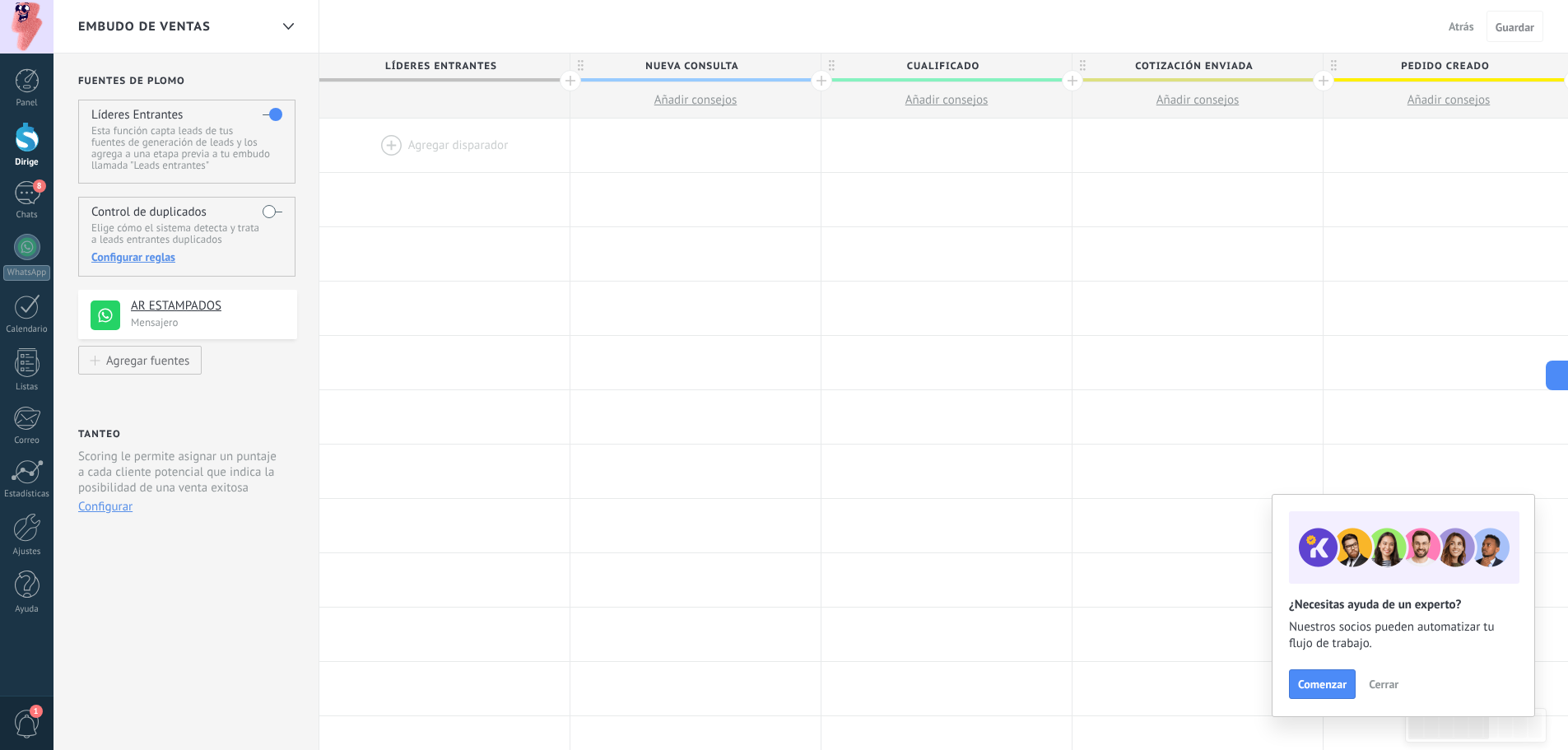
click at [1474, 29] on button "Atrás" at bounding box center [1460, 27] width 38 height 25
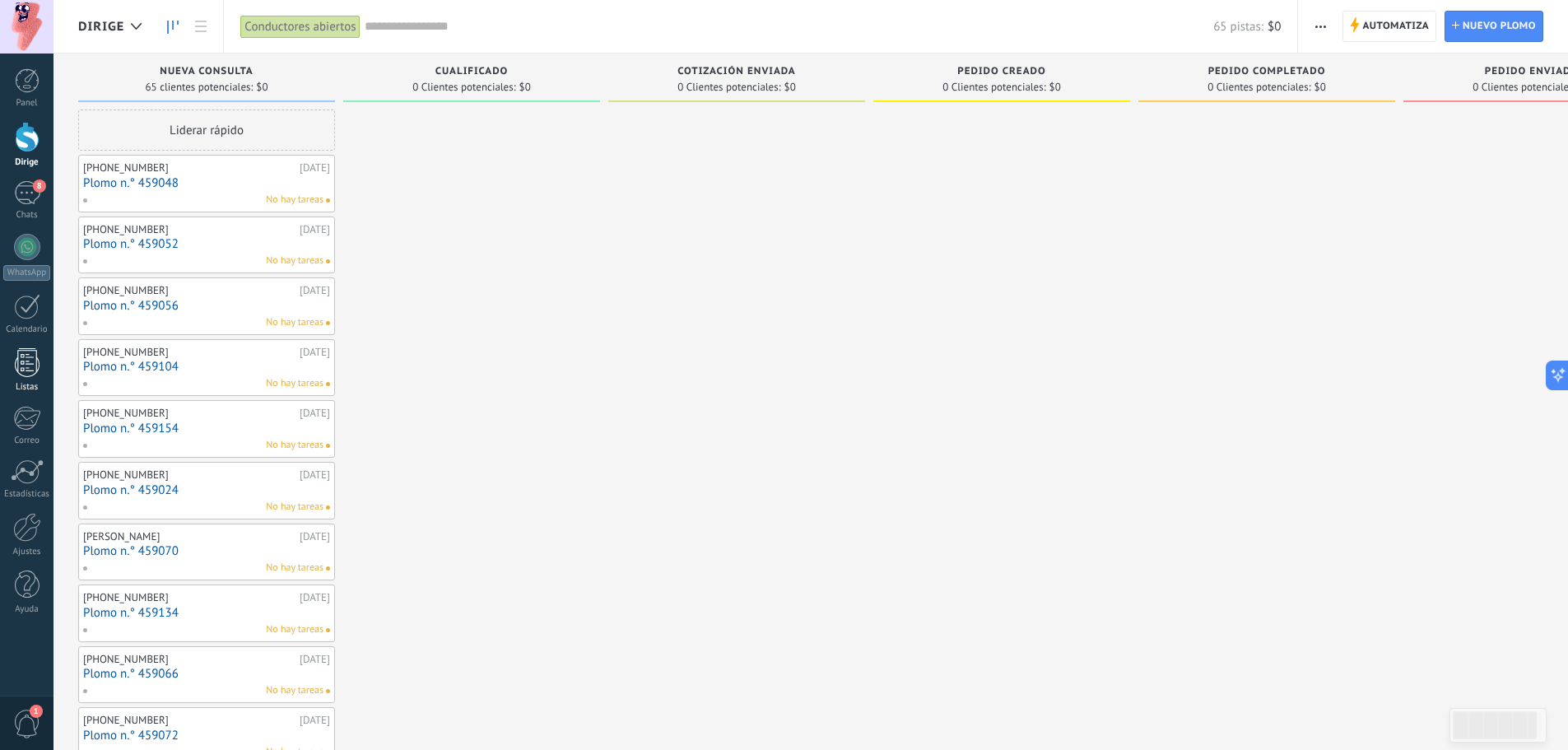
click at [29, 359] on div at bounding box center [28, 363] width 25 height 29
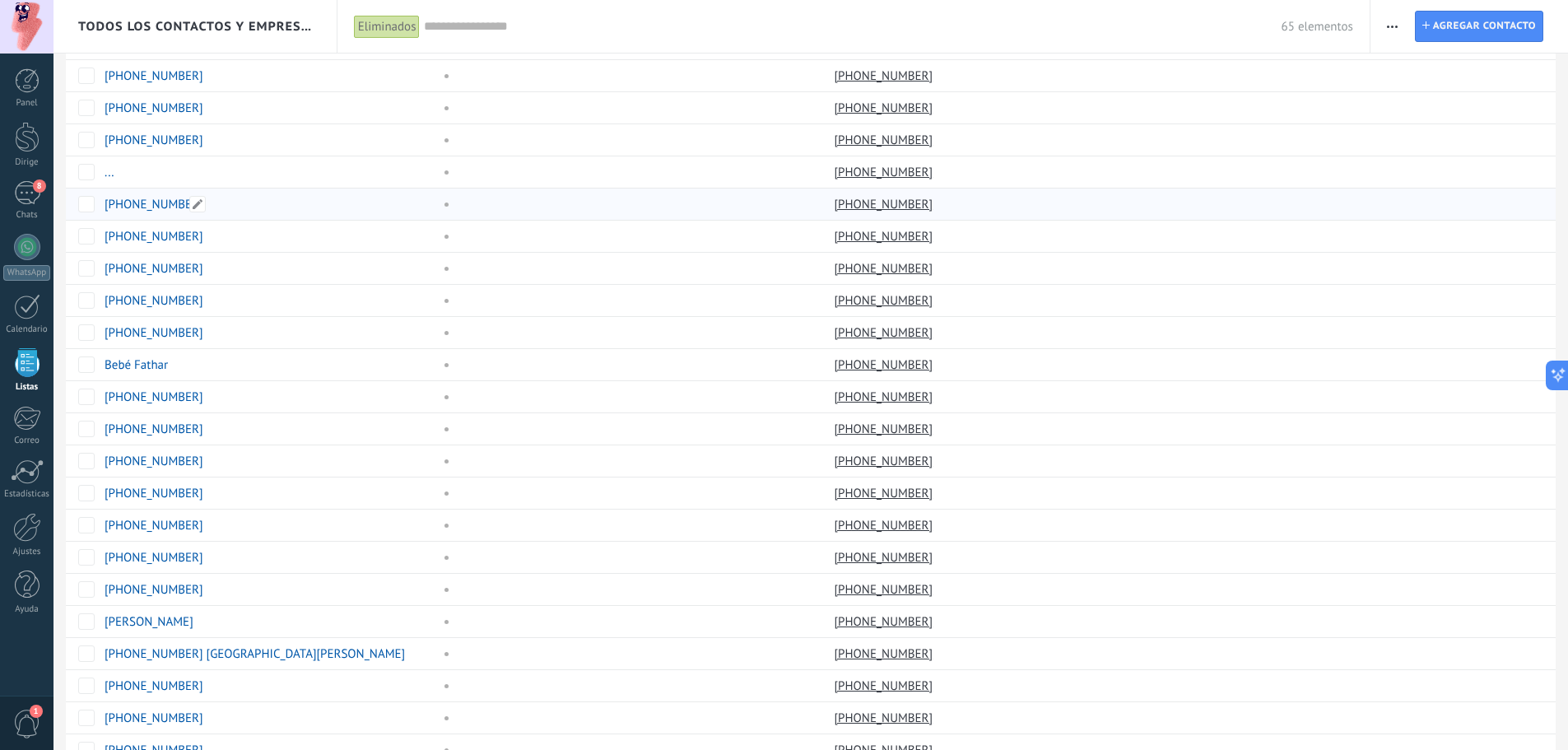
scroll to position [1009, 0]
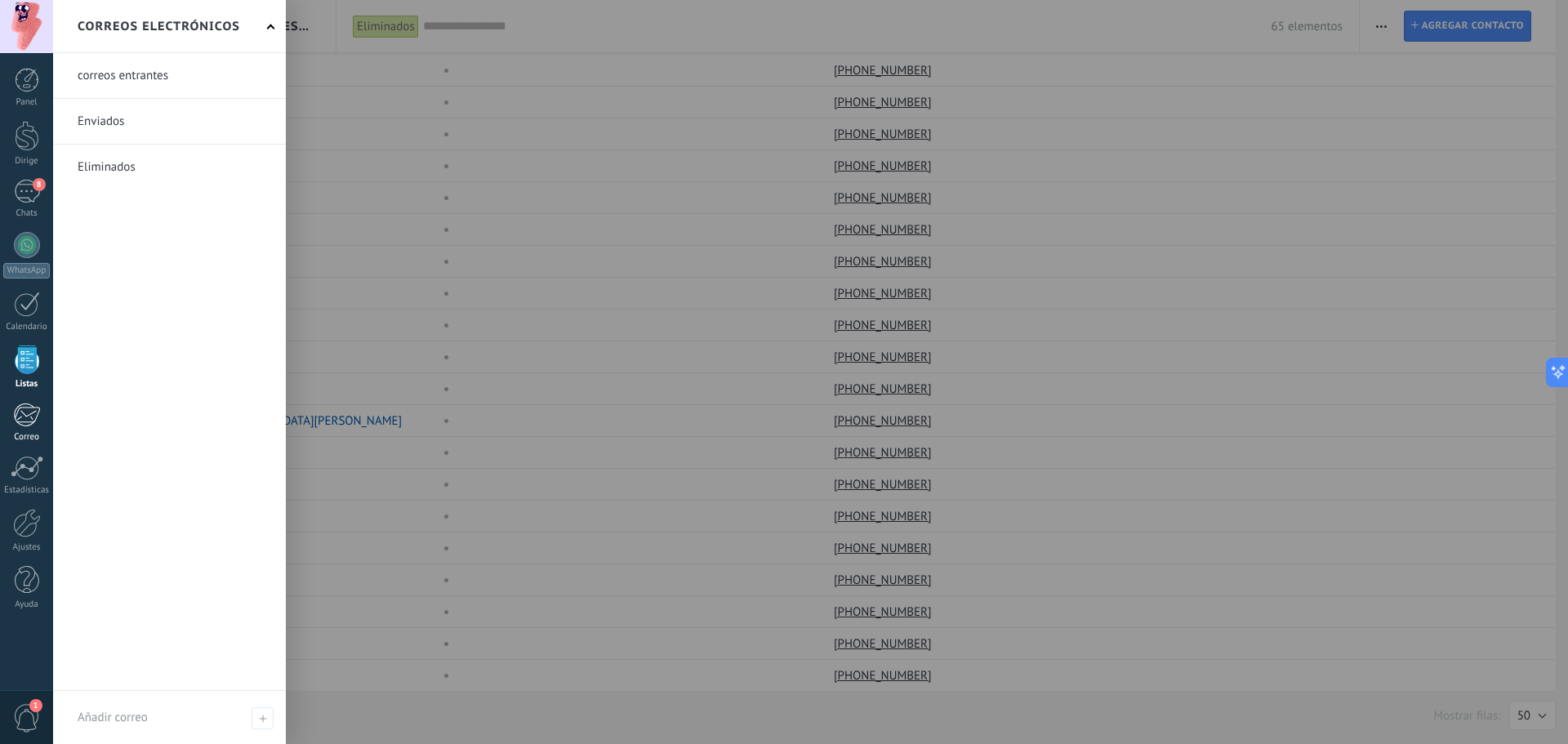
click at [28, 407] on div at bounding box center [27, 414] width 27 height 25
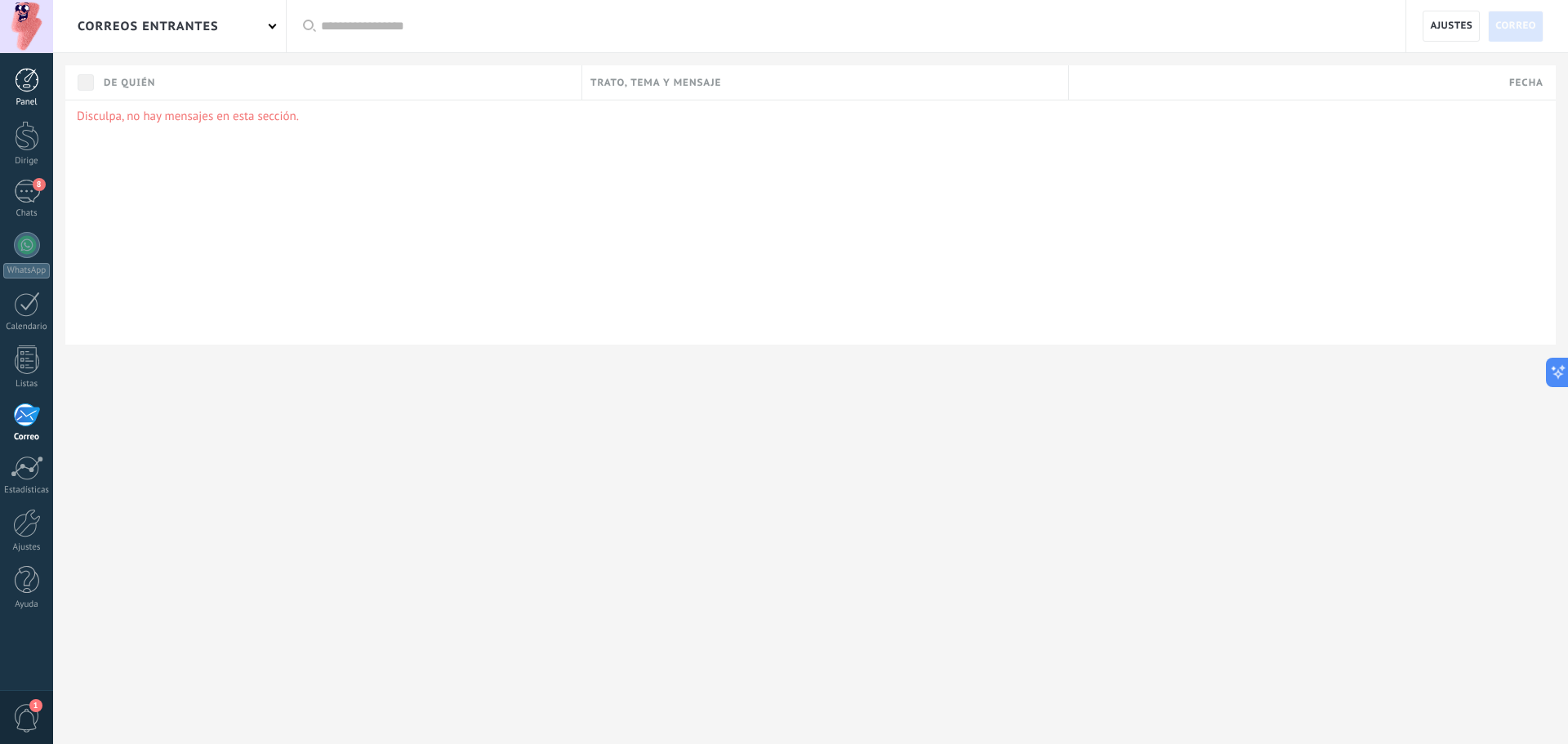
click at [27, 88] on div at bounding box center [27, 80] width 25 height 25
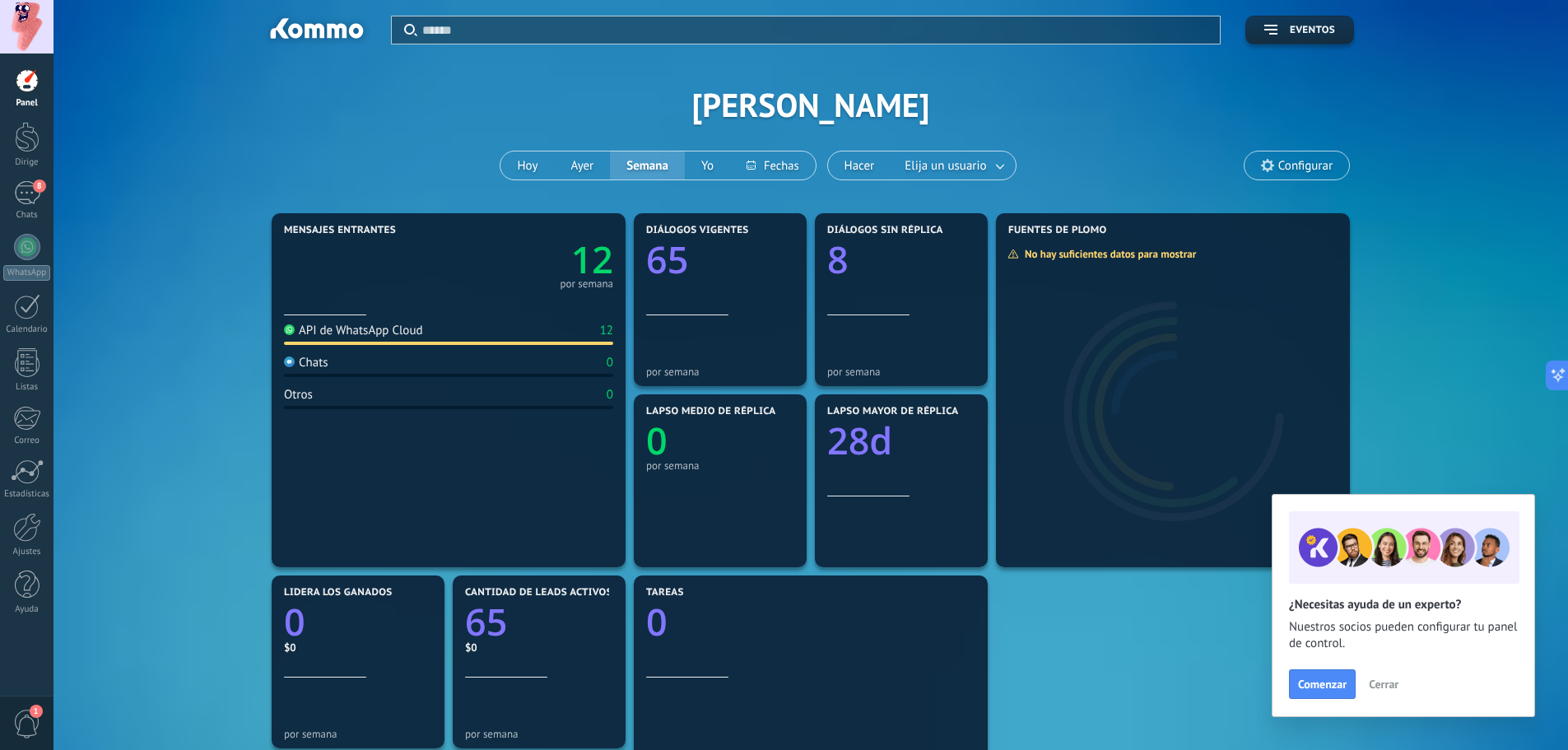
click at [1275, 165] on span "Configurar" at bounding box center [1296, 165] width 104 height 28
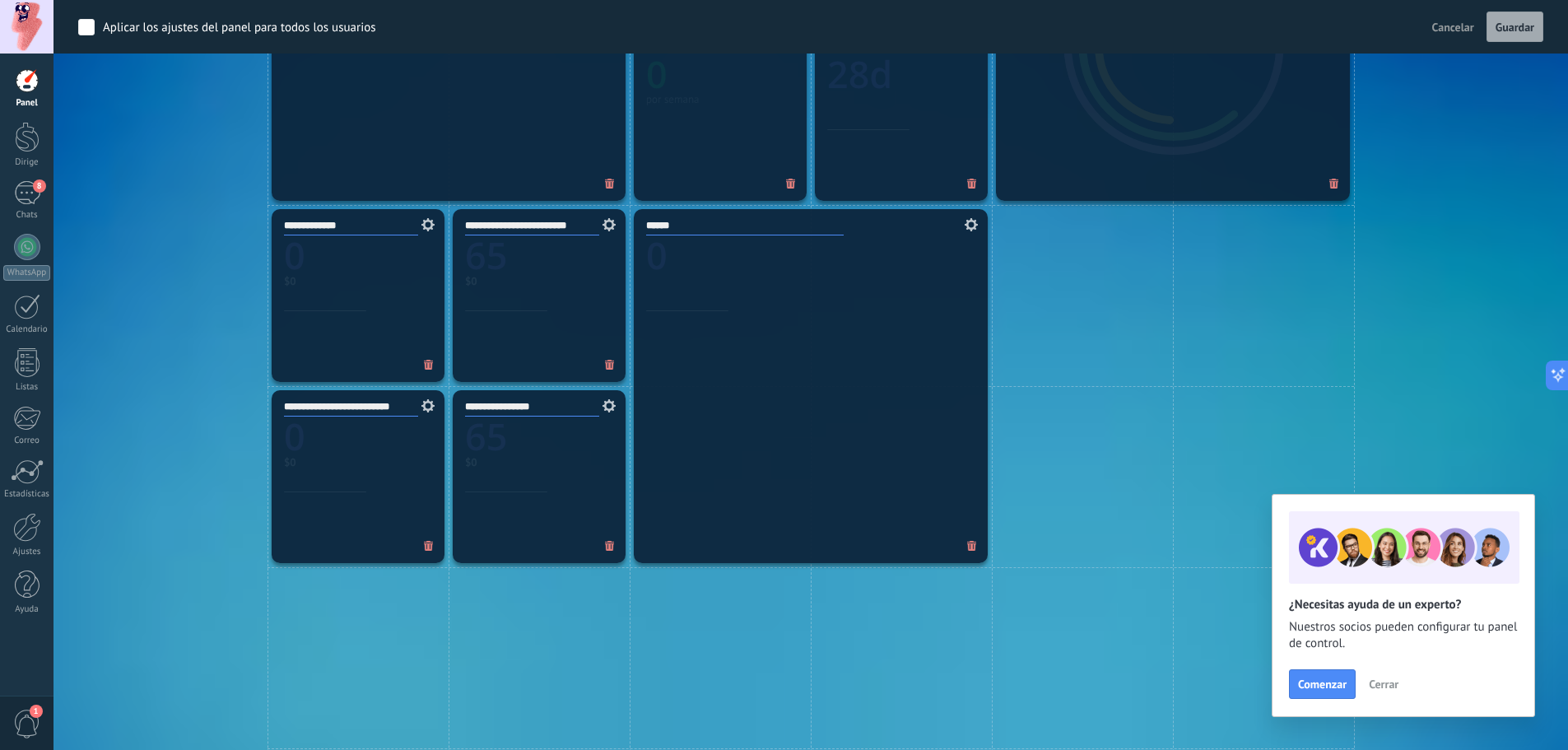
scroll to position [462, 0]
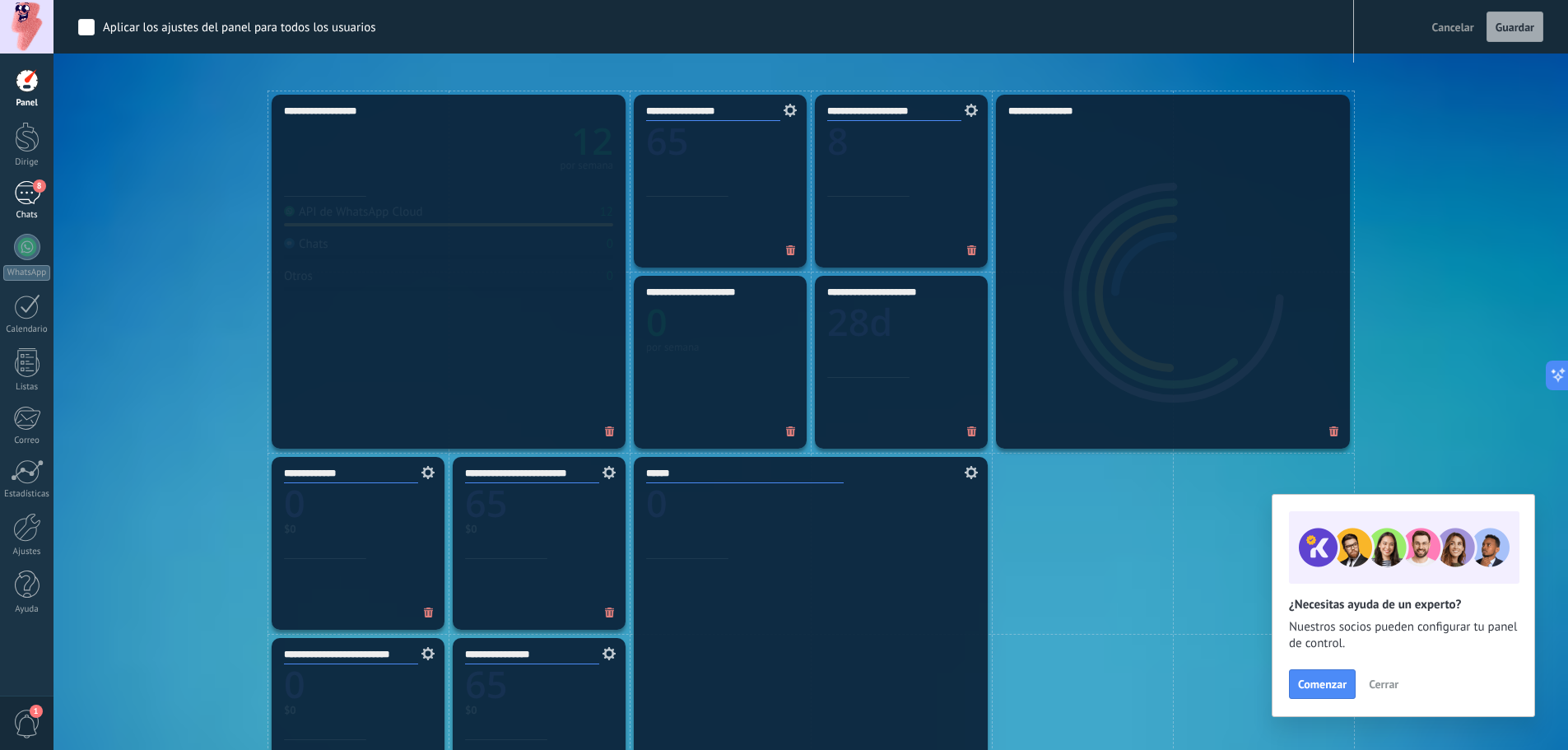
click at [19, 197] on div "8" at bounding box center [28, 192] width 27 height 24
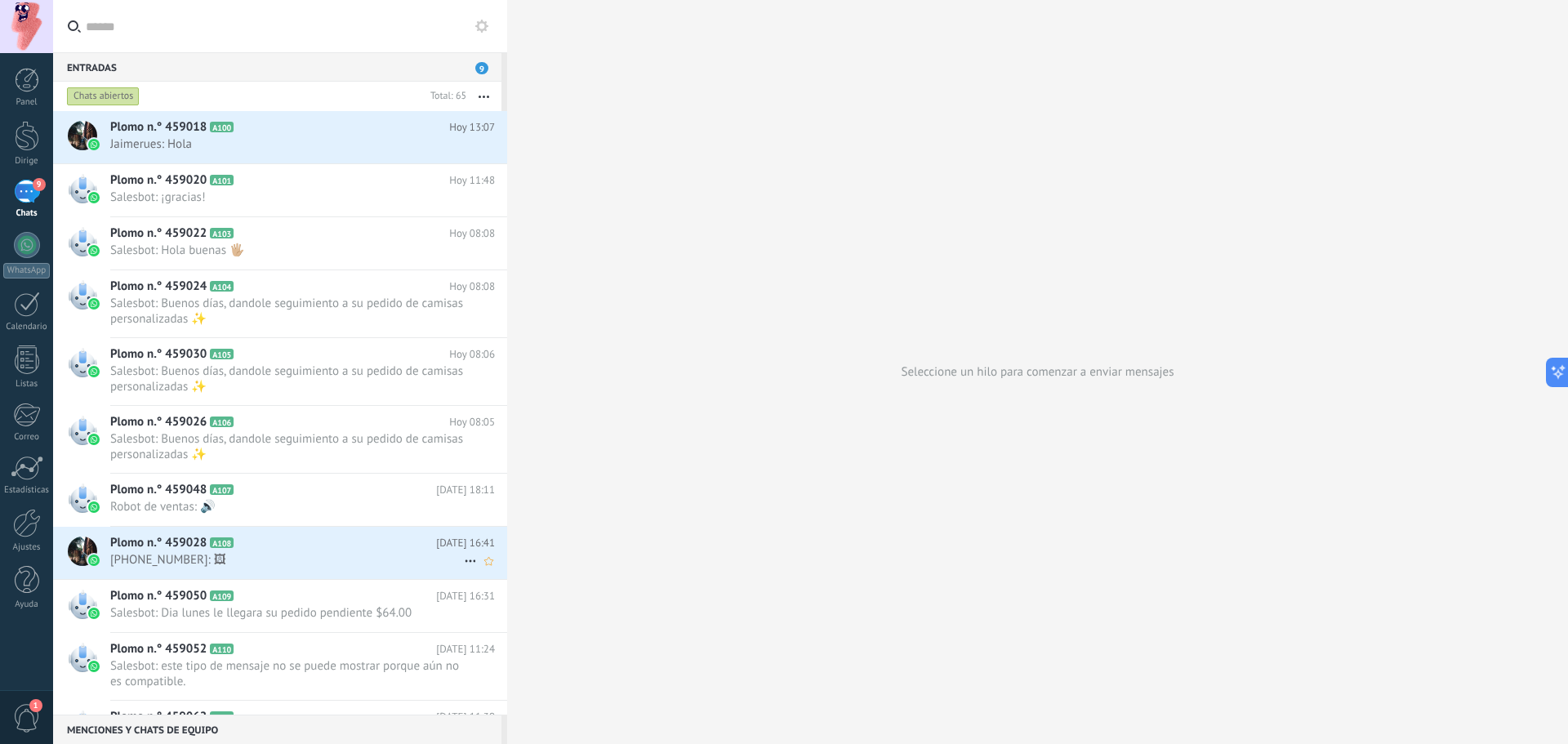
click at [436, 545] on font "[DATE] 16:41" at bounding box center [465, 543] width 59 height 14
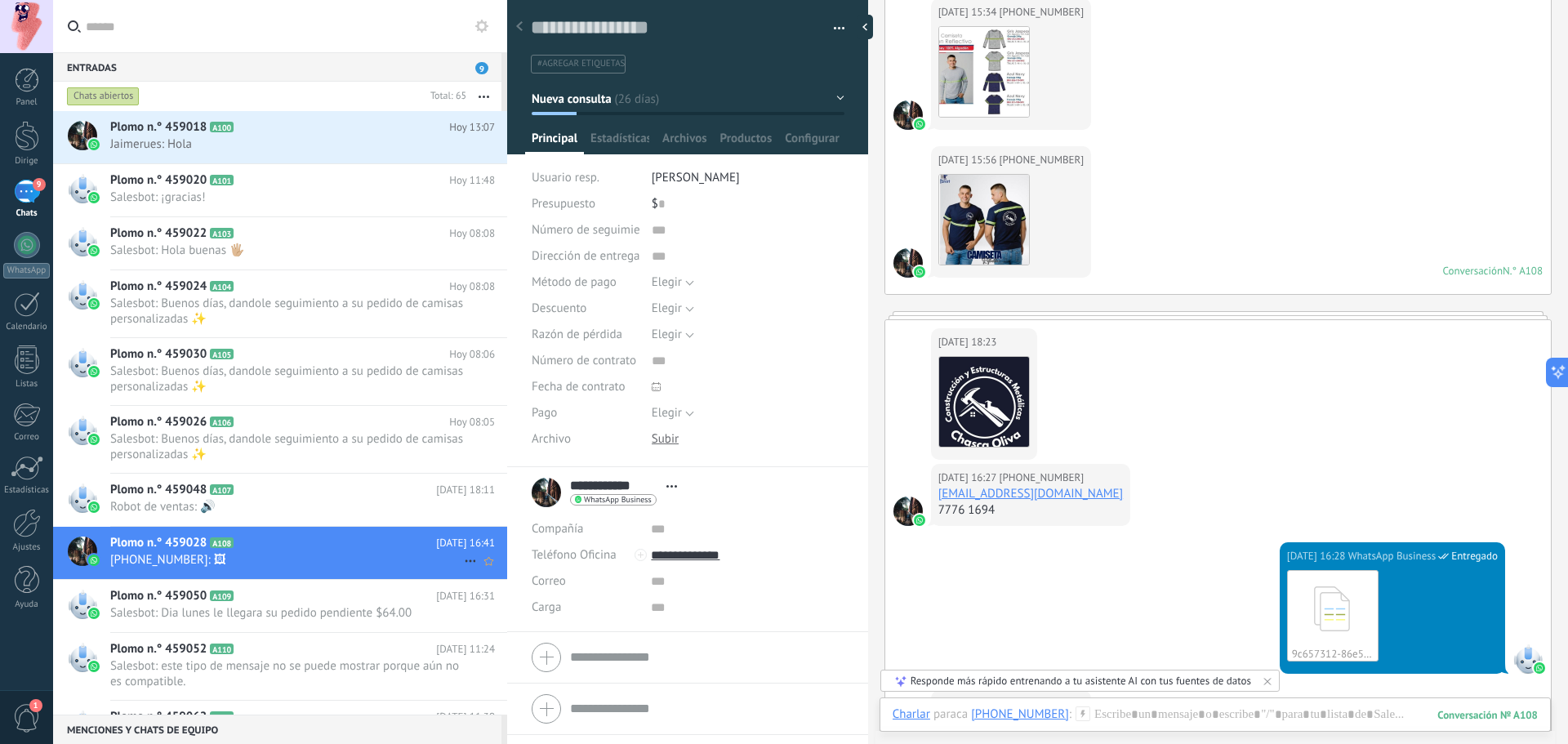
scroll to position [3686, 0]
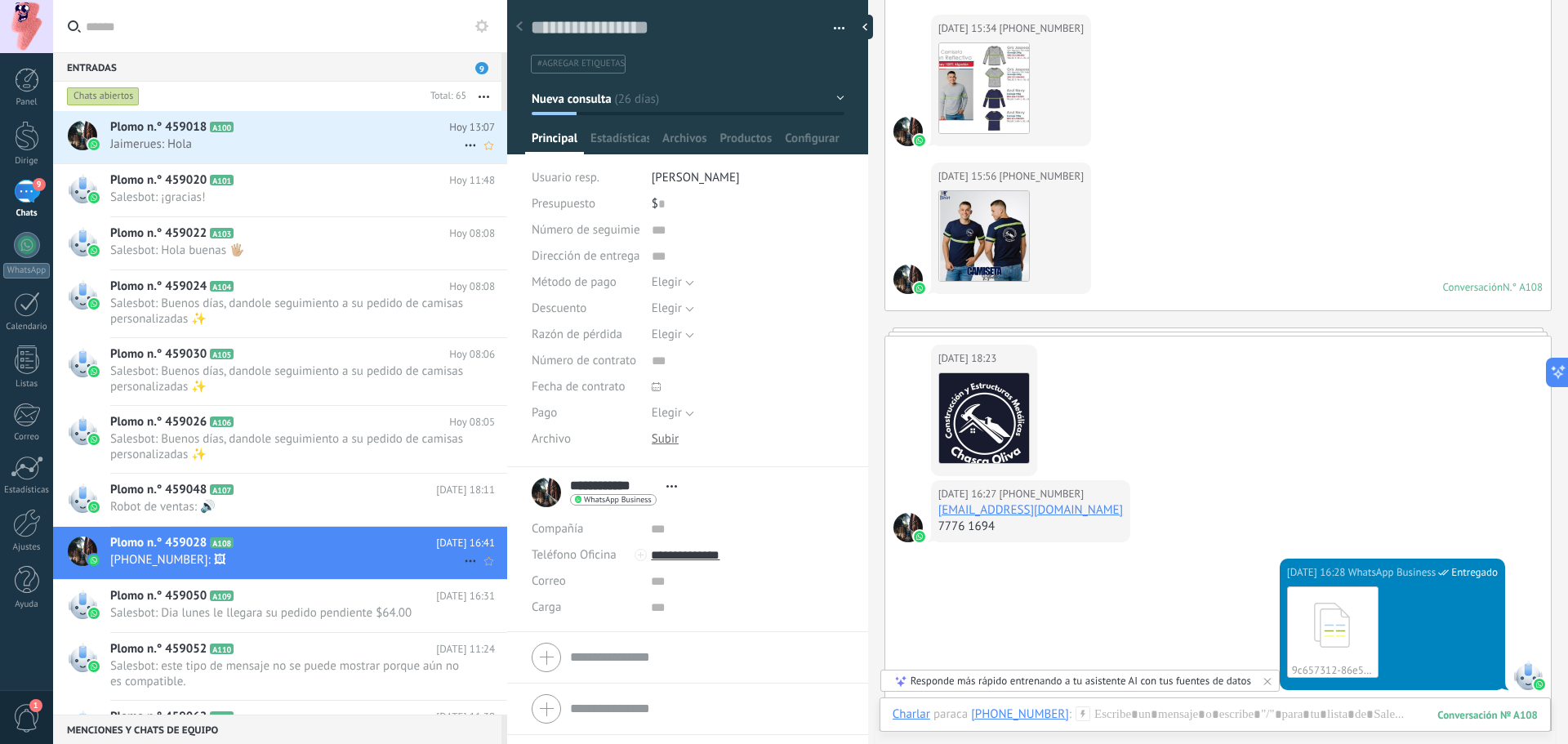
click at [340, 140] on span "Jaimerues: Hola" at bounding box center [287, 144] width 354 height 16
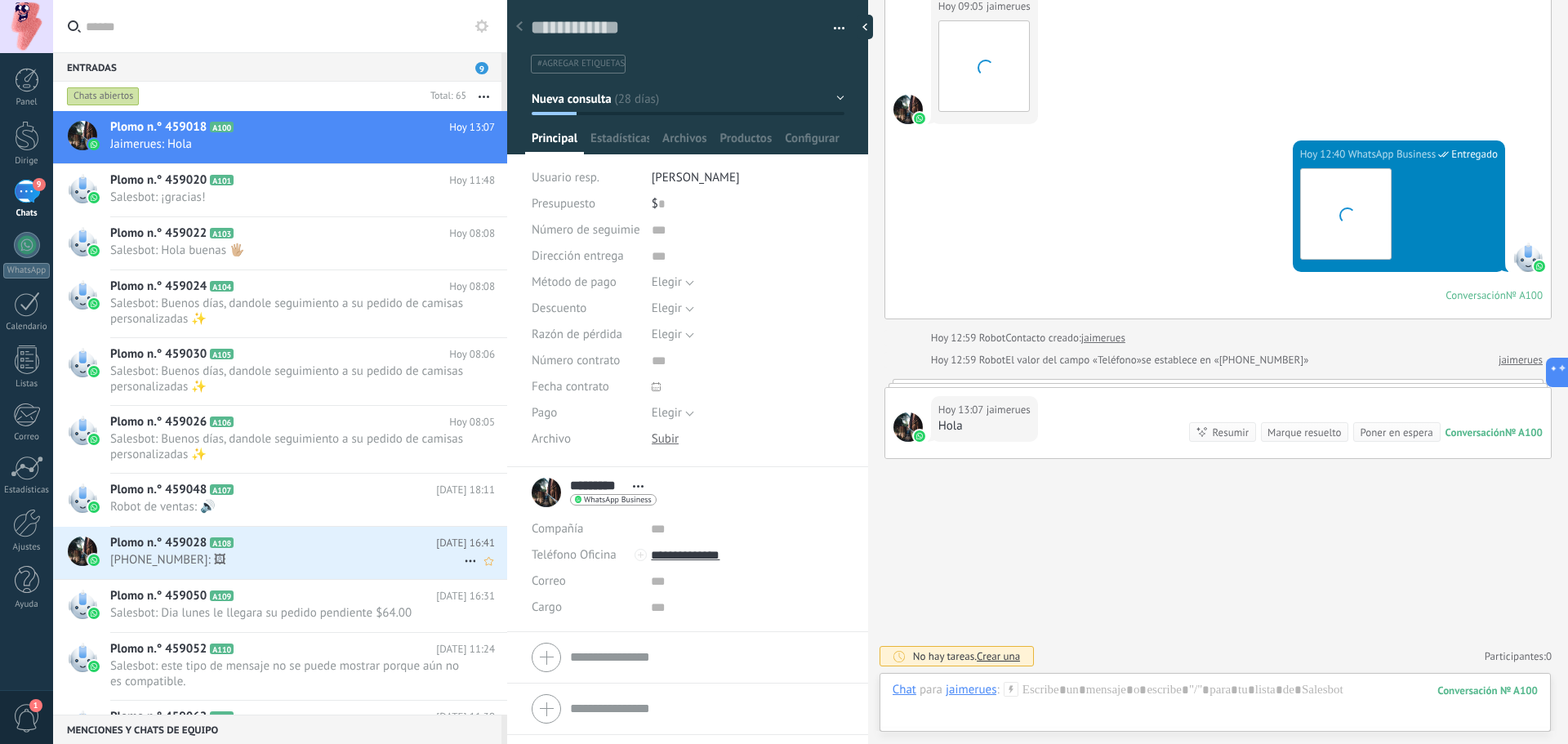
scroll to position [25, 0]
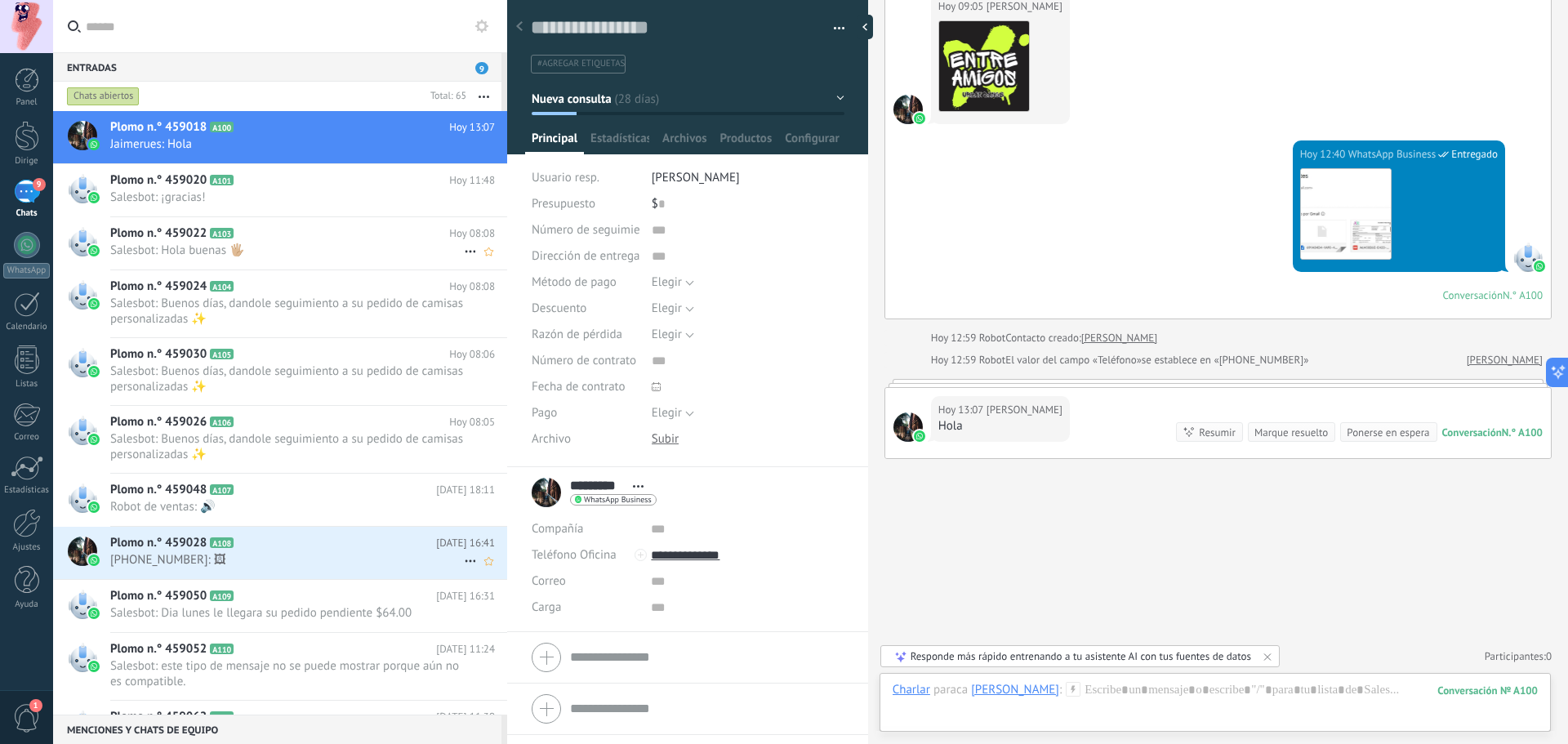
click at [252, 241] on div "Plomo n.° 459022 A103 [DATE] 08:08 Salesbot: Hola buenas 🖐🏼" at bounding box center [308, 243] width 397 height 51
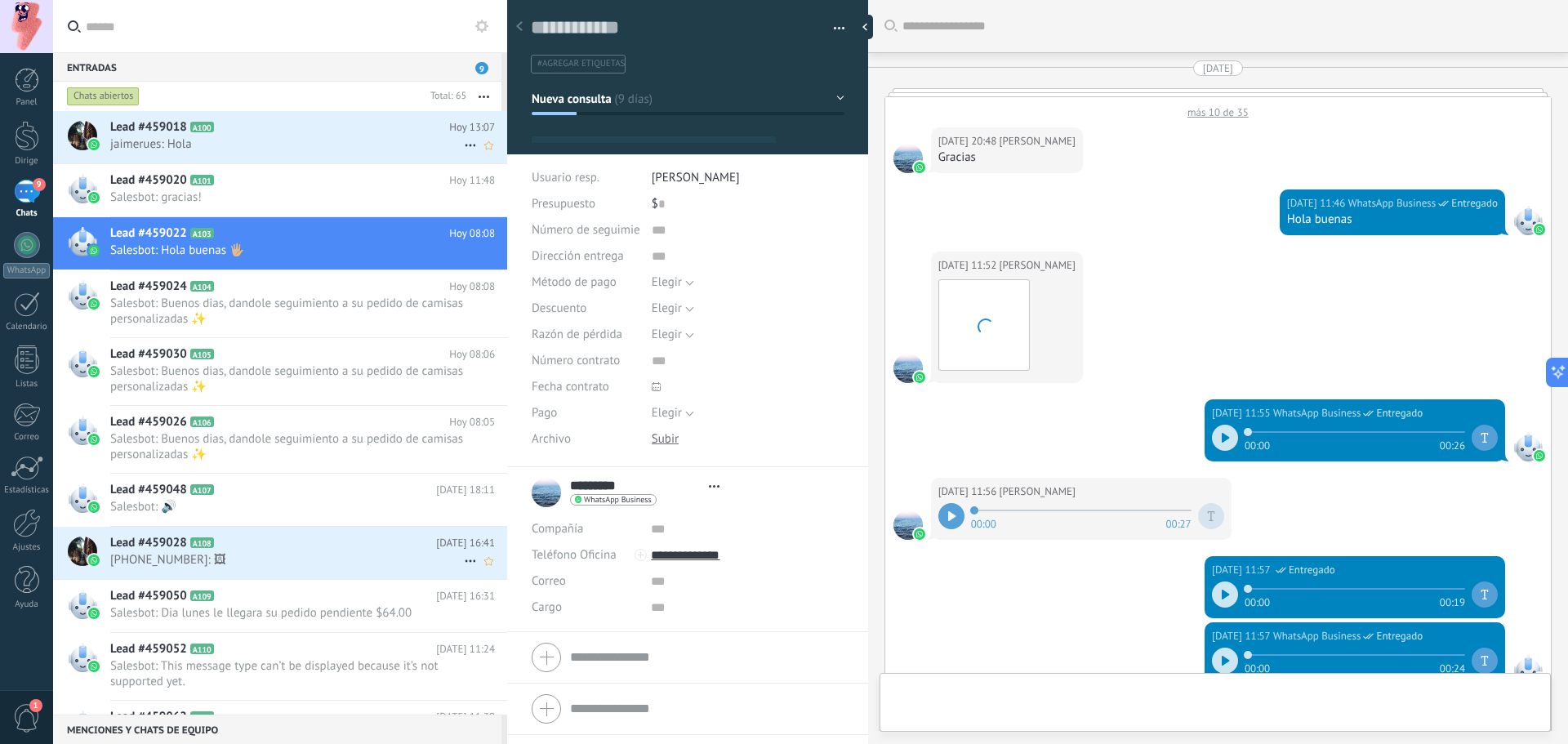
click at [378, 133] on h2 "Lead #459018 A100" at bounding box center [279, 127] width 339 height 16
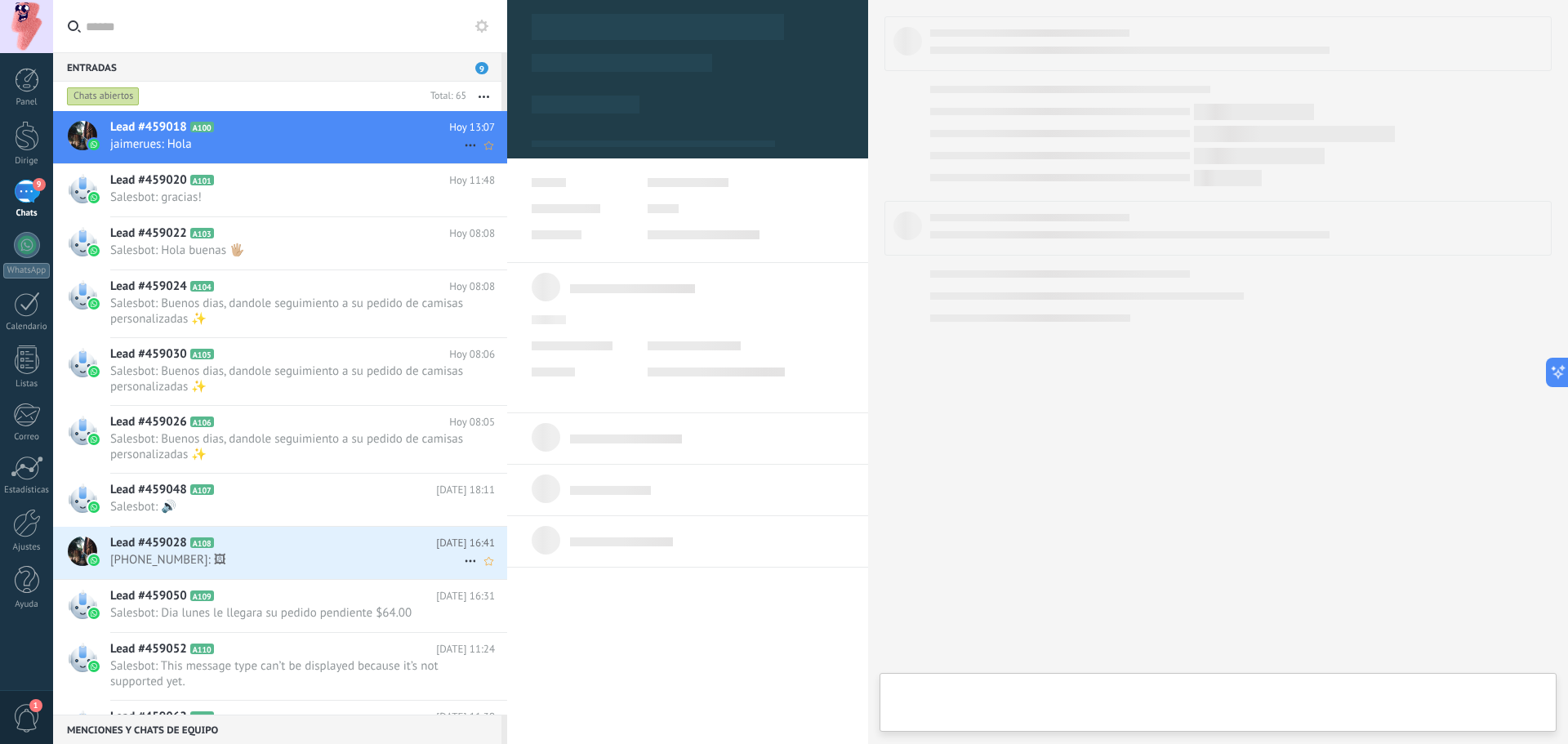
scroll to position [25, 0]
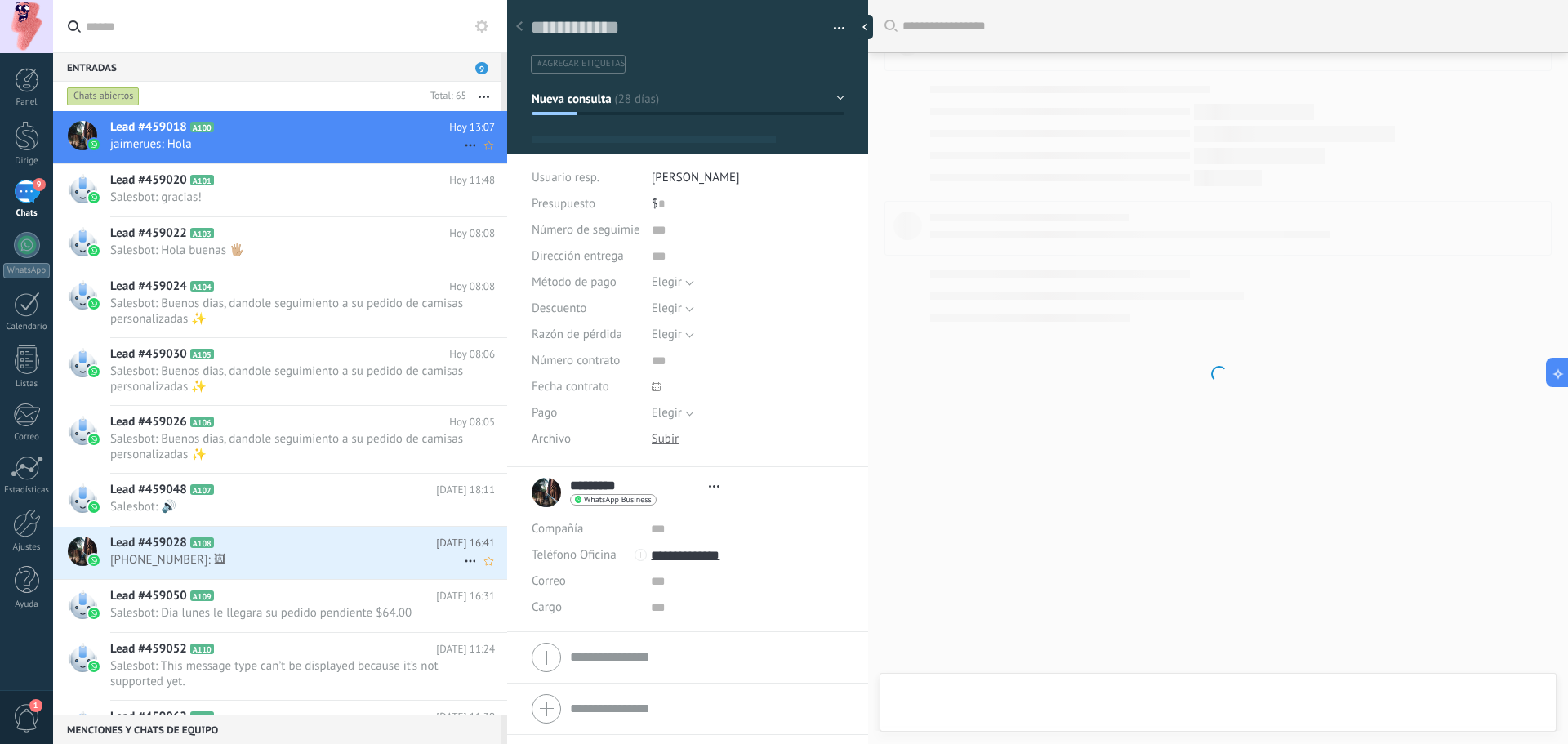
click at [464, 142] on icon at bounding box center [470, 145] width 19 height 19
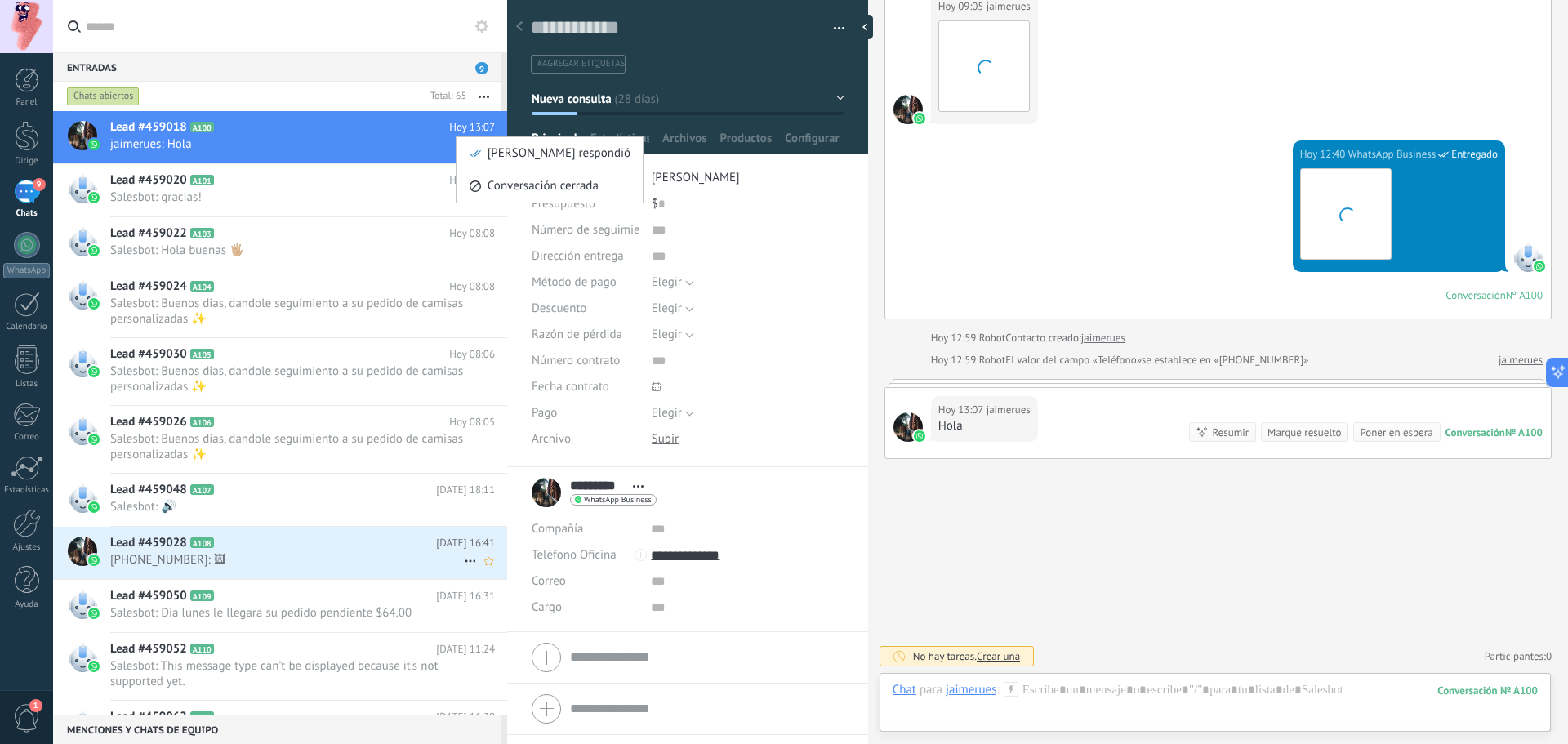
click at [279, 184] on div at bounding box center [784, 372] width 1568 height 744
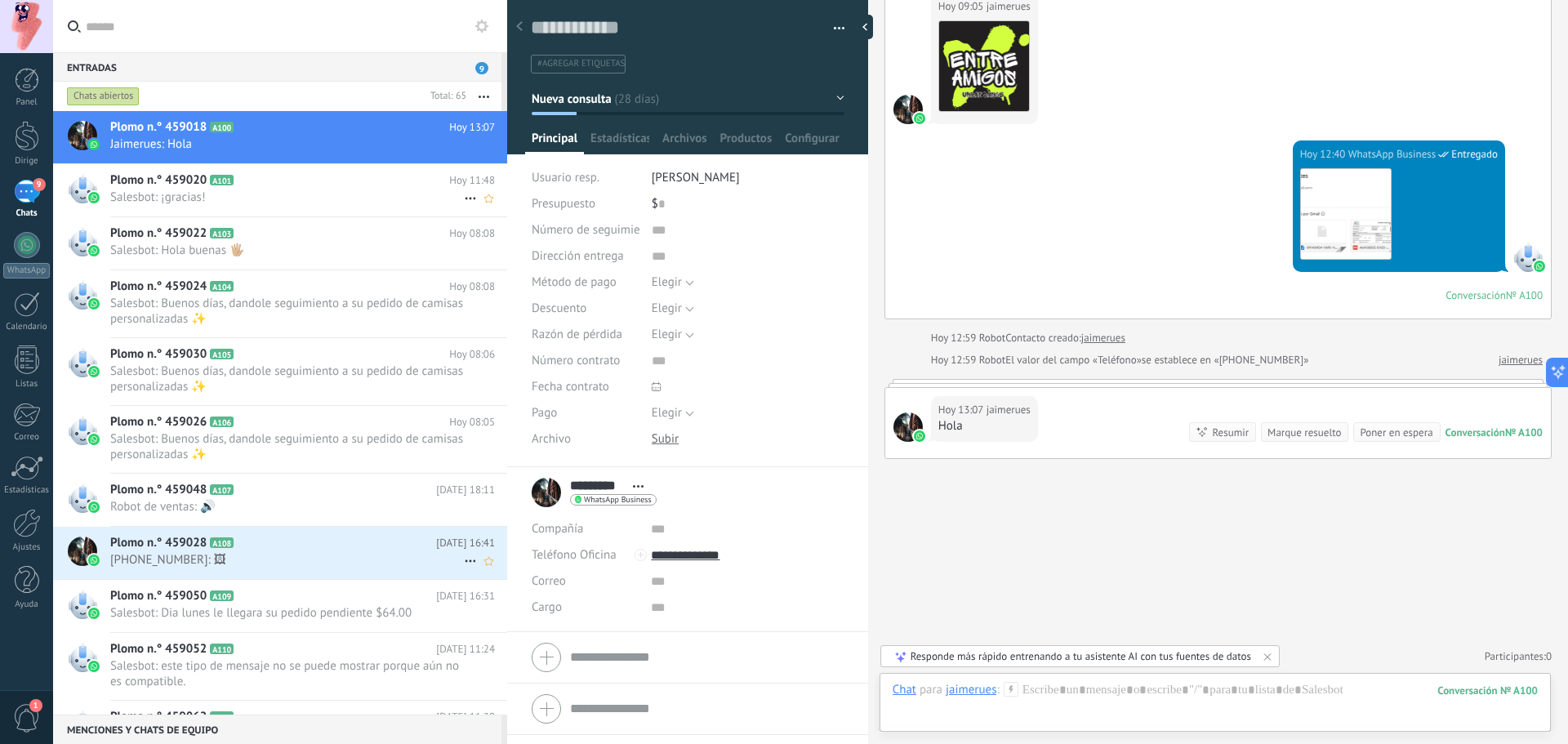
click at [411, 212] on div "Plomo n.° 459020 A101 [DATE] 11:48 Salesbot: ¡gracias!" at bounding box center [308, 190] width 397 height 51
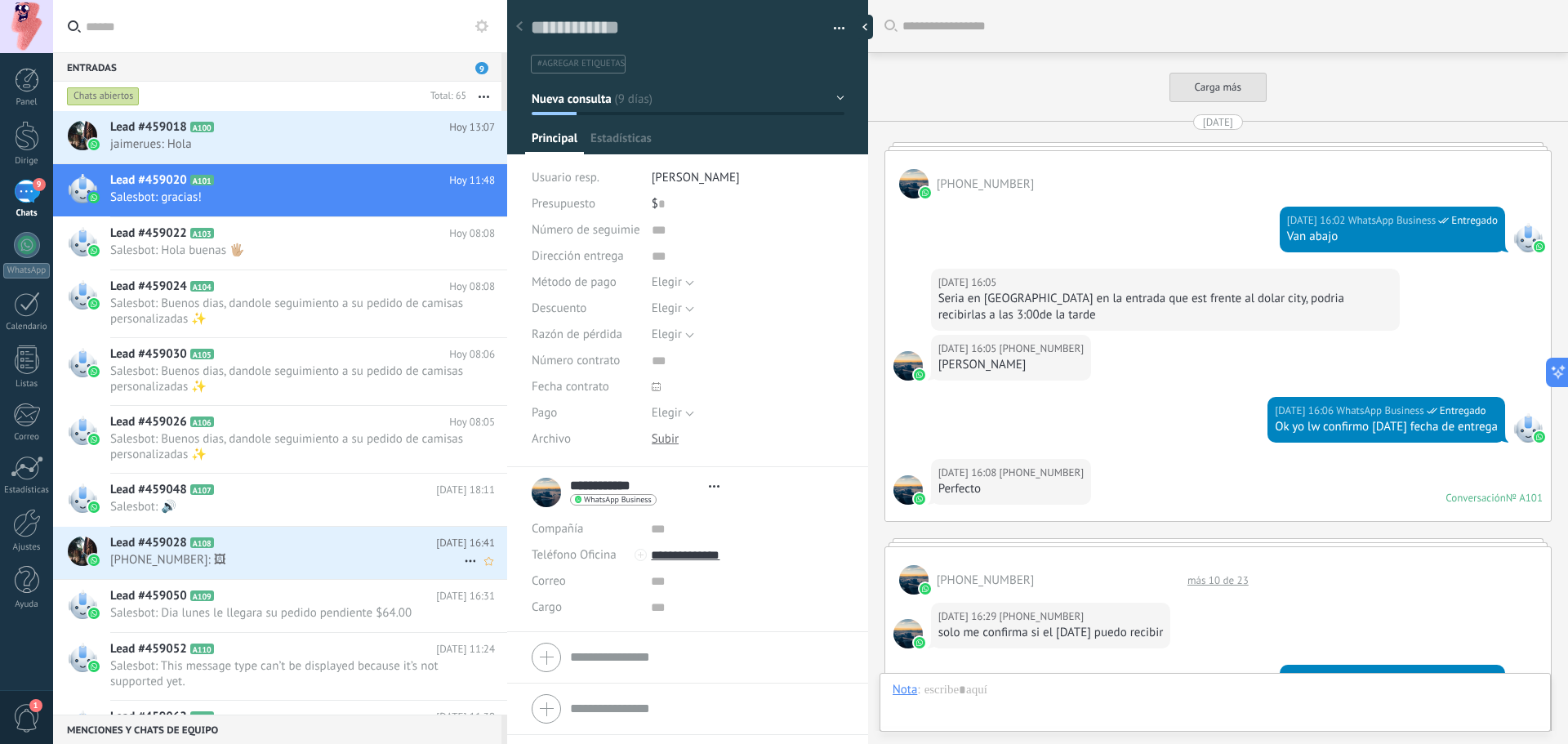
type textarea "**********"
